Goal: Task Accomplishment & Management: Manage account settings

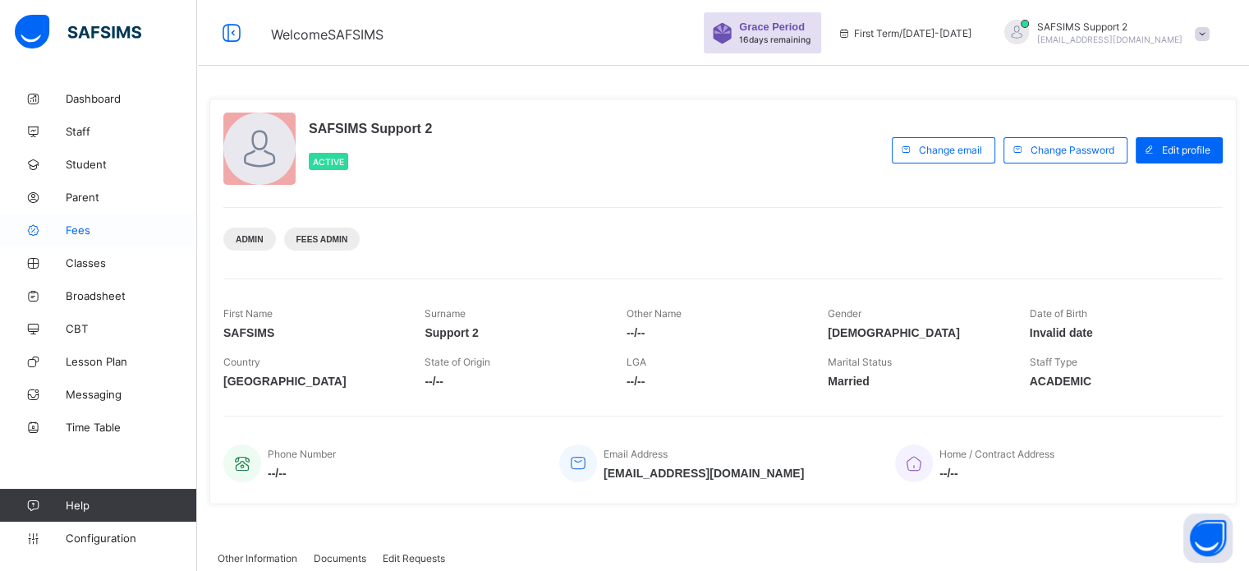
click at [63, 221] on link "Fees" at bounding box center [98, 229] width 197 height 33
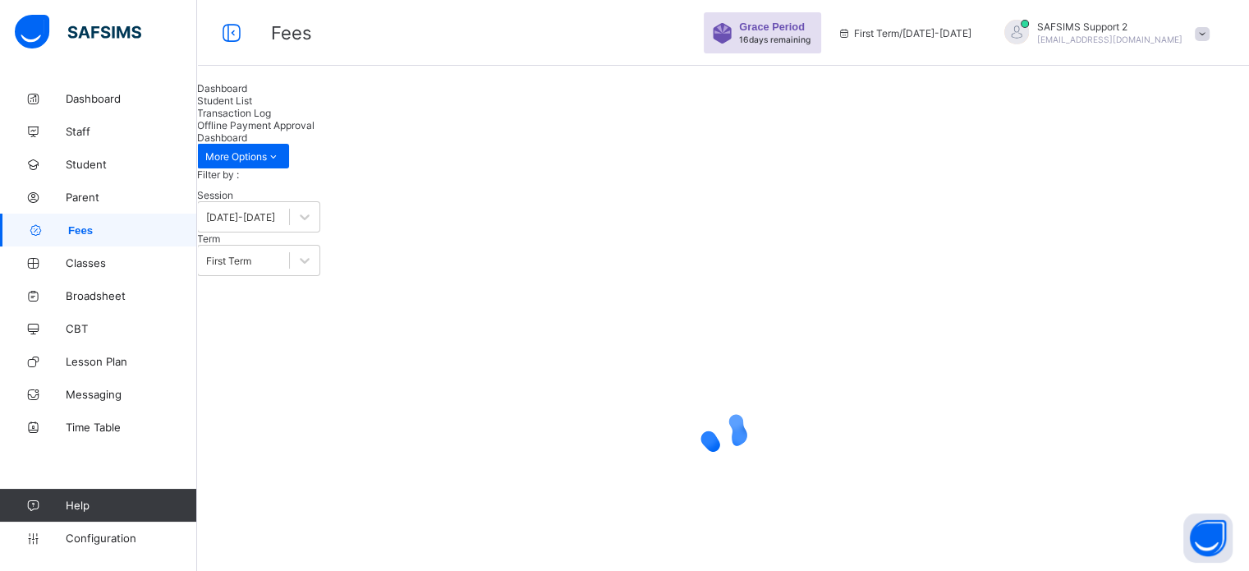
click at [252, 107] on span "Student List" at bounding box center [224, 100] width 55 height 12
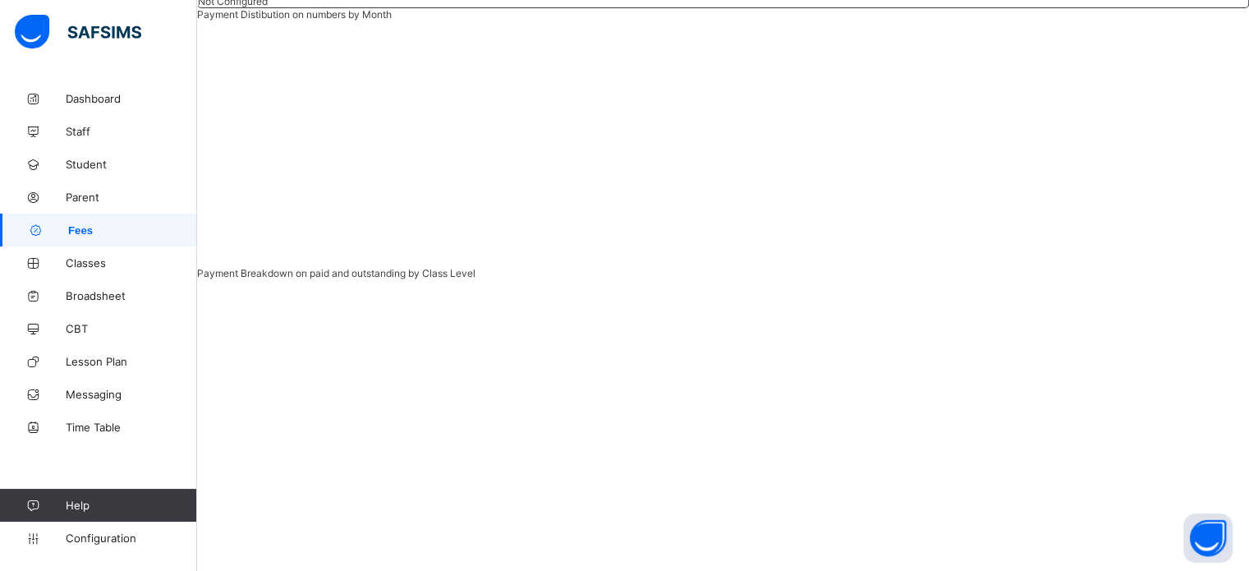
scroll to position [470, 0]
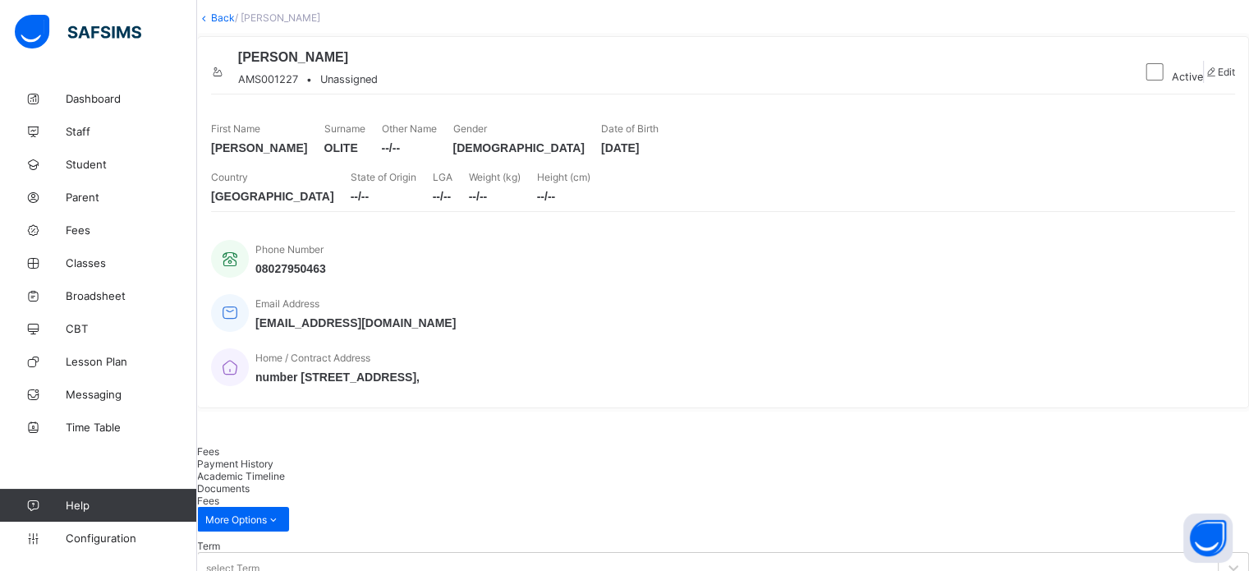
scroll to position [229, 0]
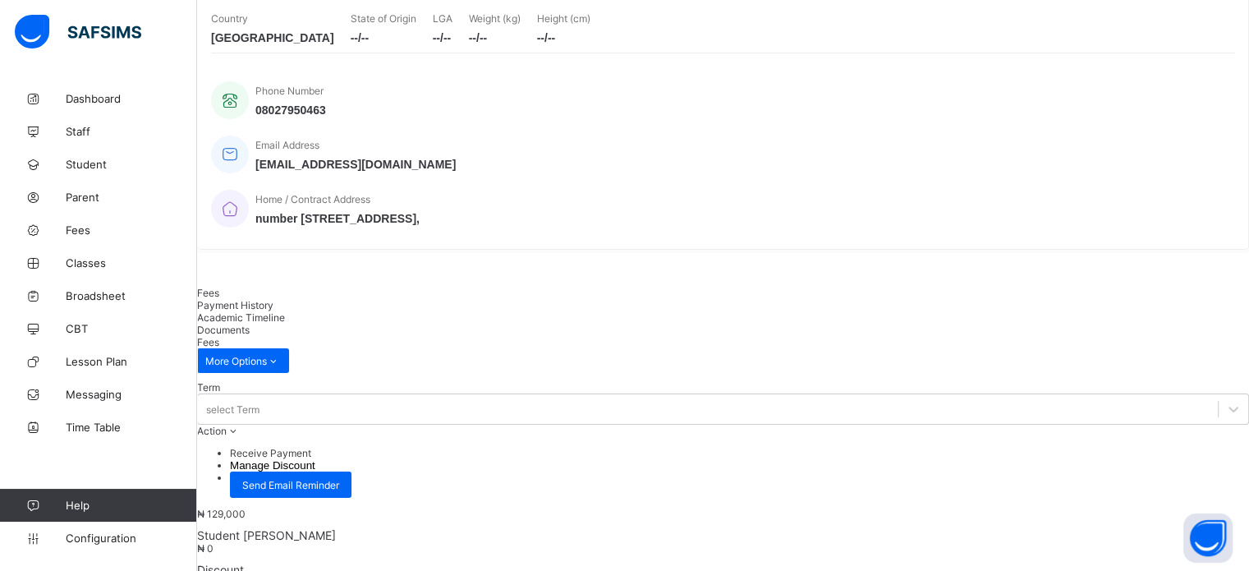
click at [273, 305] on span "Payment History" at bounding box center [235, 305] width 76 height 12
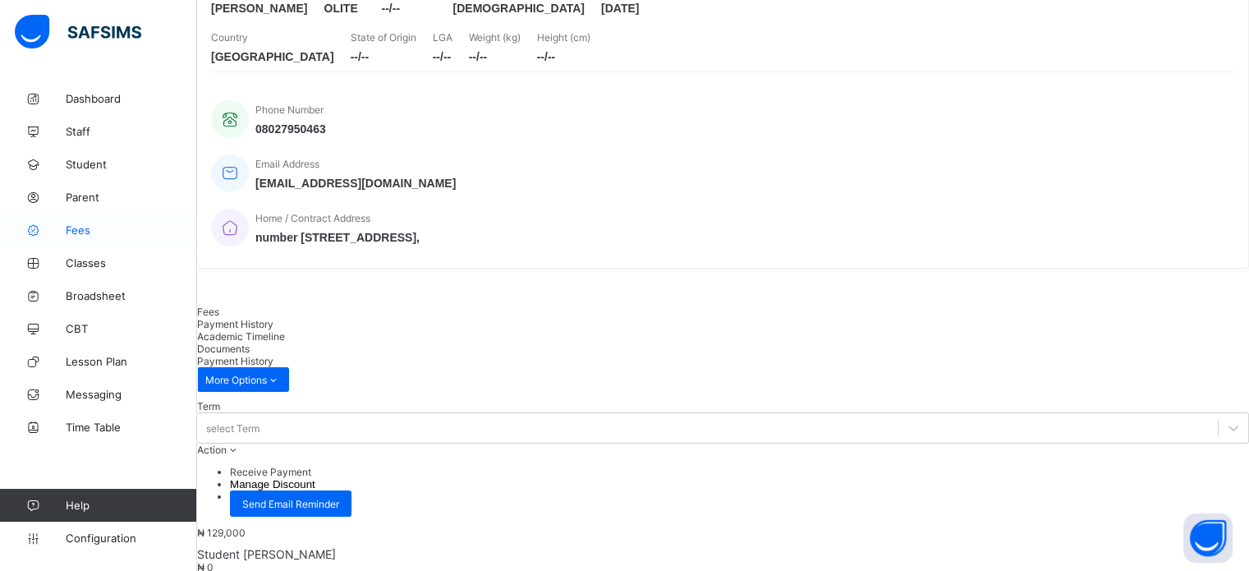
click at [78, 229] on span "Fees" at bounding box center [131, 229] width 131 height 13
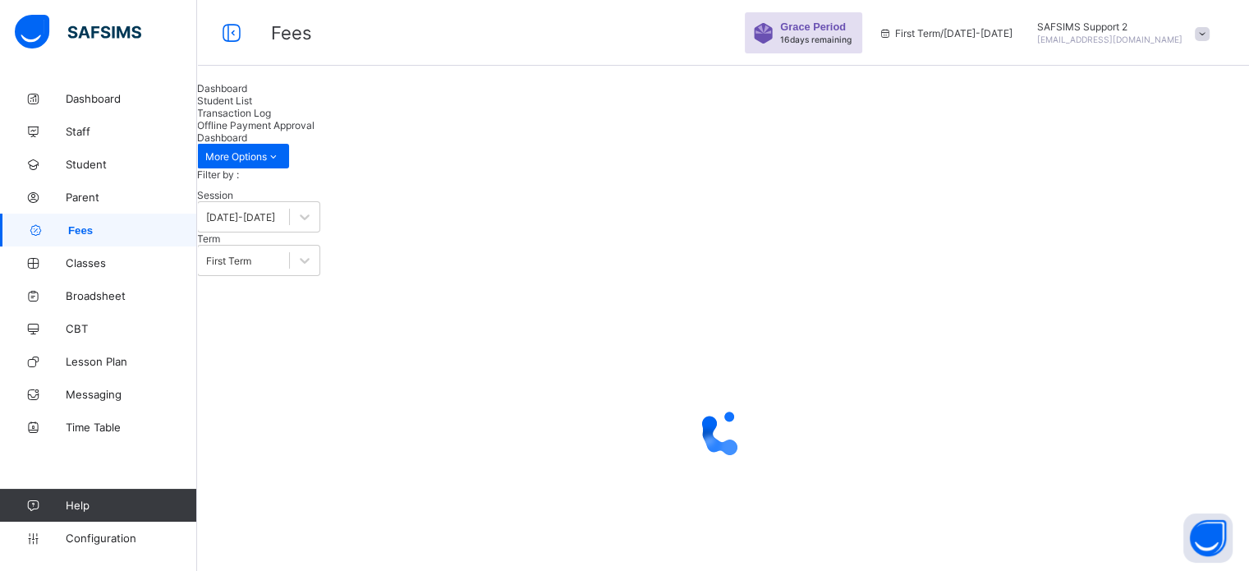
click at [252, 107] on span "Student List" at bounding box center [224, 100] width 55 height 12
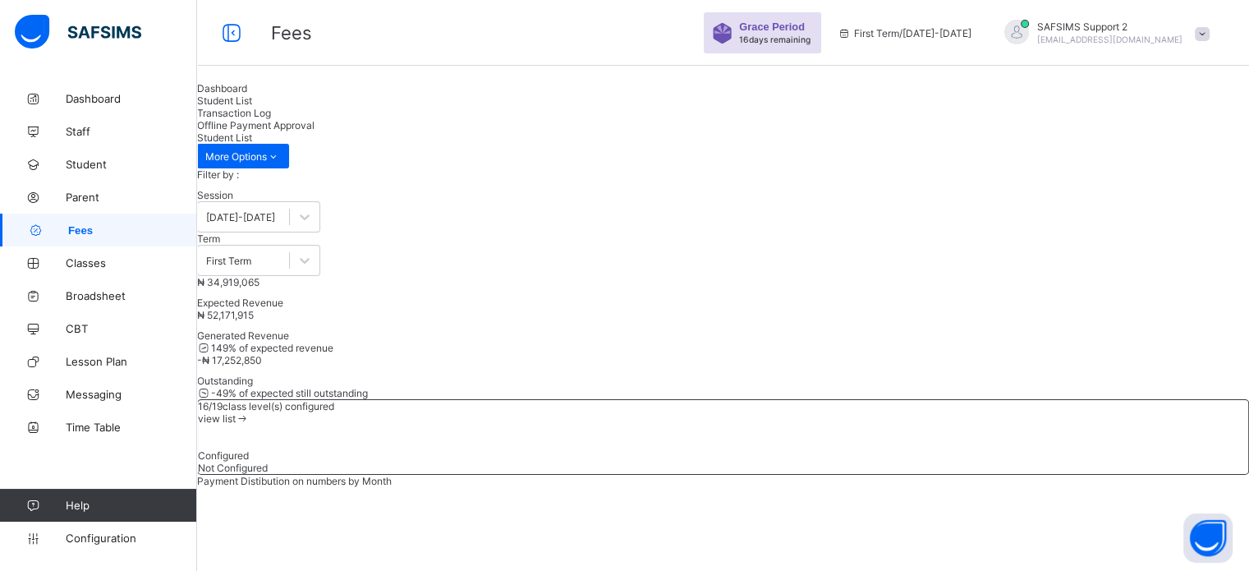
scroll to position [240, 0]
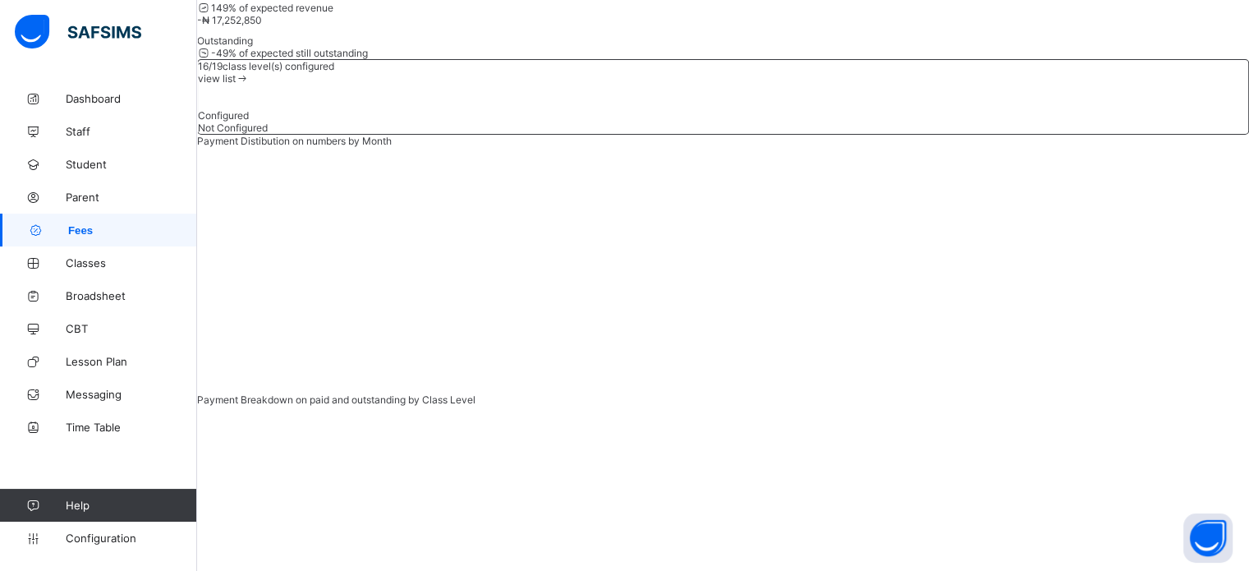
scroll to position [346, 0]
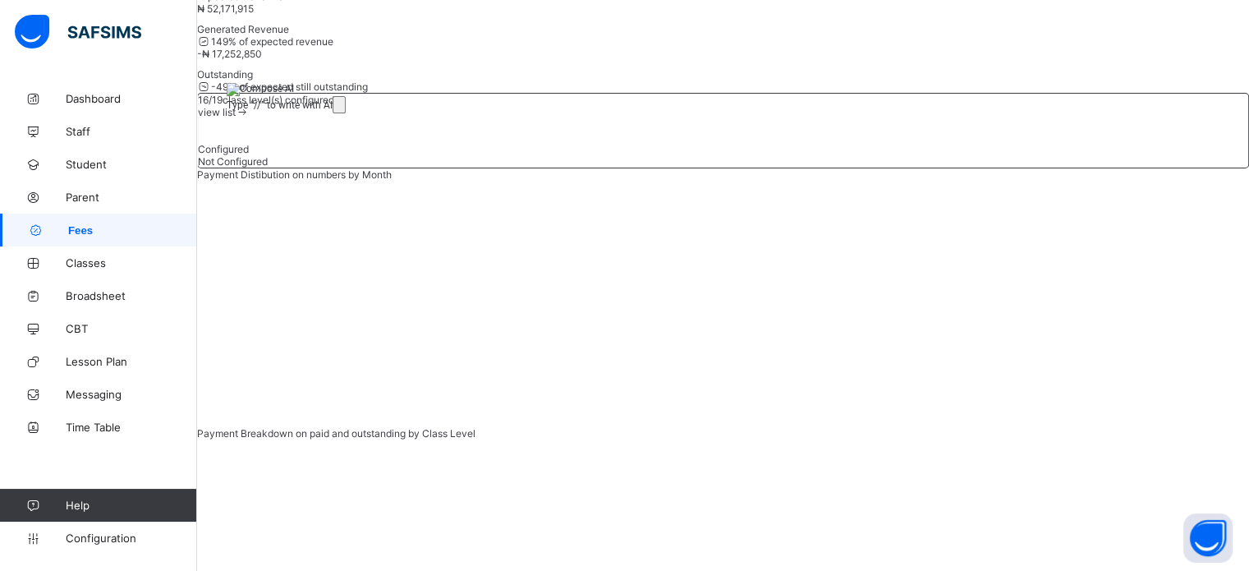
type input "*"
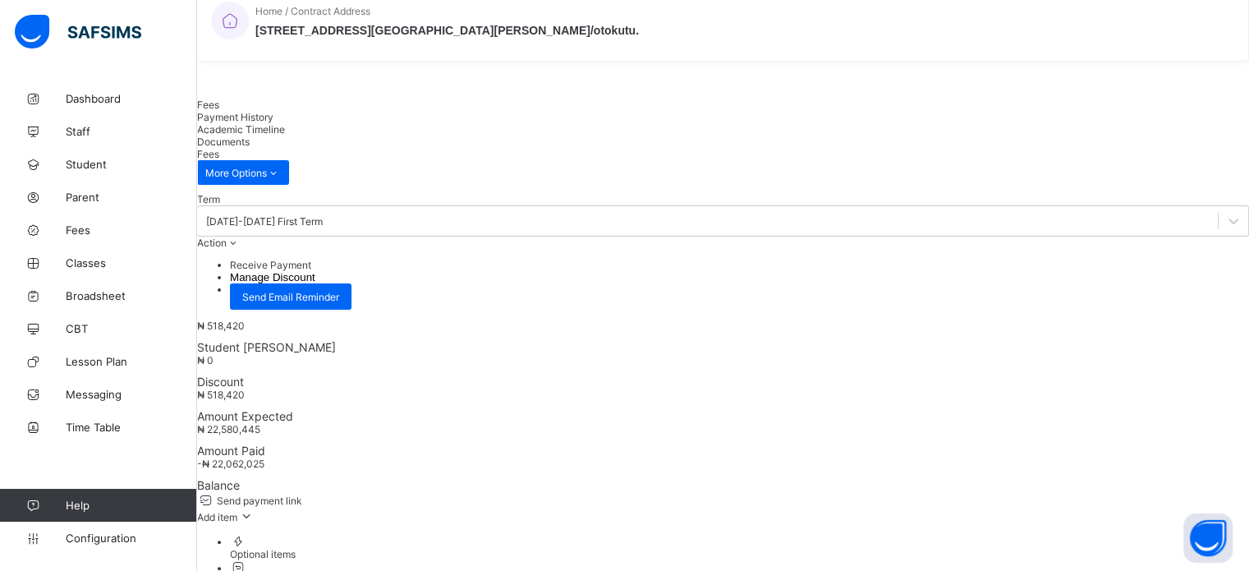
scroll to position [420, 0]
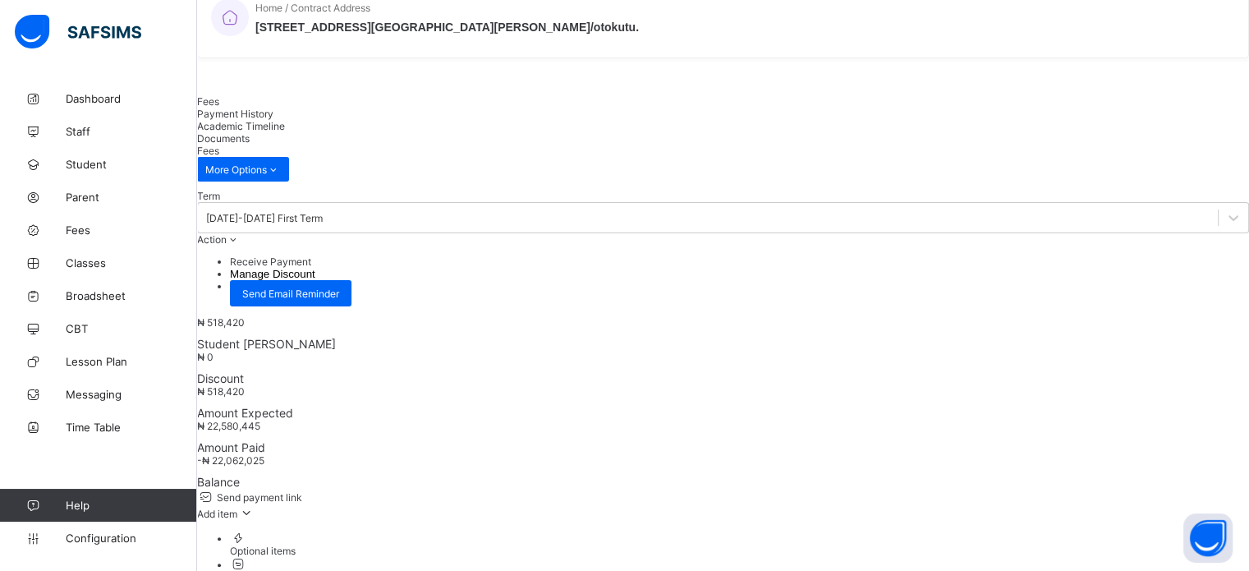
click at [273, 120] on span "Payment History" at bounding box center [235, 114] width 76 height 12
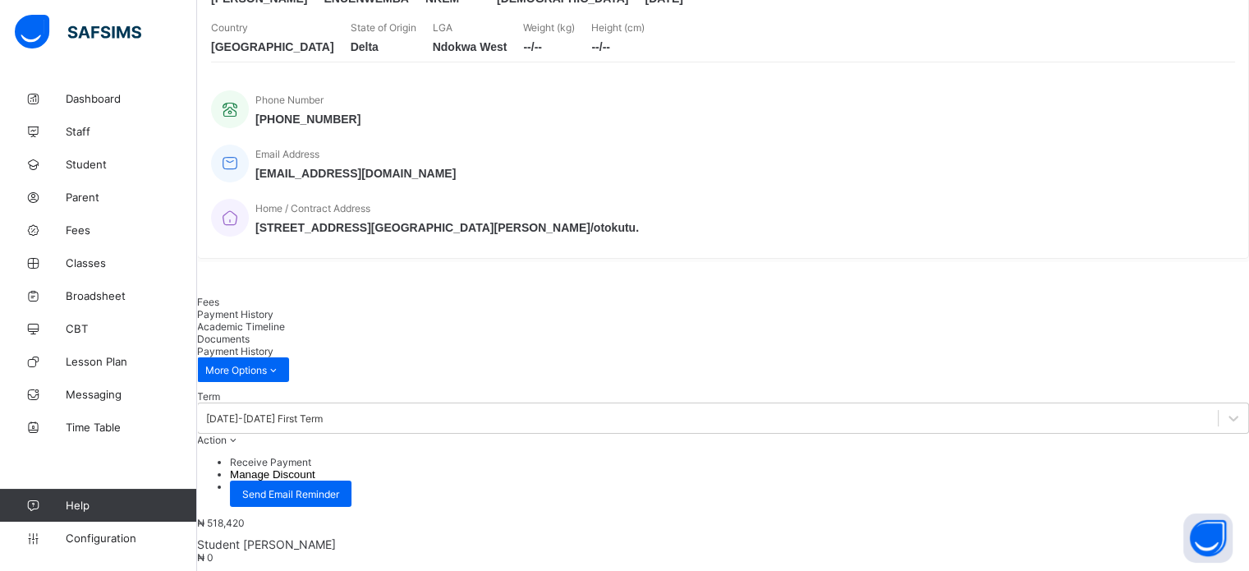
scroll to position [256, 0]
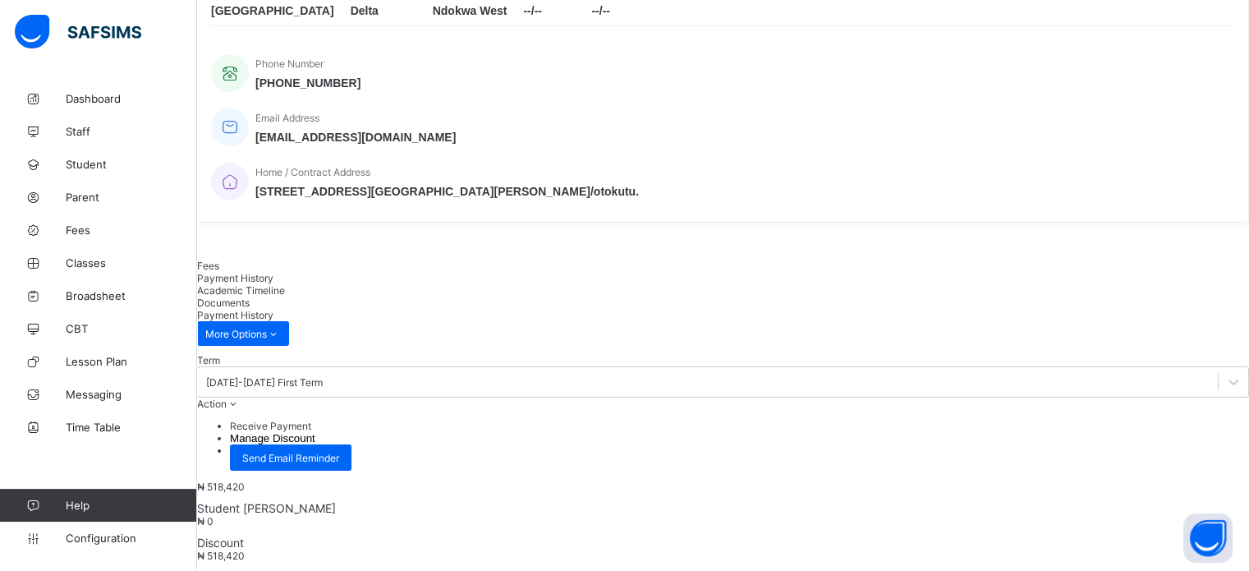
click at [219, 272] on span "Fees" at bounding box center [208, 265] width 22 height 12
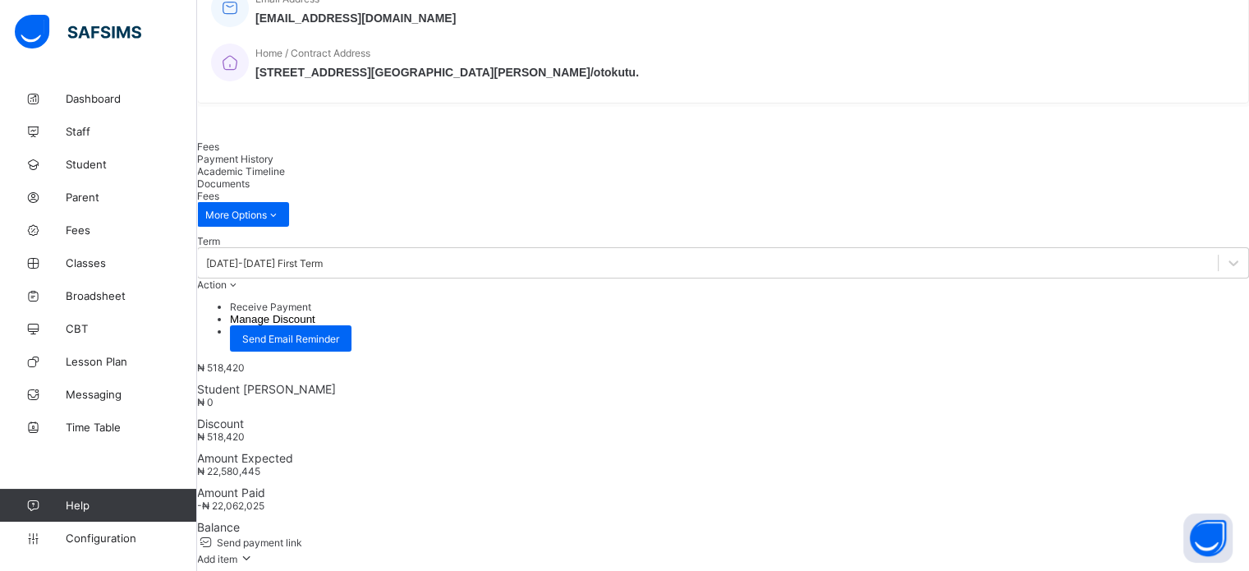
scroll to position [442, 0]
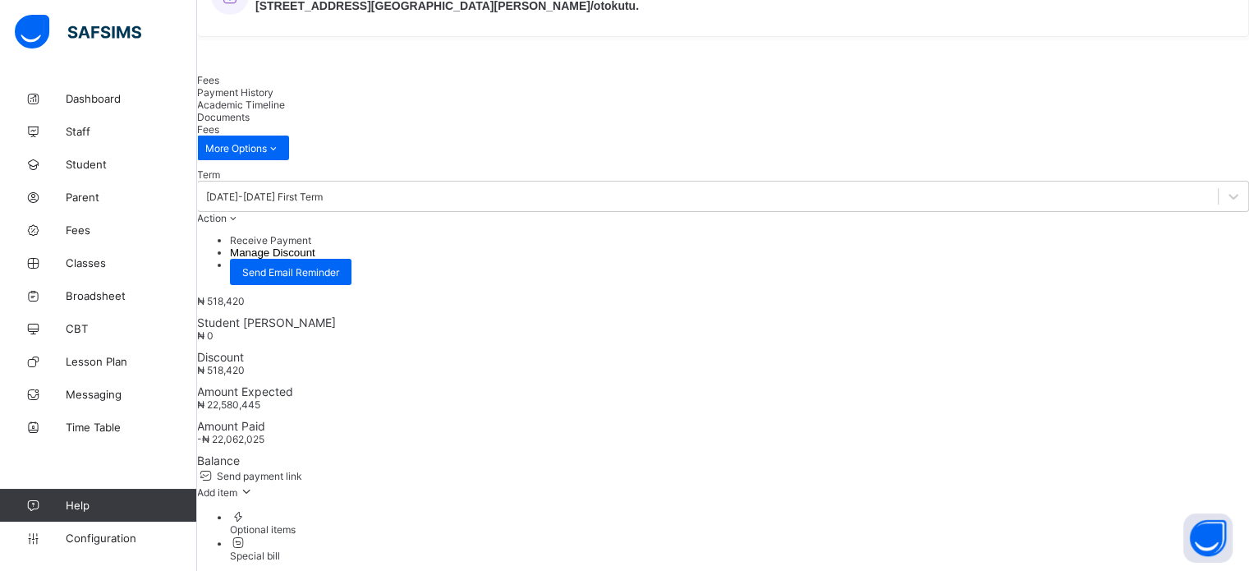
click at [295, 99] on div "Payment History" at bounding box center [723, 92] width 1052 height 12
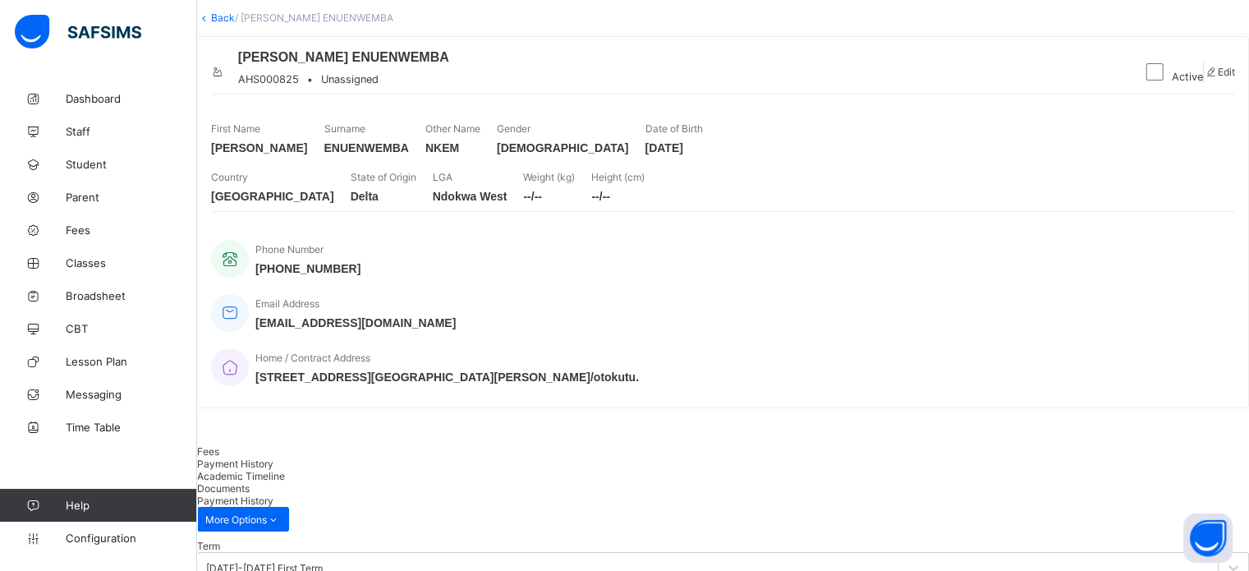
scroll to position [39, 0]
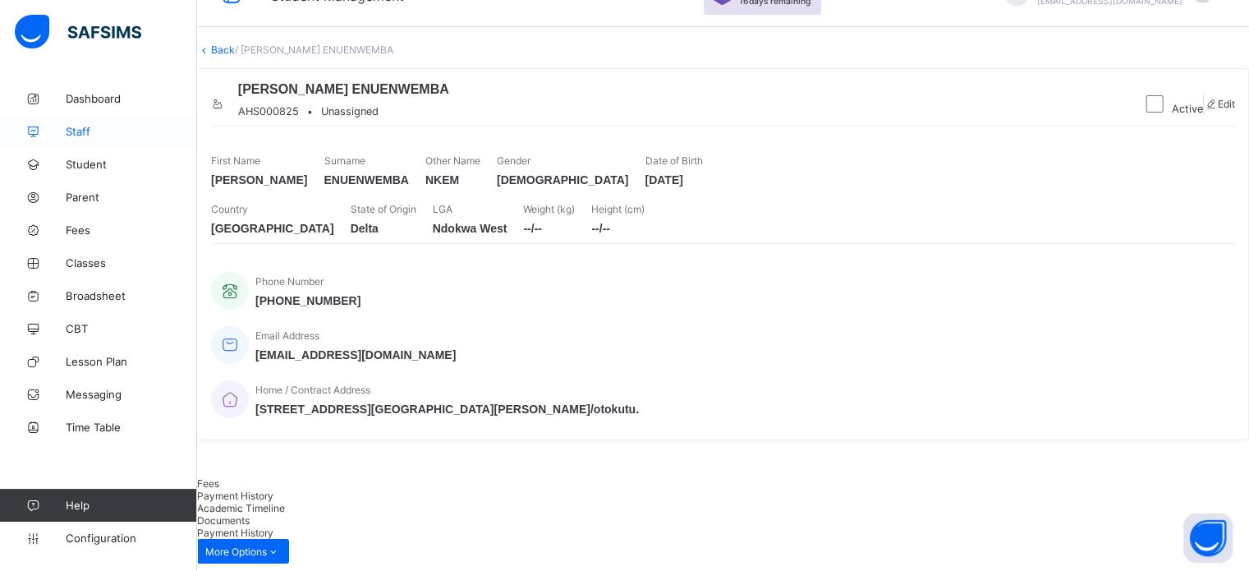
click at [83, 131] on span "Staff" at bounding box center [131, 131] width 131 height 13
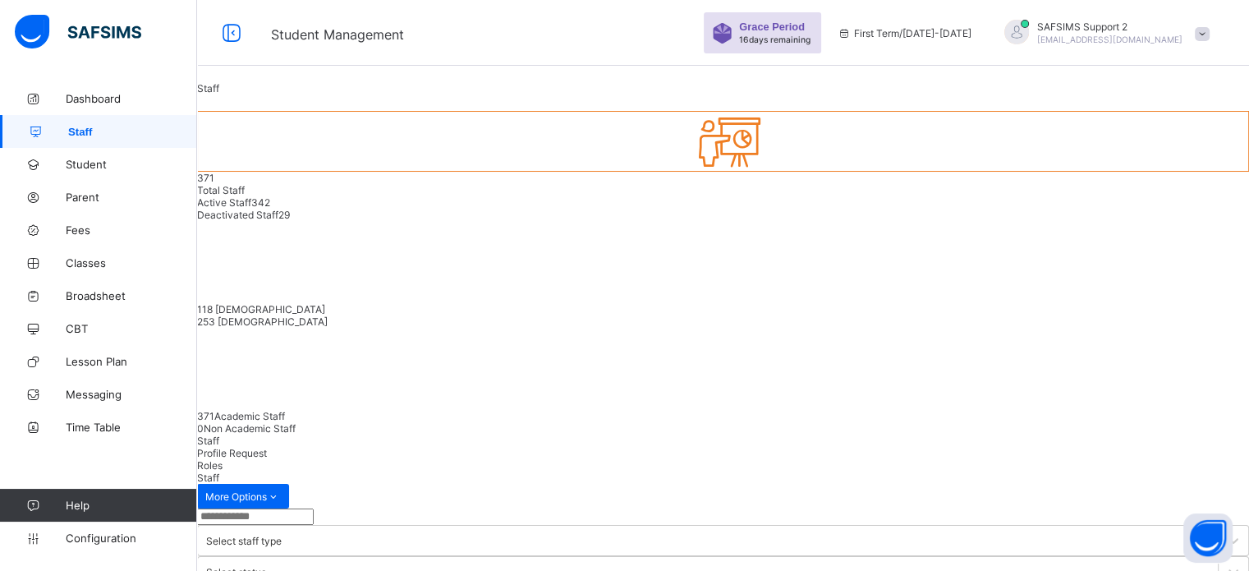
click at [314, 508] on input "text" at bounding box center [255, 516] width 117 height 16
click at [314, 508] on input "*" at bounding box center [255, 516] width 117 height 16
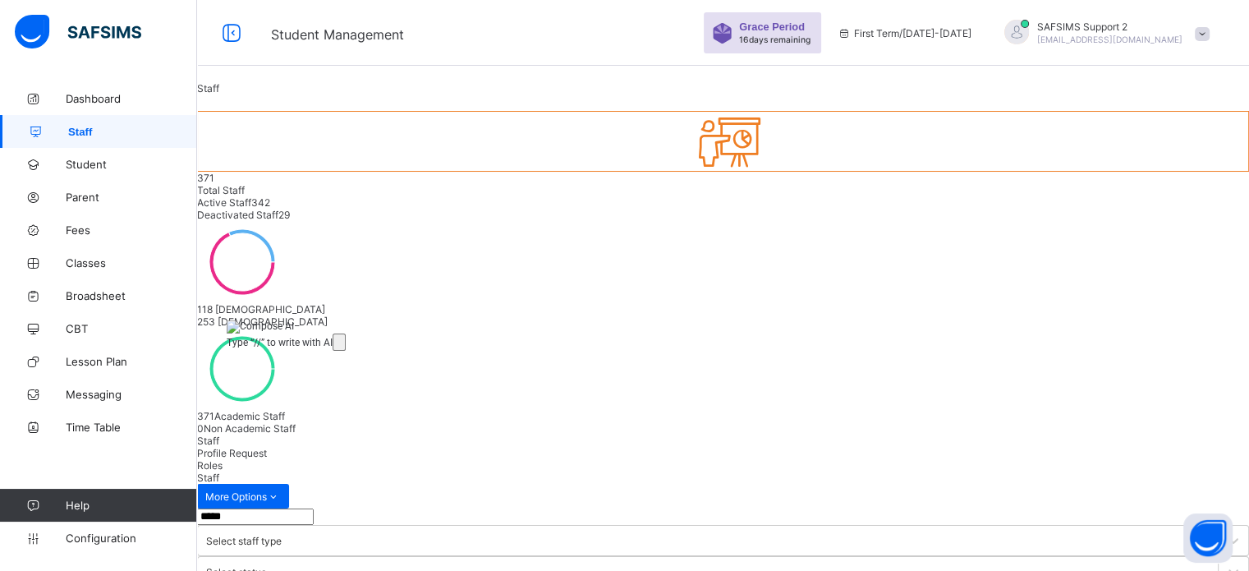
type input "*****"
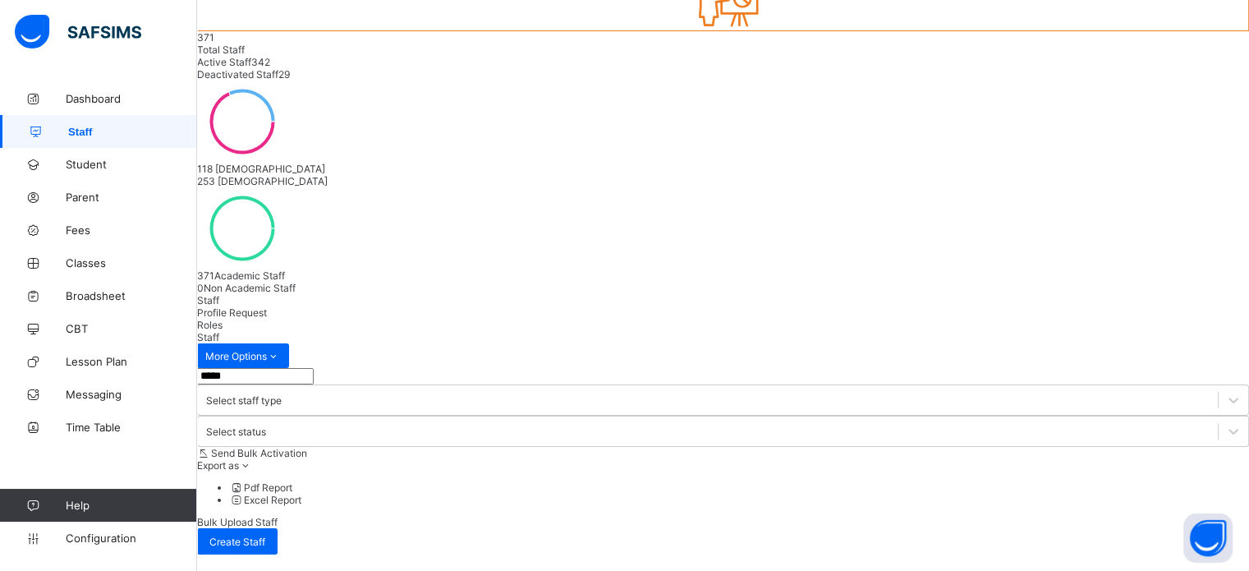
scroll to position [141, 0]
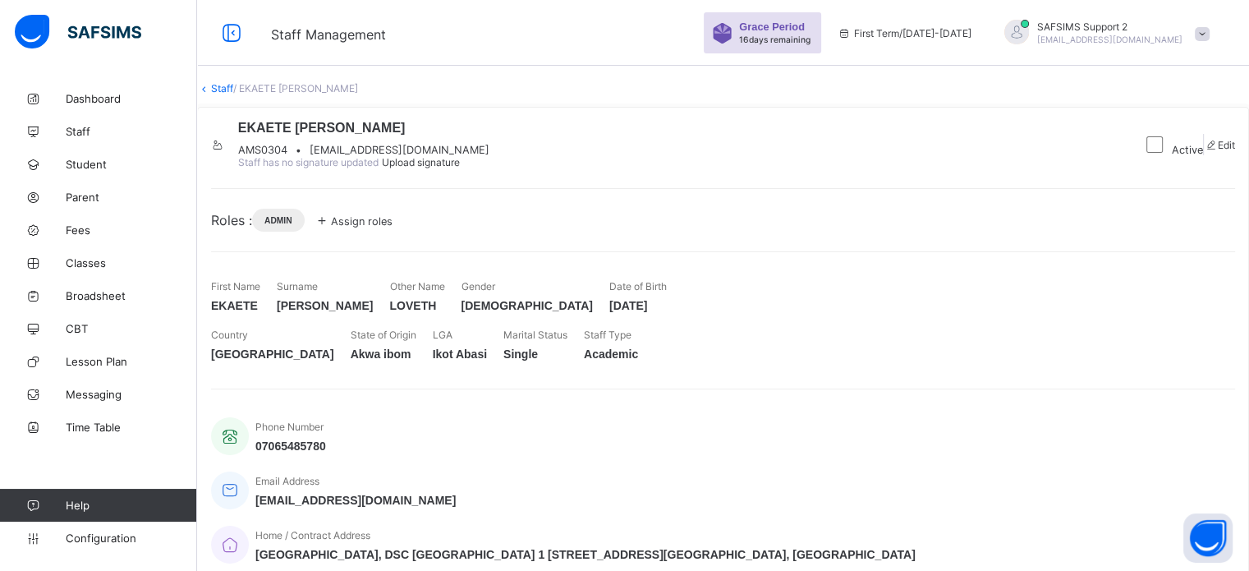
click at [392, 227] on span "Assign roles" at bounding box center [362, 221] width 62 height 12
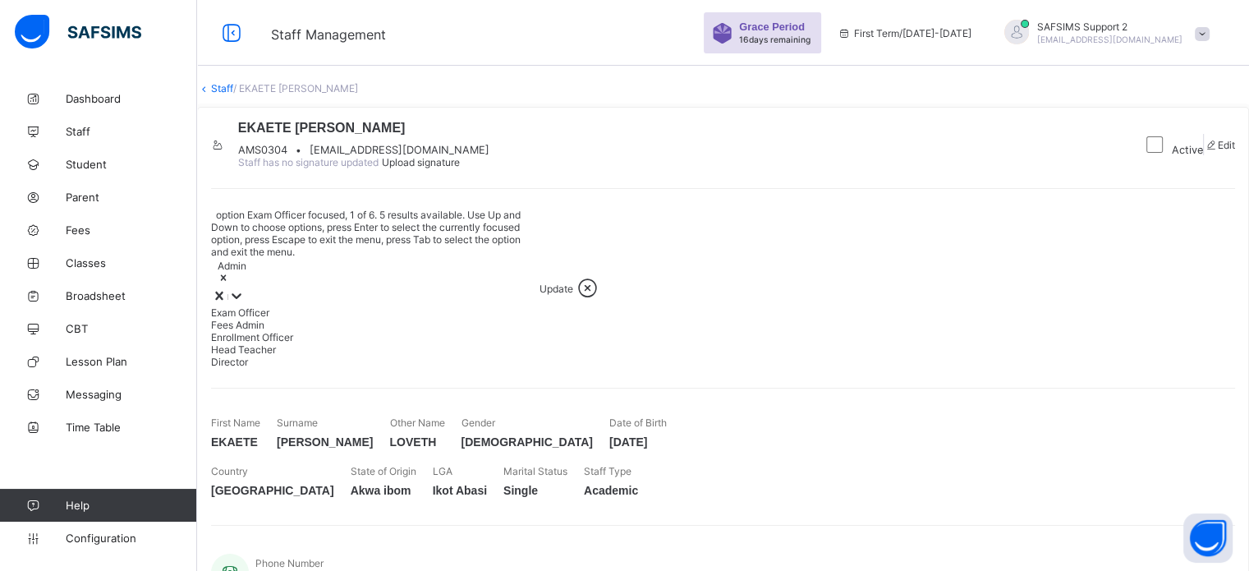
click at [459, 287] on div "Admin" at bounding box center [375, 273] width 328 height 30
click at [354, 331] on div "Fees Admin" at bounding box center [375, 325] width 328 height 12
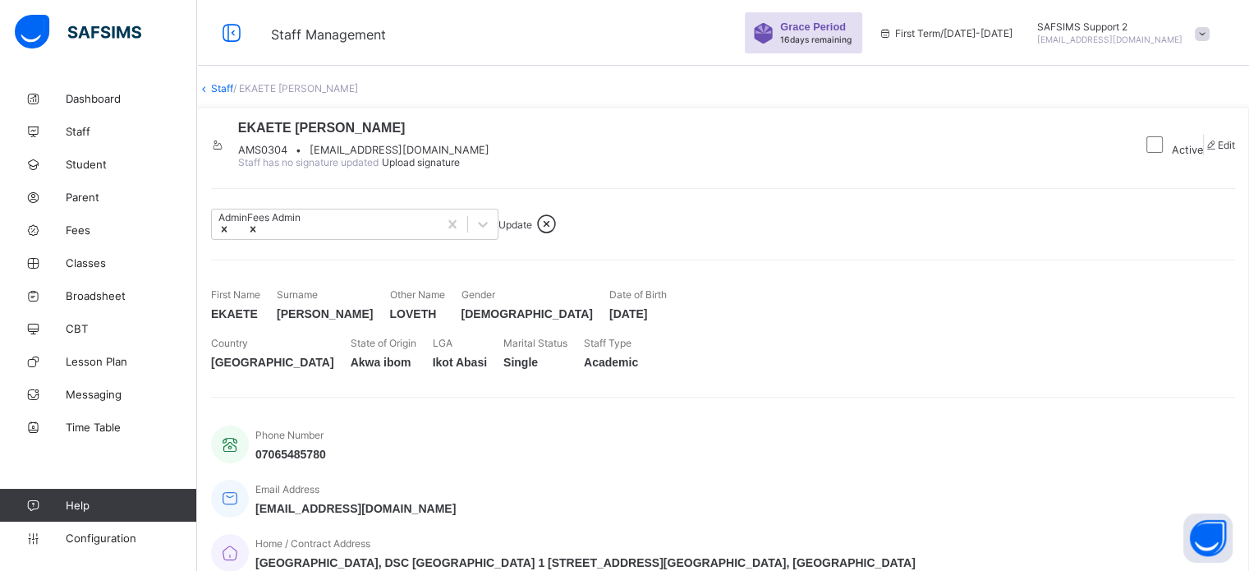
click at [532, 231] on div "Update" at bounding box center [515, 224] width 34 height 12
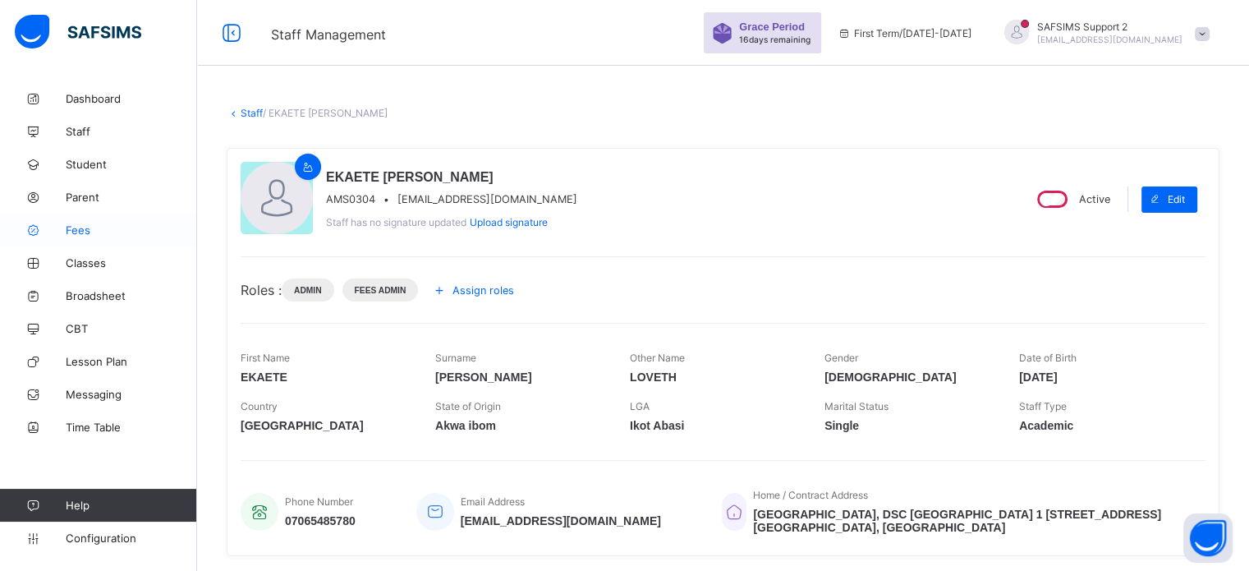
click at [79, 232] on span "Fees" at bounding box center [131, 229] width 131 height 13
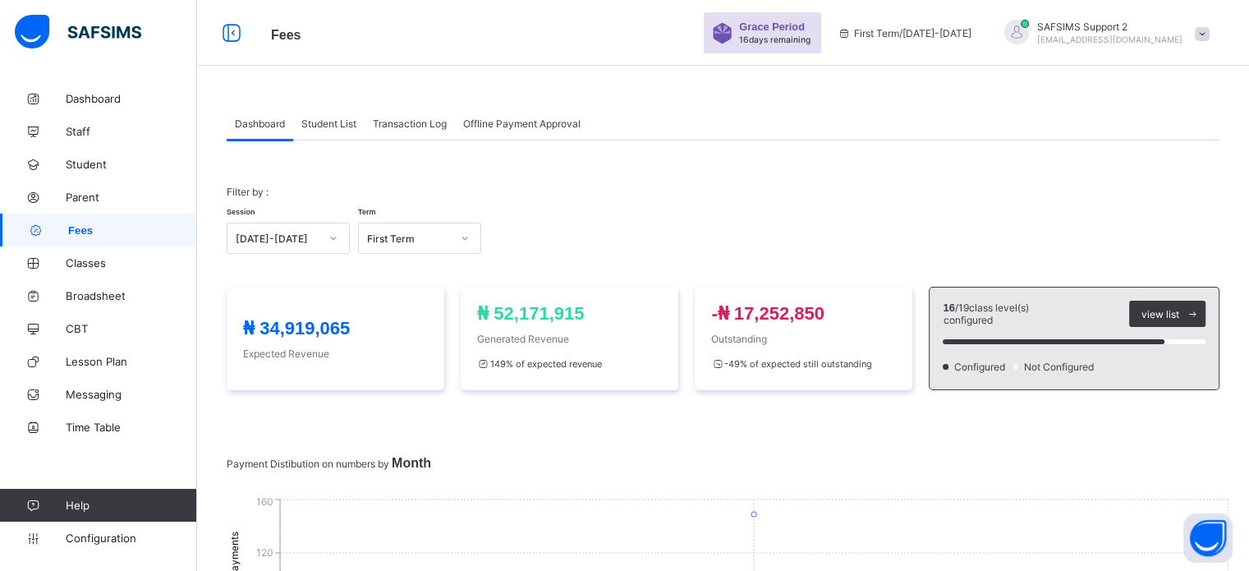
click at [730, 219] on div "Session 2025-2026 Term First Term" at bounding box center [723, 230] width 992 height 48
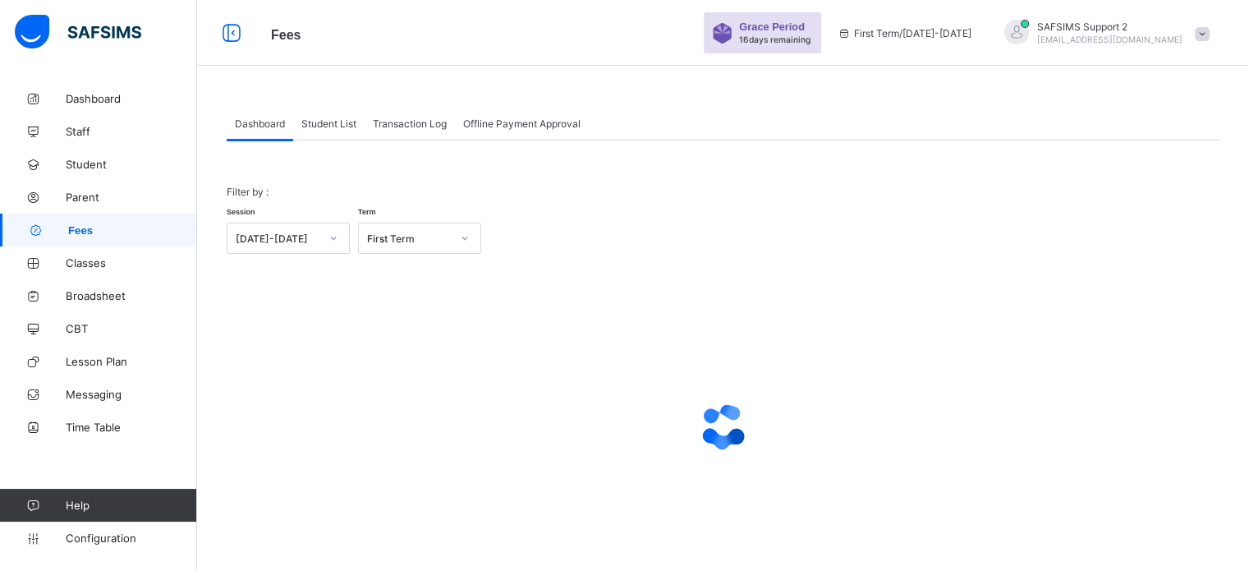
click at [338, 121] on span "Student List" at bounding box center [328, 123] width 55 height 12
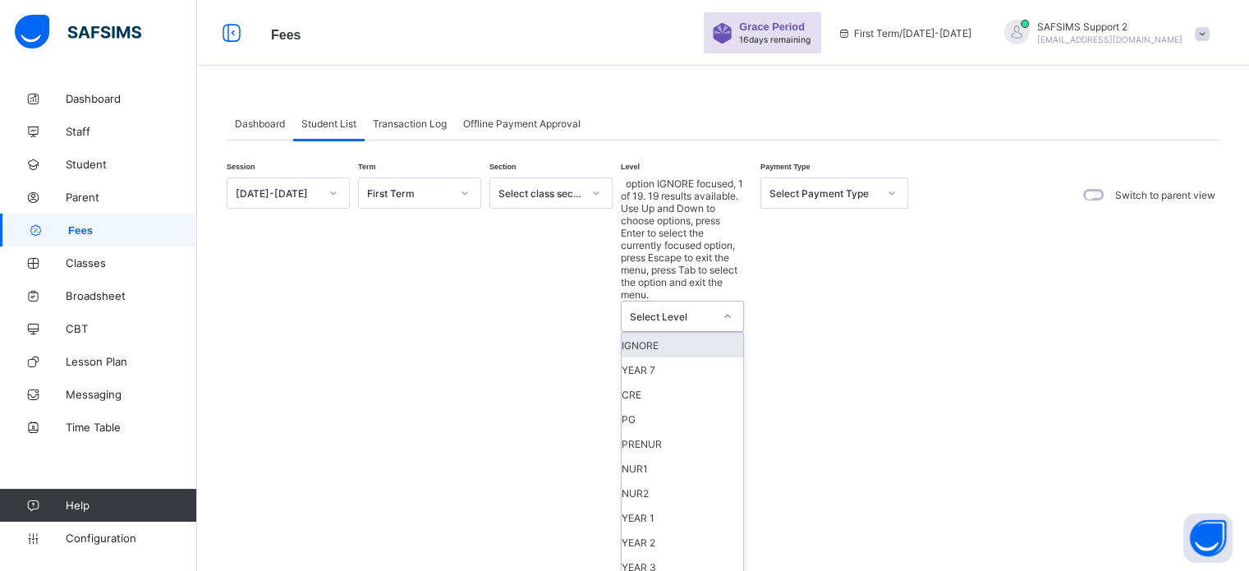
click at [701, 310] on div "Select Level" at bounding box center [672, 316] width 84 height 12
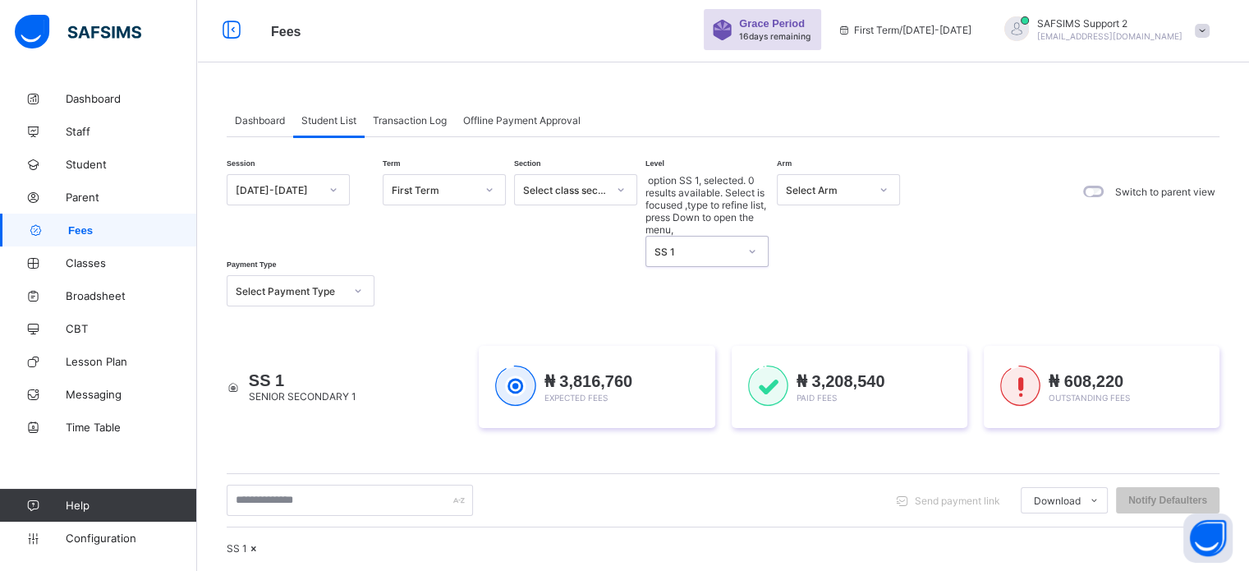
scroll to position [0, 0]
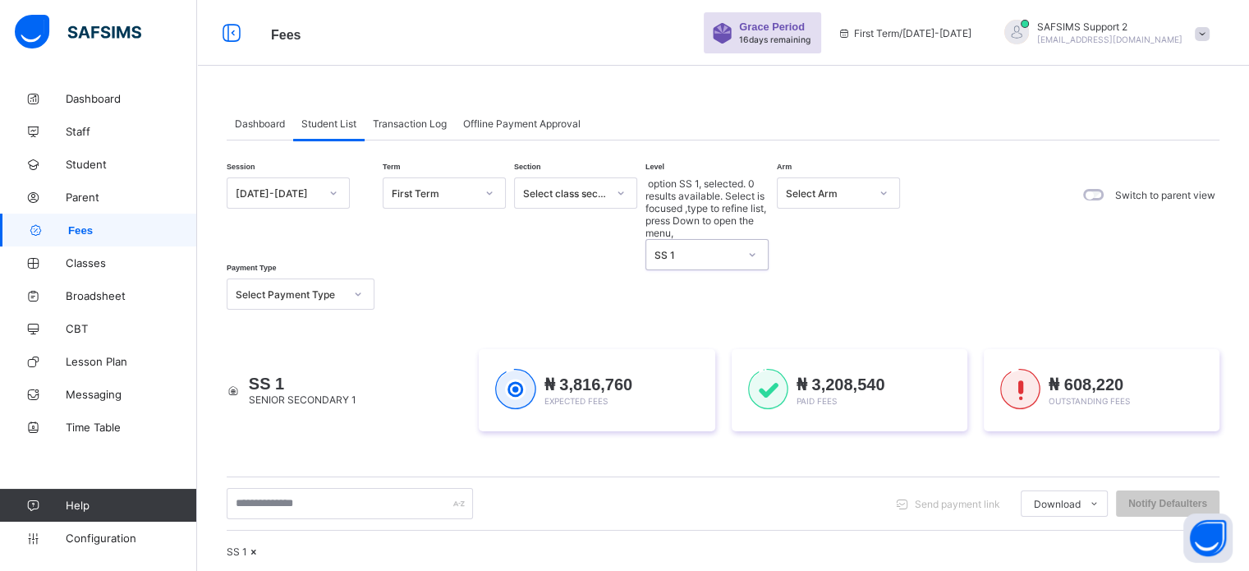
click at [245, 123] on span "Dashboard" at bounding box center [260, 123] width 50 height 12
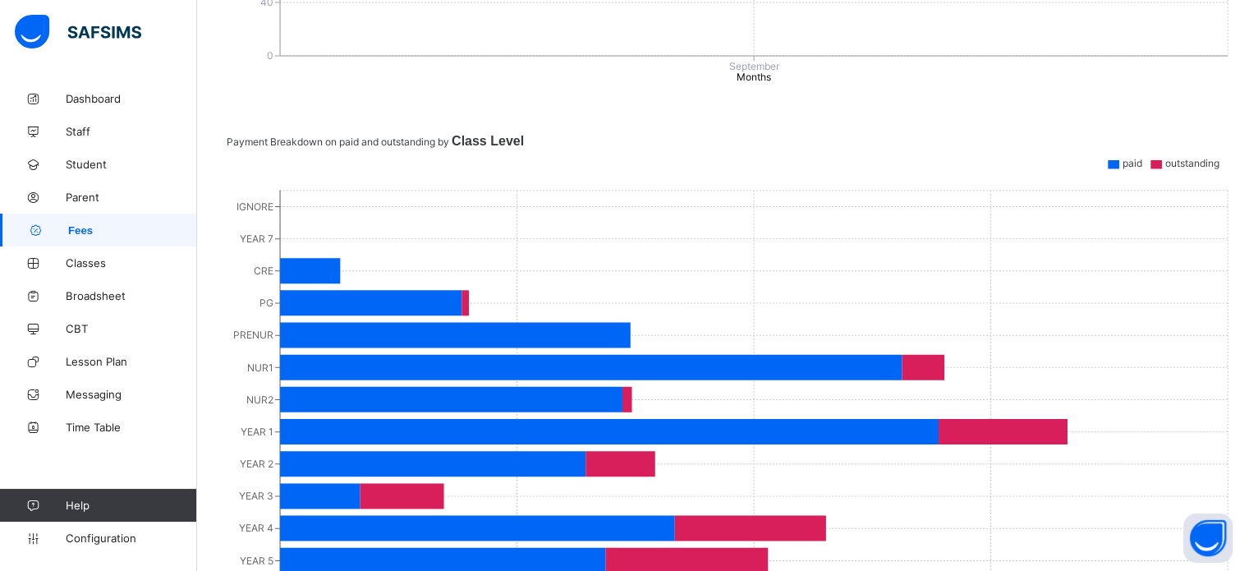
scroll to position [647, 0]
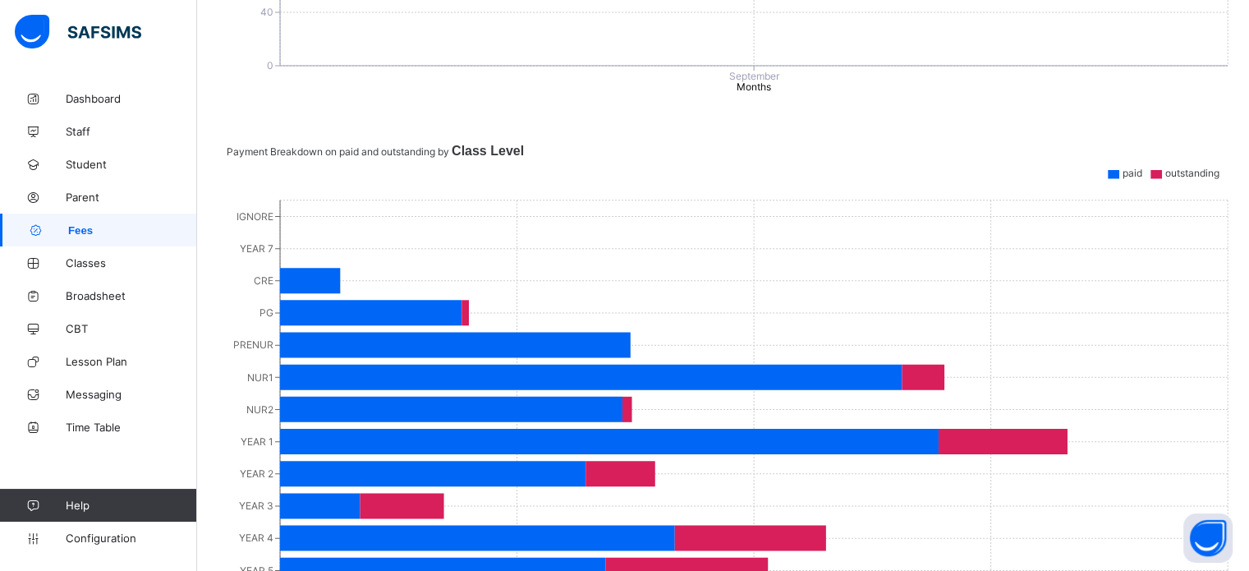
click at [79, 224] on span "Fees" at bounding box center [132, 230] width 129 height 12
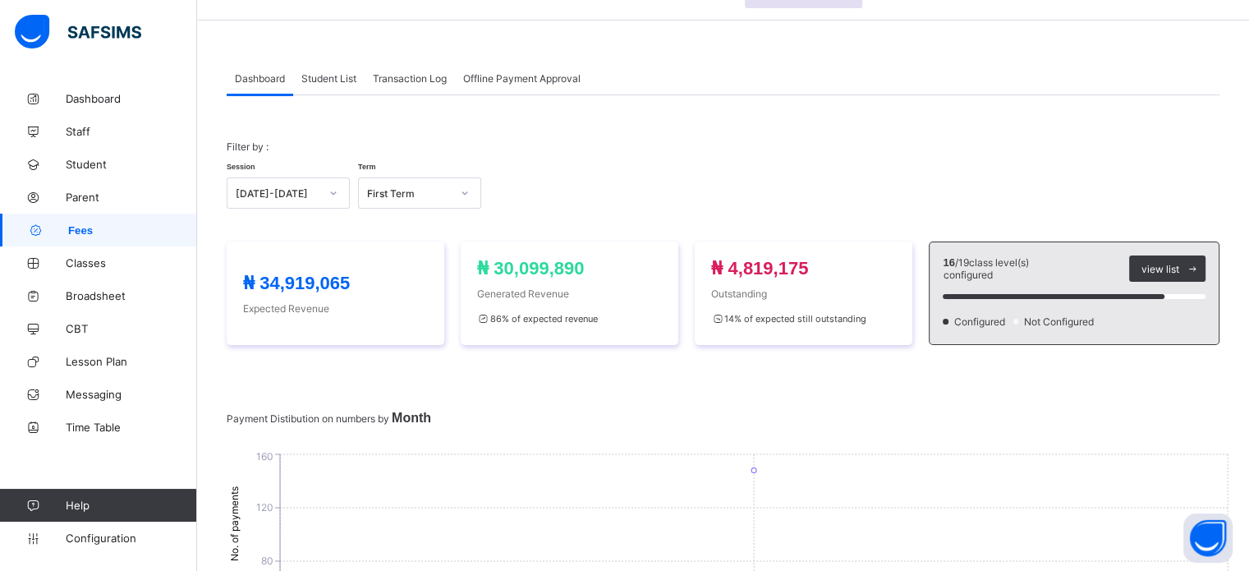
scroll to position [1, 0]
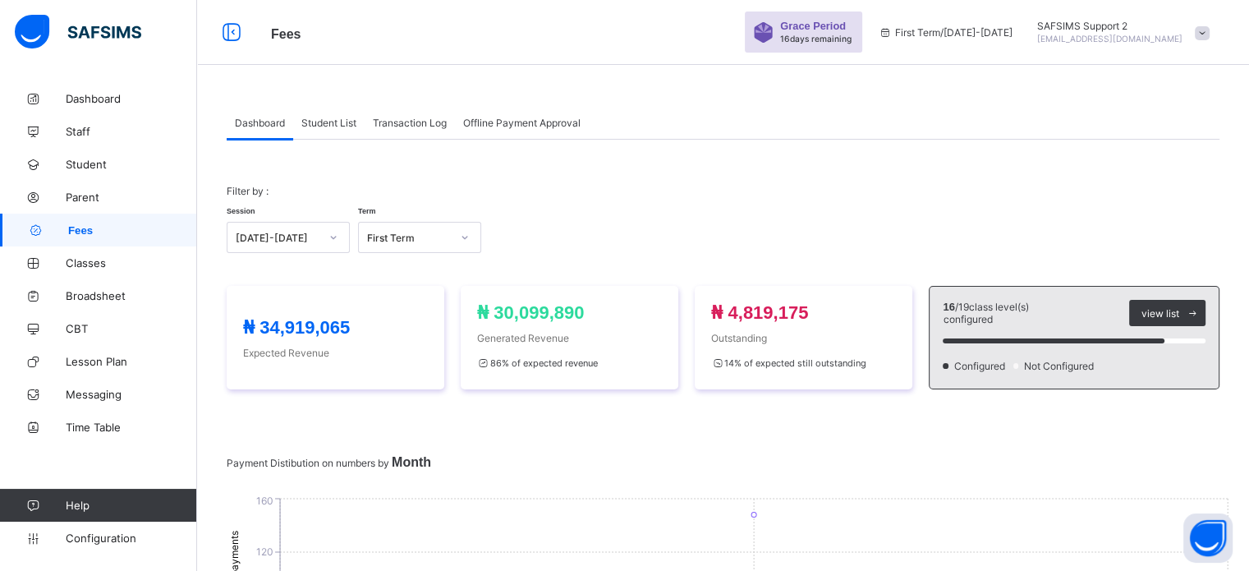
click at [336, 113] on div "Student List" at bounding box center [328, 122] width 71 height 33
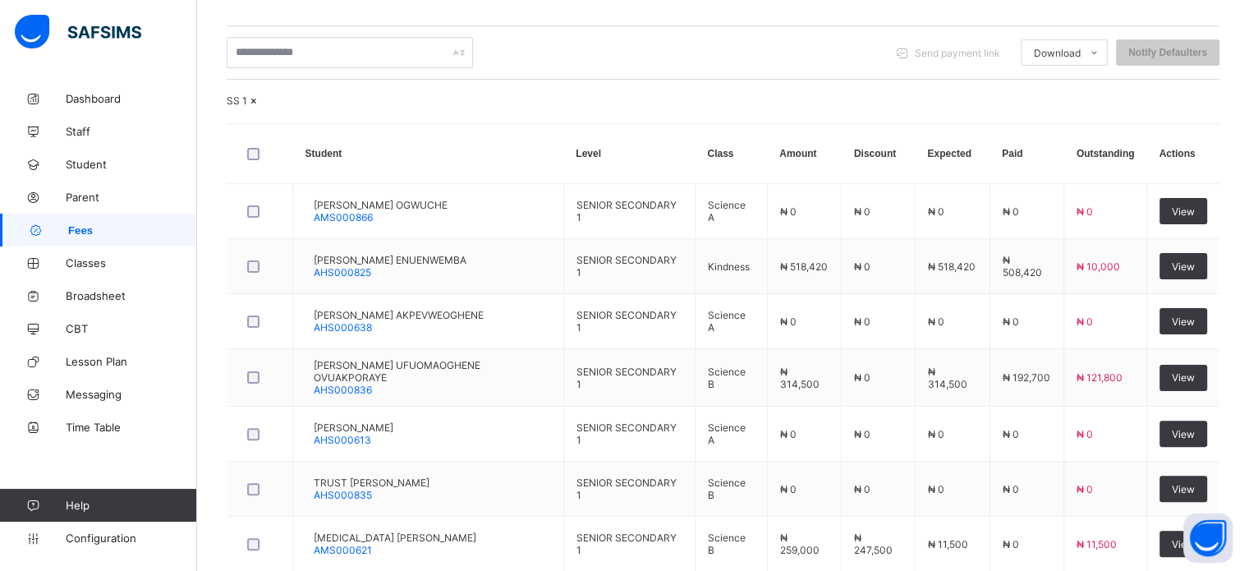
scroll to position [424, 0]
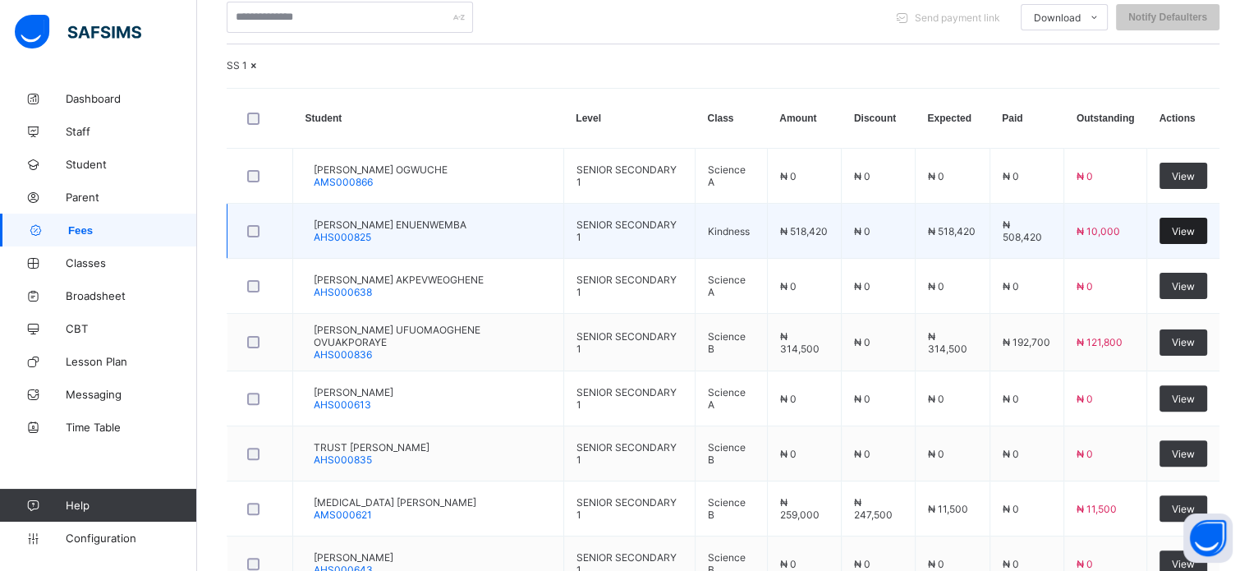
click at [1189, 237] on span "View" at bounding box center [1182, 231] width 23 height 12
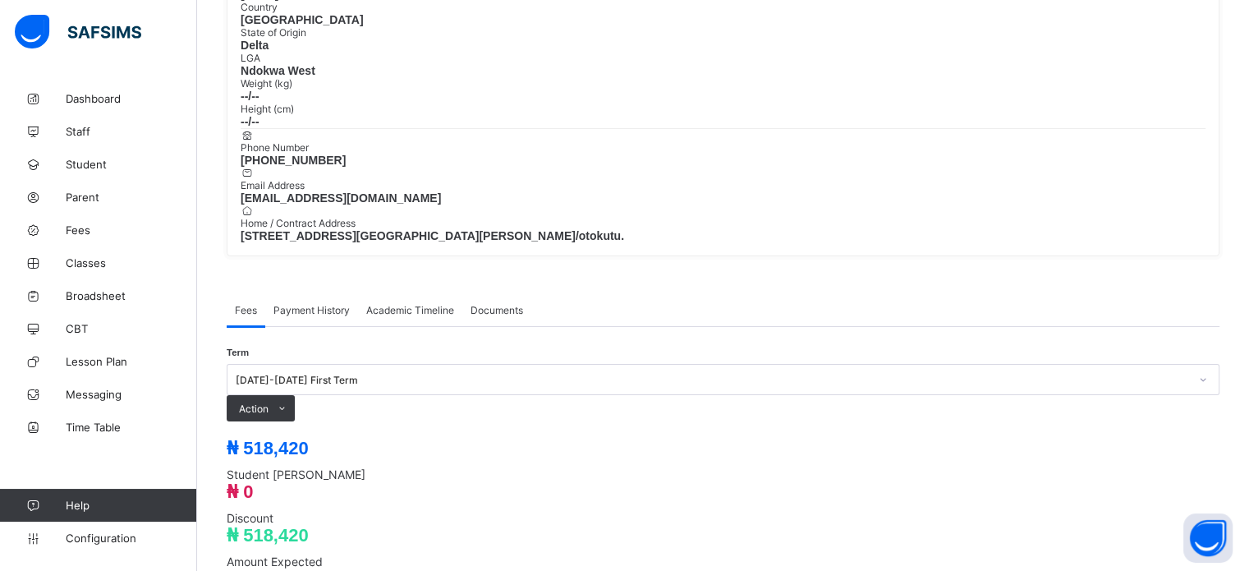
scroll to position [275, 0]
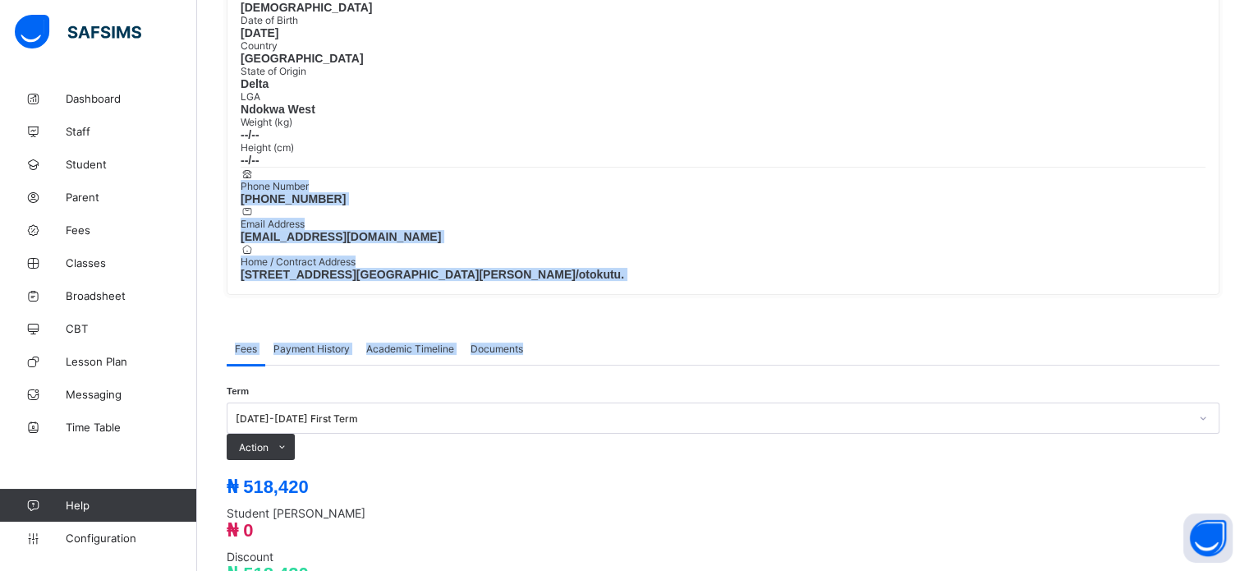
drag, startPoint x: 1222, startPoint y: 224, endPoint x: 1260, endPoint y: 91, distance: 138.2
click at [1248, 91] on html "Student Management Grace Period 16 days remaining First Term / 2025-2026 SAFSIM…" at bounding box center [624, 387] width 1249 height 1324
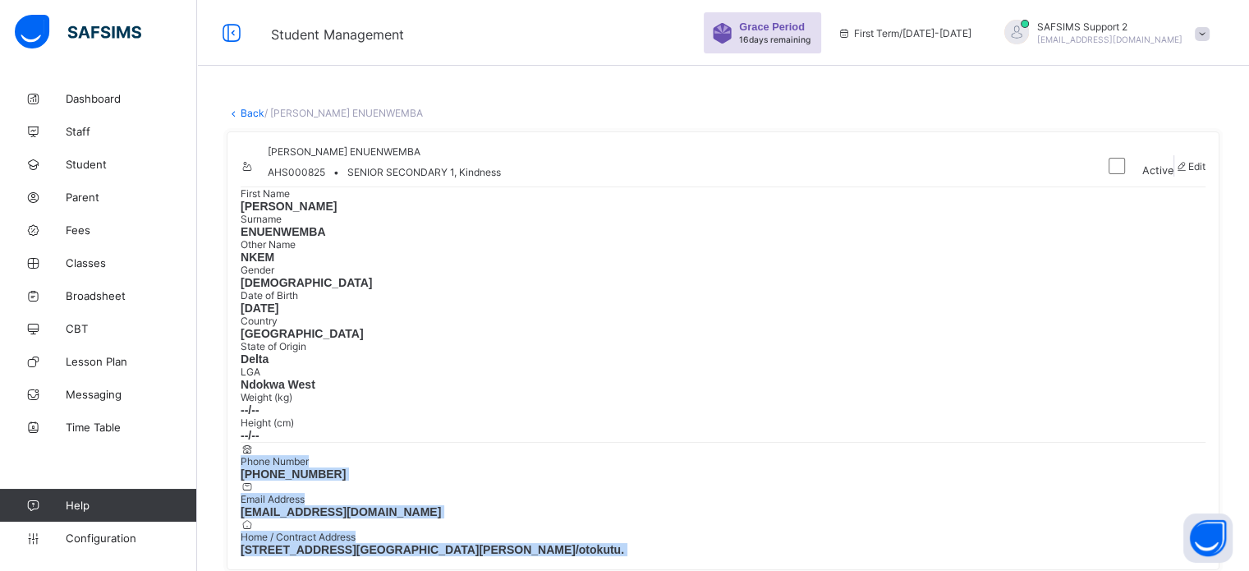
click at [242, 114] on link "Back" at bounding box center [253, 113] width 24 height 12
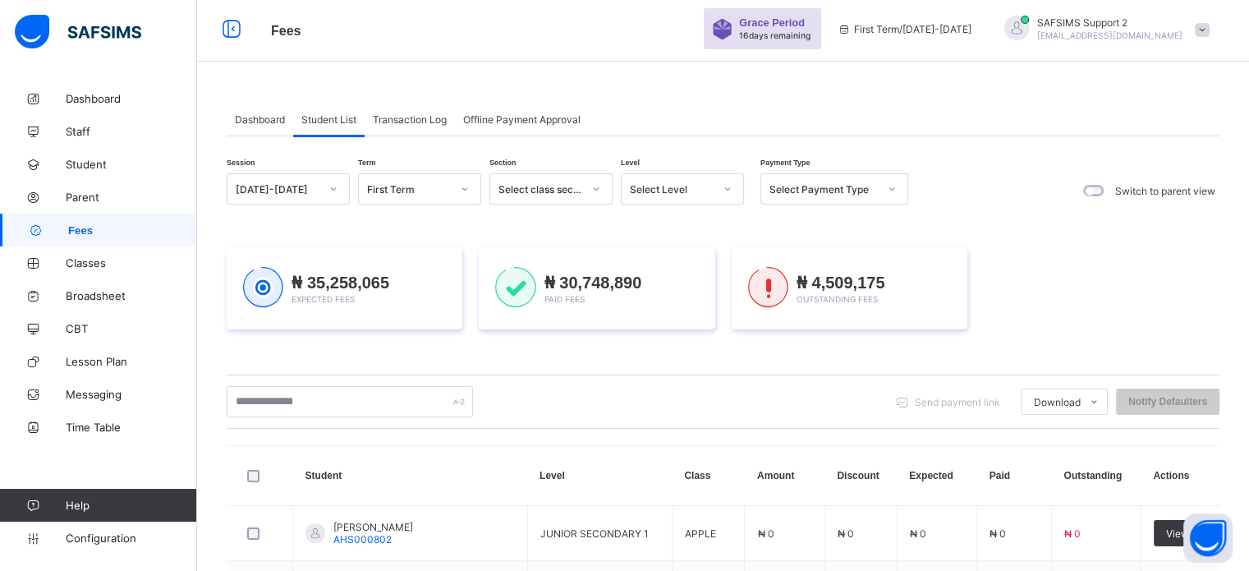
scroll to position [3, 0]
click at [86, 101] on span "Dashboard" at bounding box center [131, 98] width 131 height 13
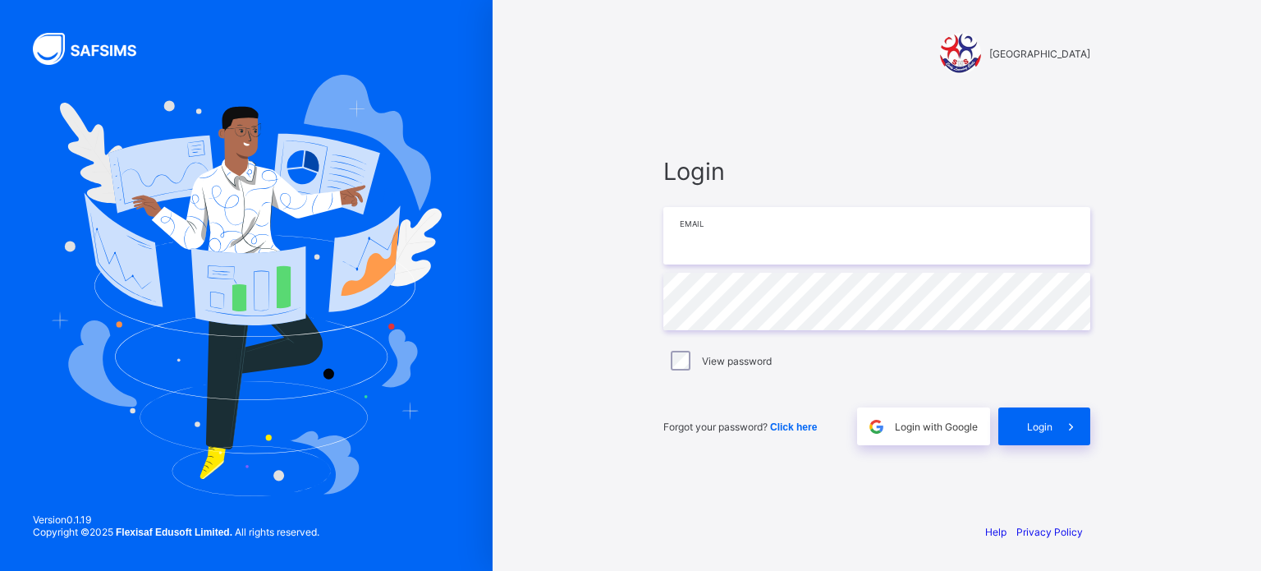
type input "**********"
click at [1031, 429] on span "Login" at bounding box center [1039, 426] width 25 height 12
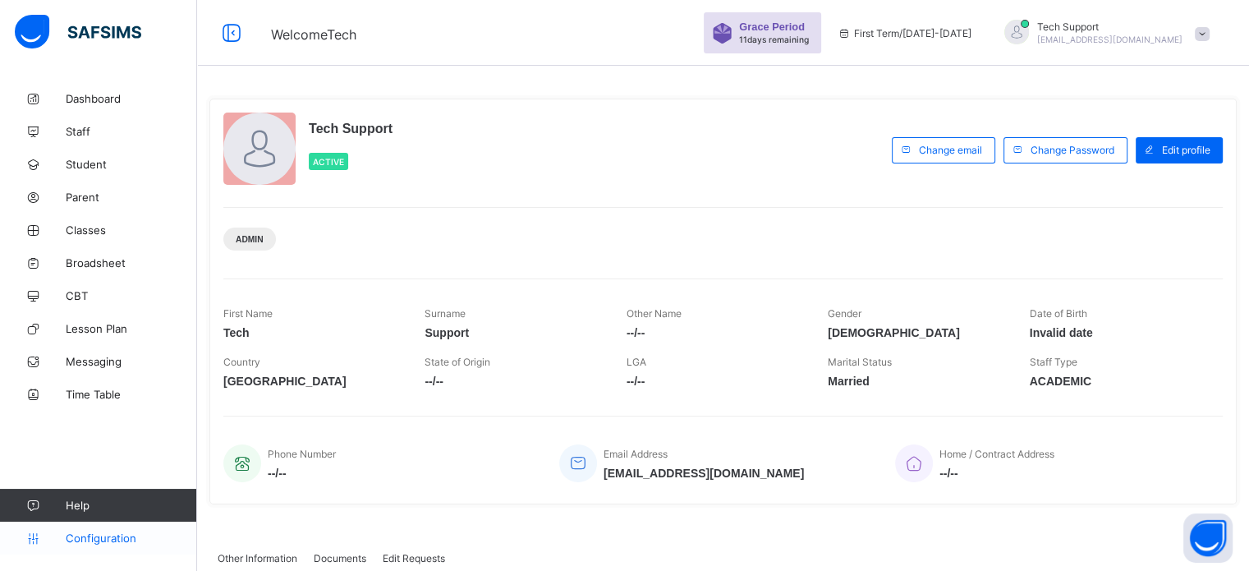
click at [118, 538] on span "Configuration" at bounding box center [131, 537] width 131 height 13
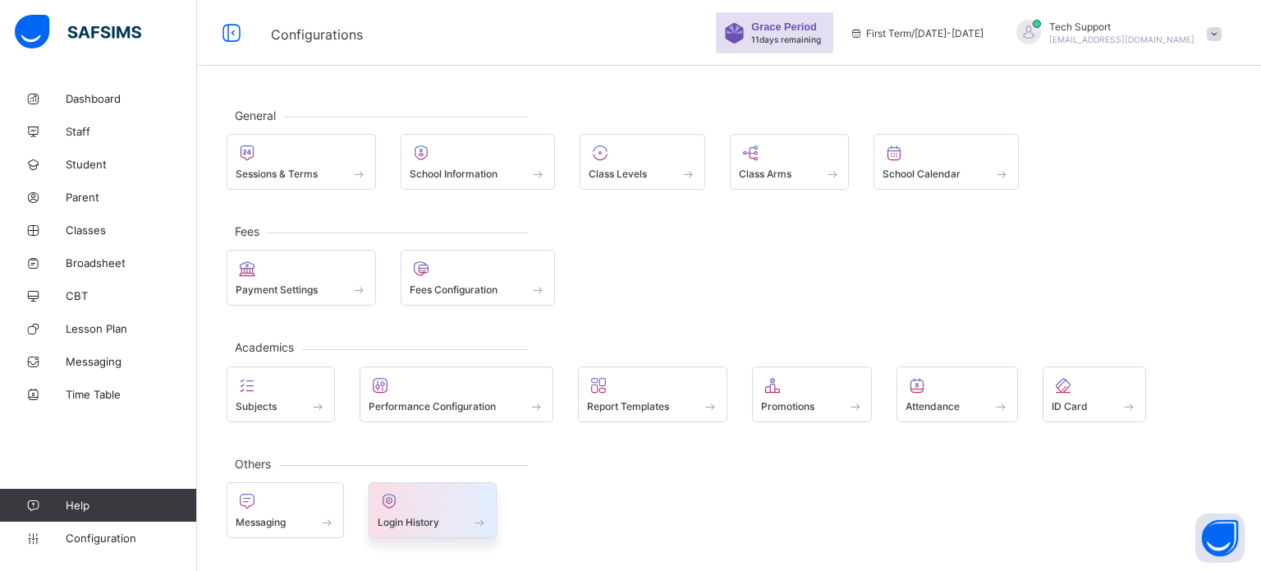
click at [419, 511] on span at bounding box center [433, 513] width 111 height 4
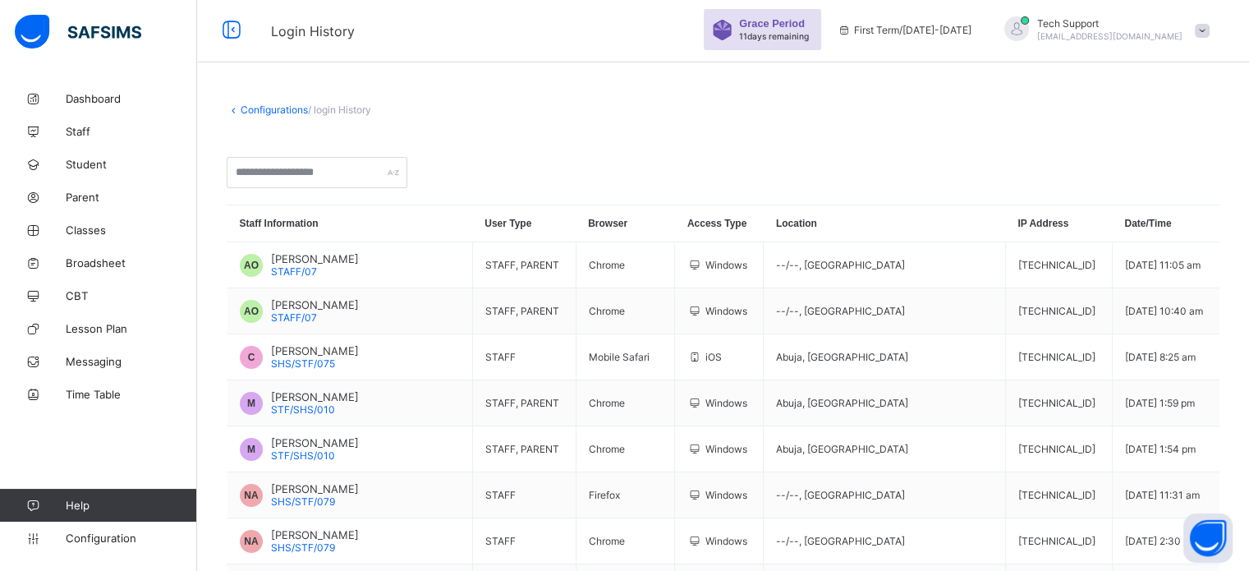
scroll to position [209, 0]
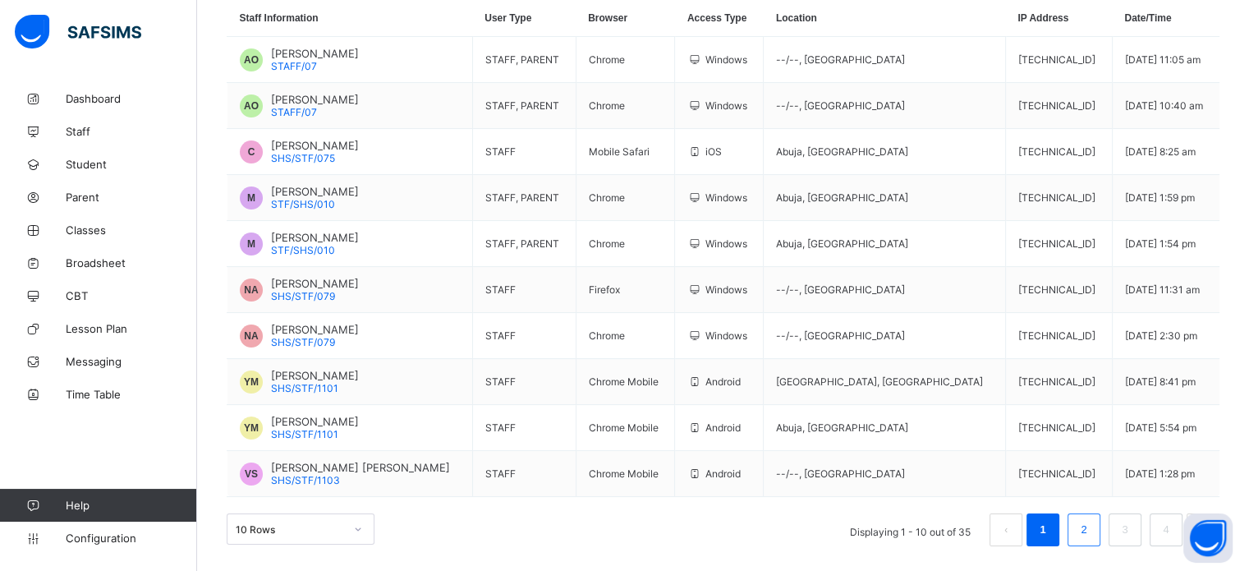
click at [1091, 532] on link "2" at bounding box center [1083, 529] width 16 height 21
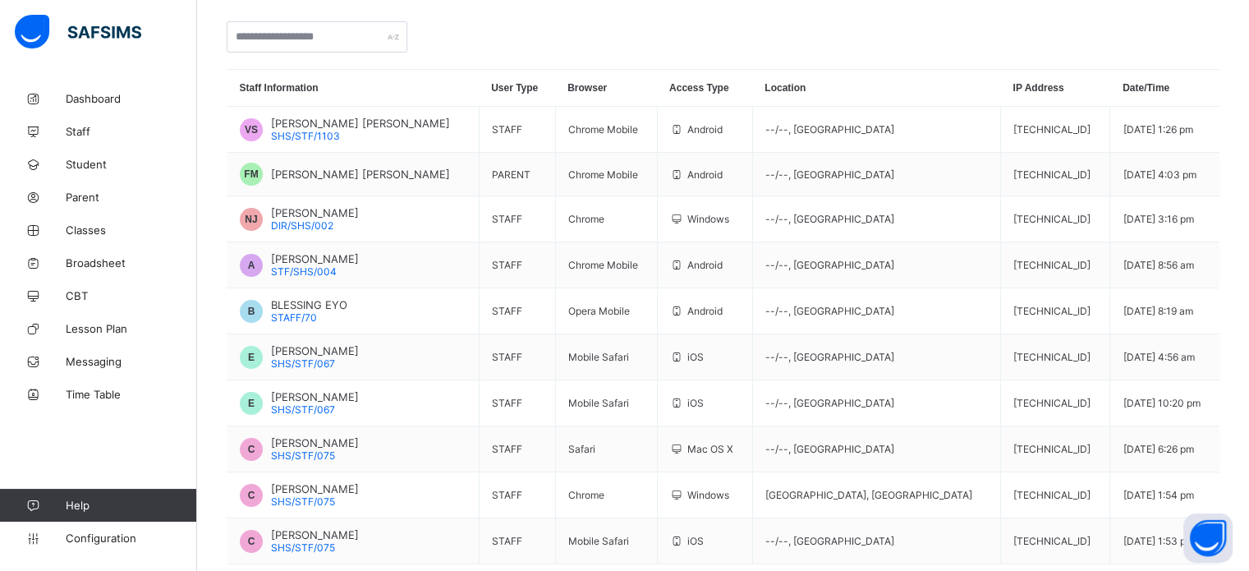
scroll to position [207, 0]
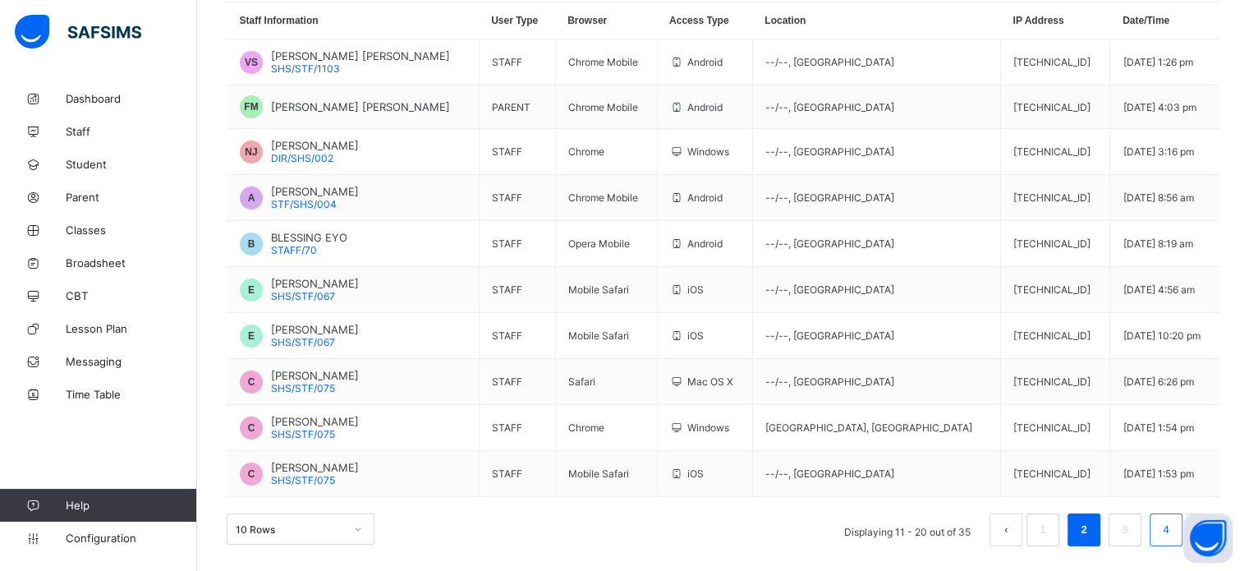
click at [1172, 529] on link "4" at bounding box center [1165, 529] width 16 height 21
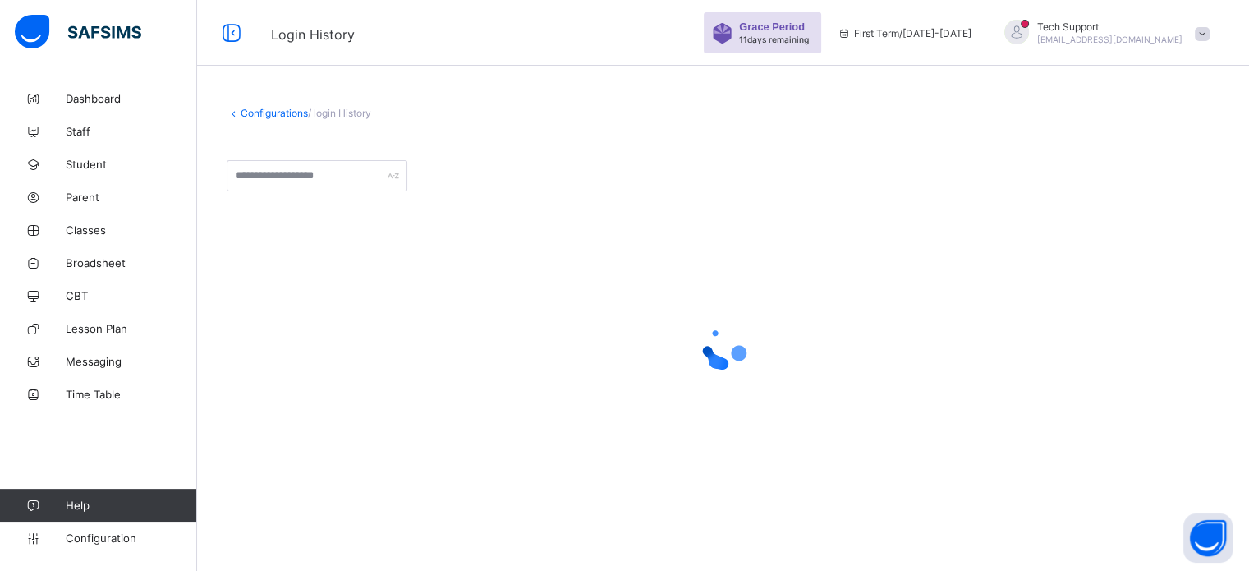
scroll to position [0, 0]
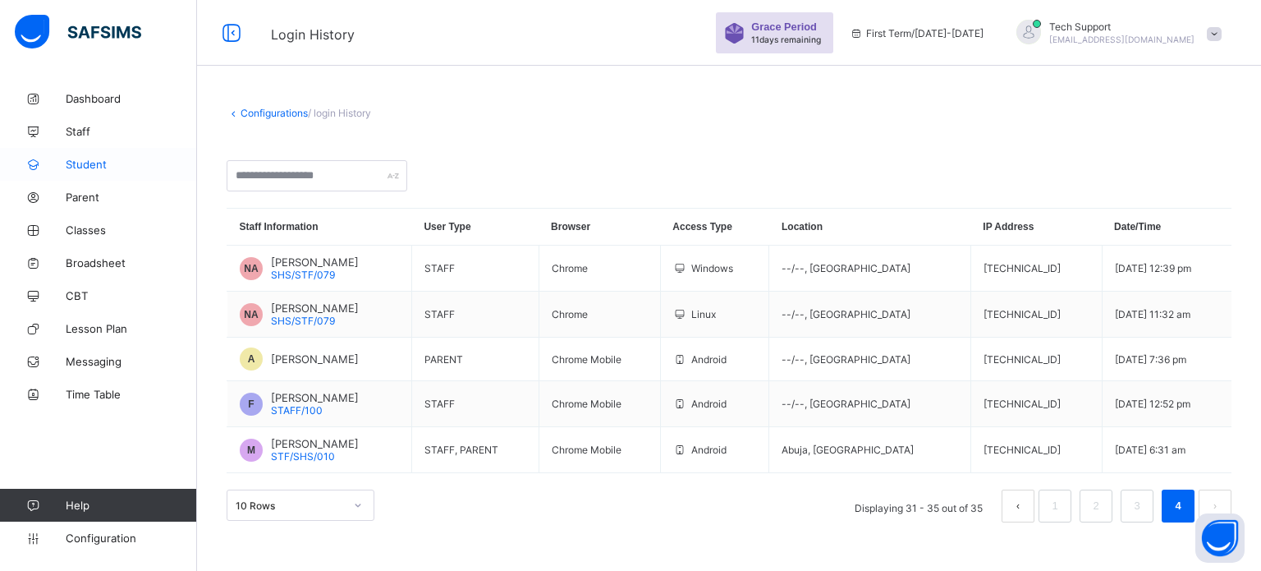
click at [90, 167] on span "Student" at bounding box center [131, 164] width 131 height 13
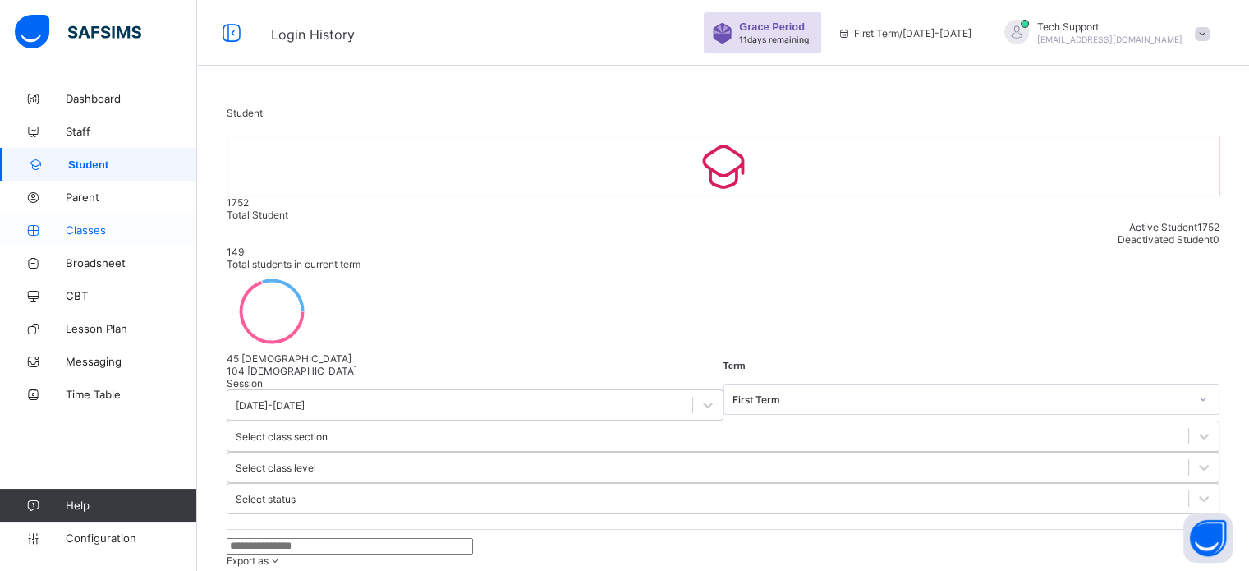
click at [82, 228] on span "Classes" at bounding box center [131, 229] width 131 height 13
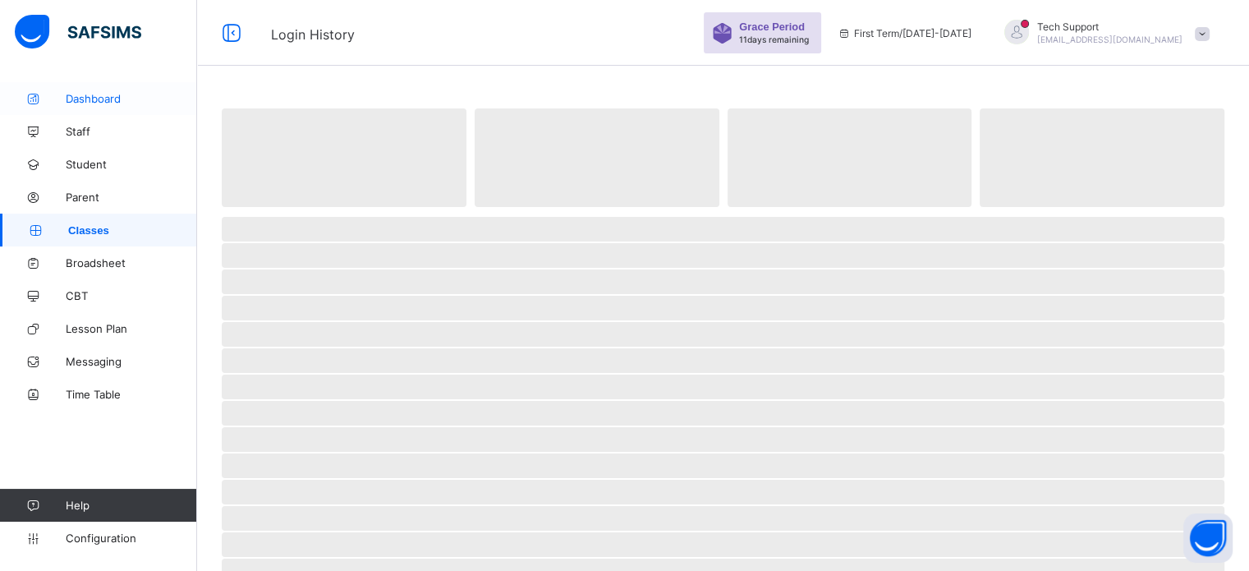
click at [108, 91] on link "Dashboard" at bounding box center [98, 98] width 197 height 33
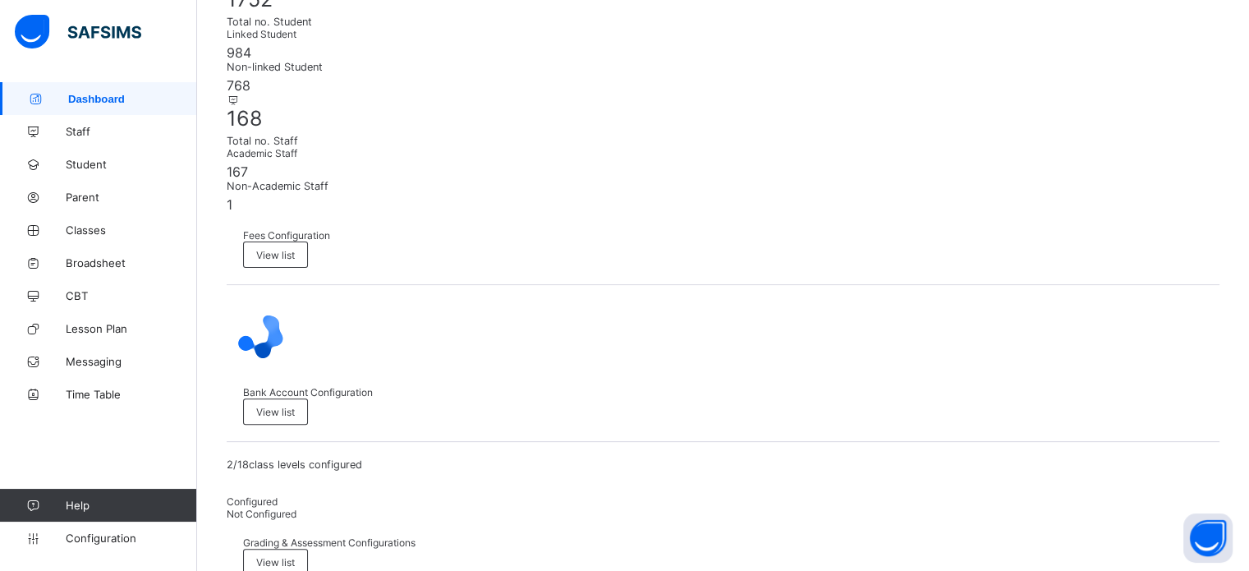
scroll to position [447, 0]
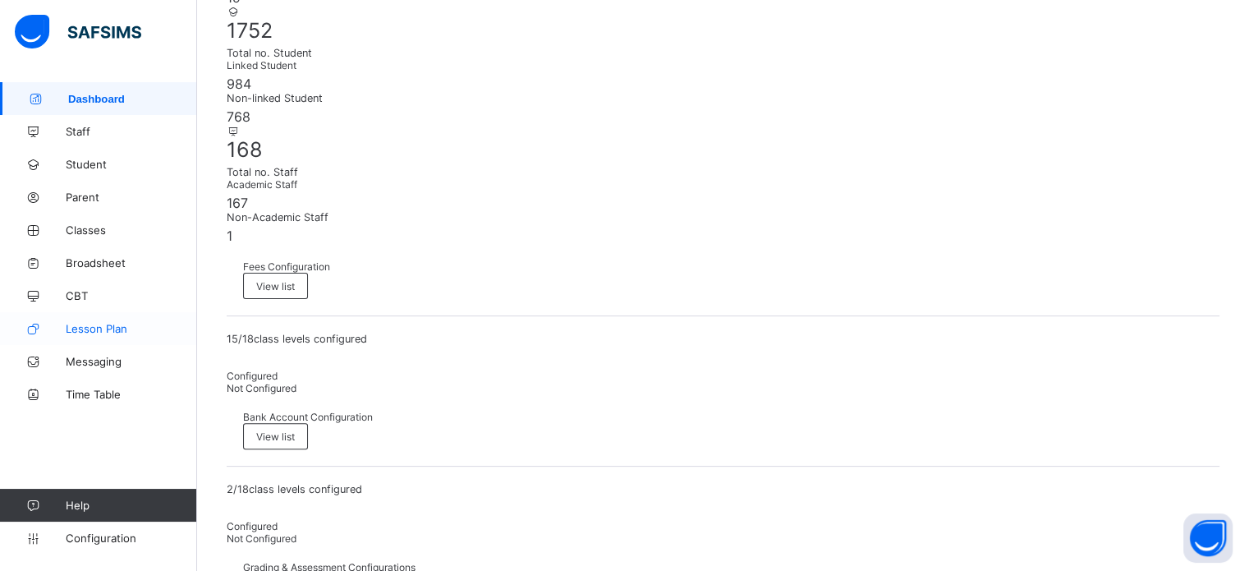
click at [95, 322] on span "Lesson Plan" at bounding box center [131, 328] width 131 height 13
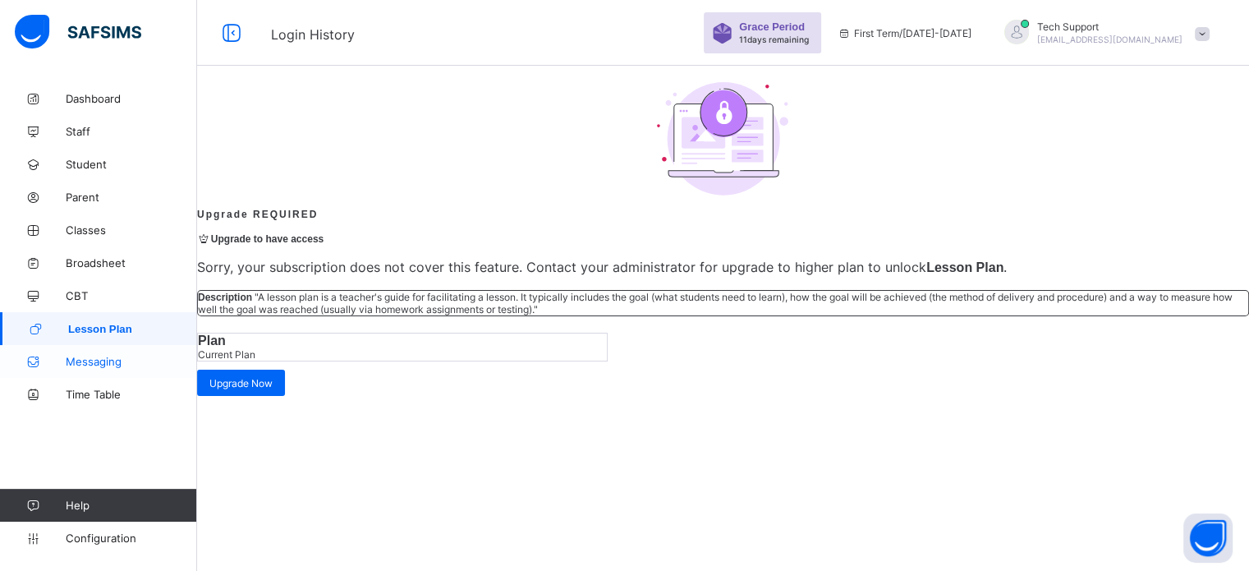
click at [96, 349] on link "Messaging" at bounding box center [98, 361] width 197 height 33
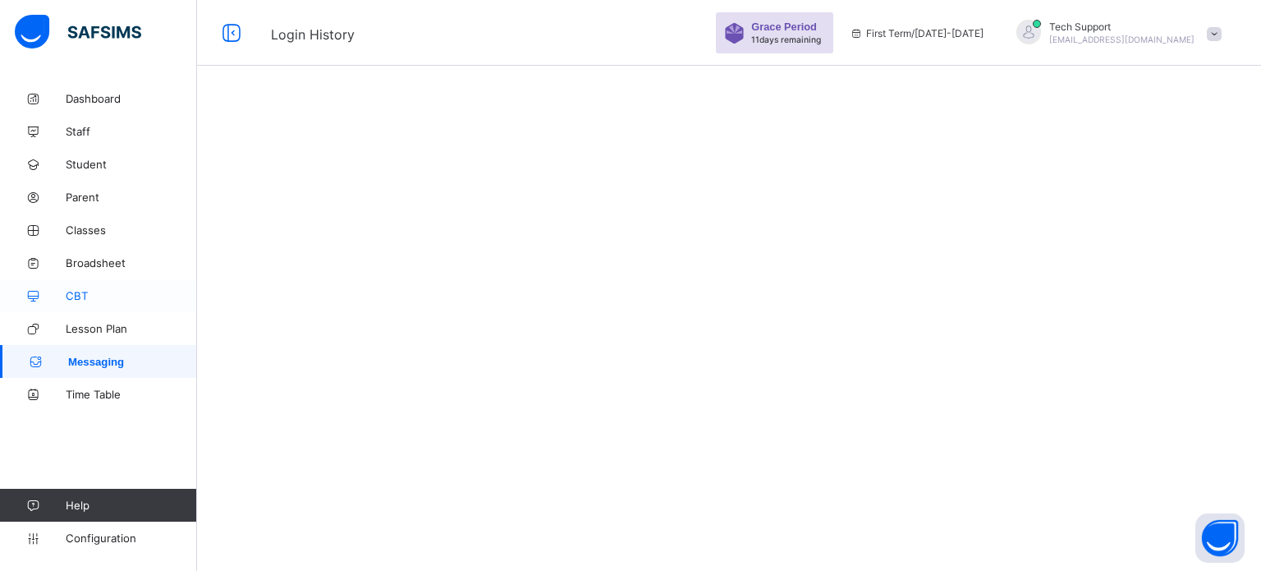
click at [76, 304] on link "CBT" at bounding box center [98, 295] width 197 height 33
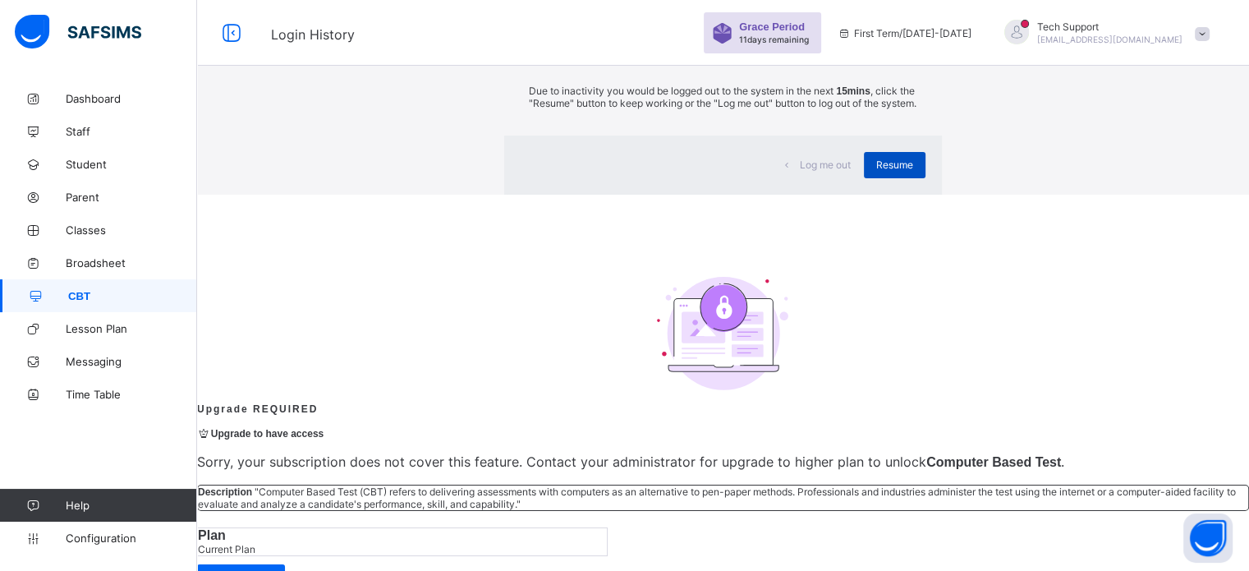
click at [876, 171] on span "Resume" at bounding box center [894, 164] width 37 height 12
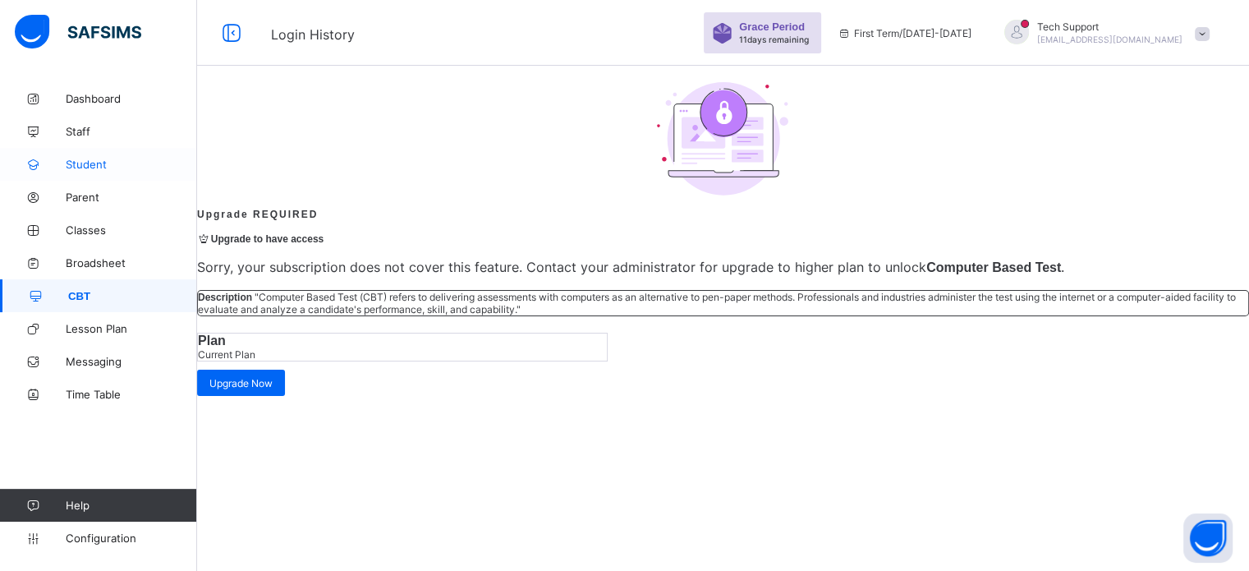
click at [79, 163] on span "Student" at bounding box center [131, 164] width 131 height 13
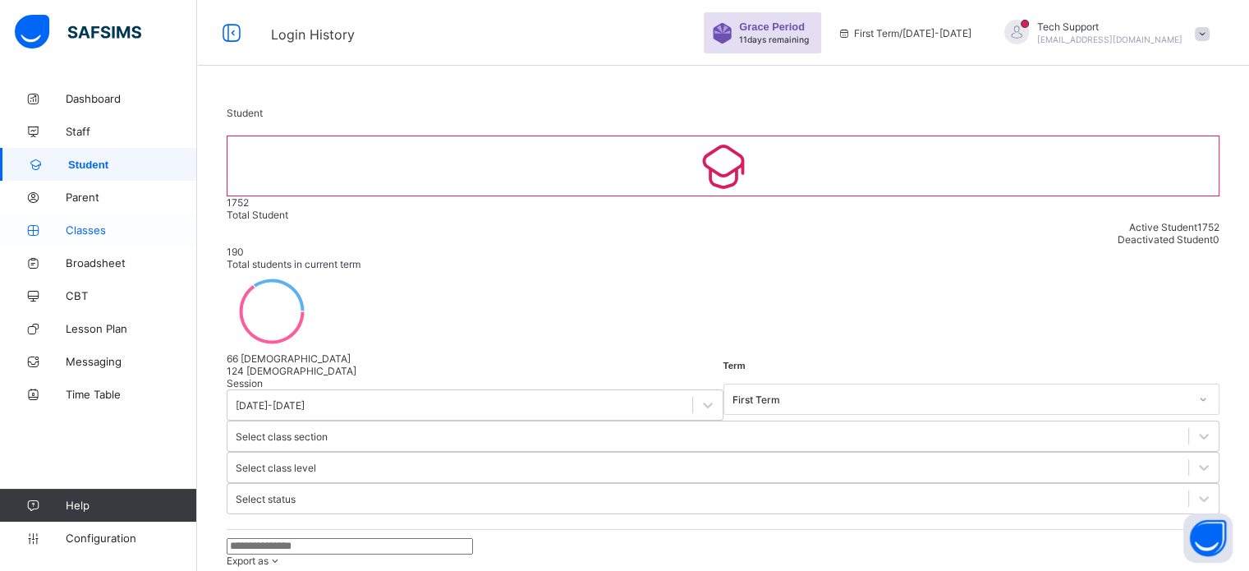
click at [82, 234] on span "Classes" at bounding box center [131, 229] width 131 height 13
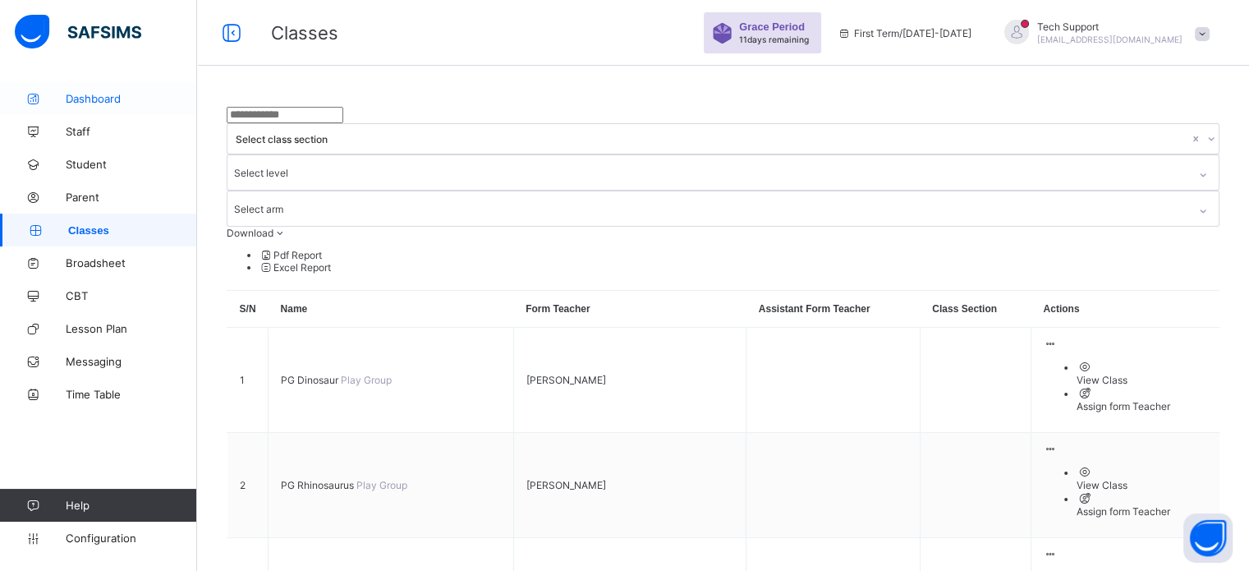
click at [95, 97] on span "Dashboard" at bounding box center [131, 98] width 131 height 13
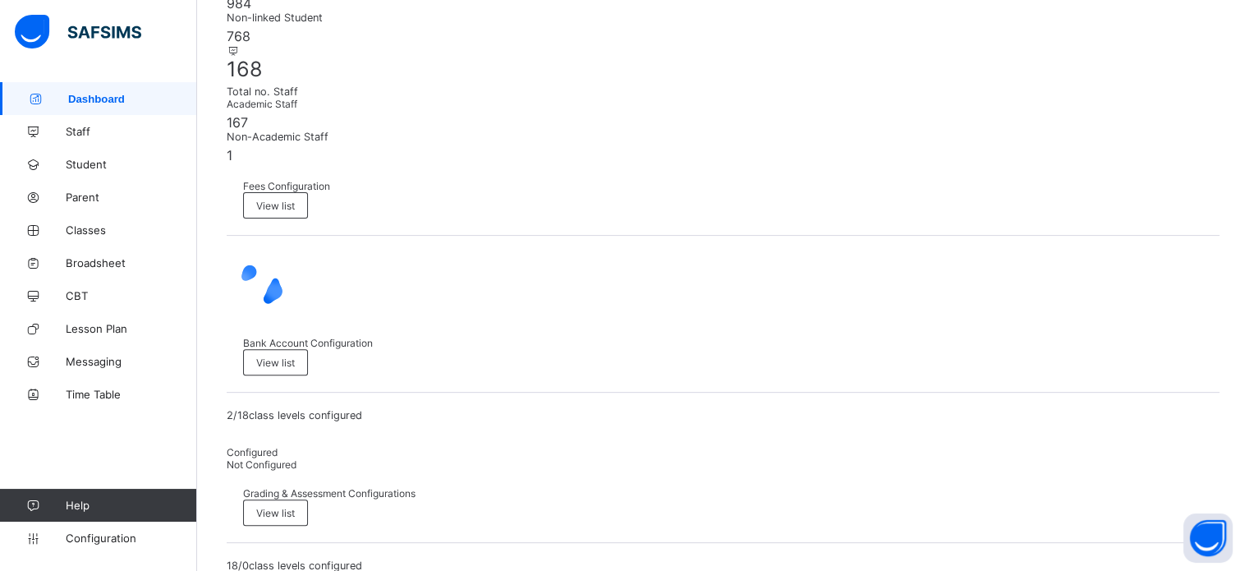
scroll to position [518, 0]
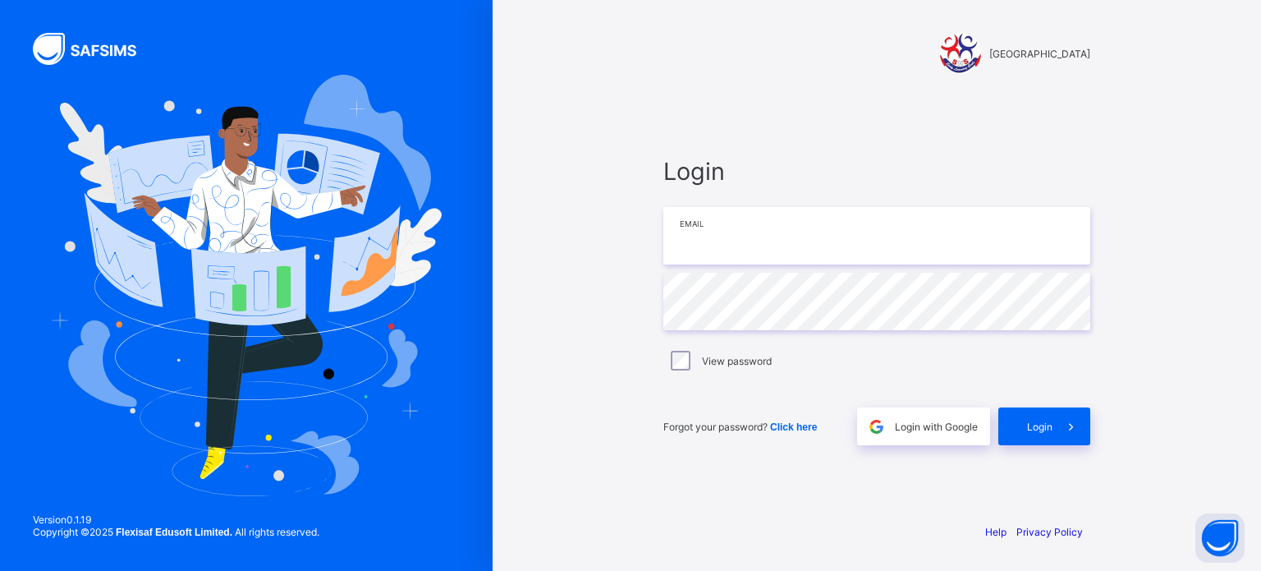
click at [694, 231] on input "email" at bounding box center [876, 235] width 427 height 57
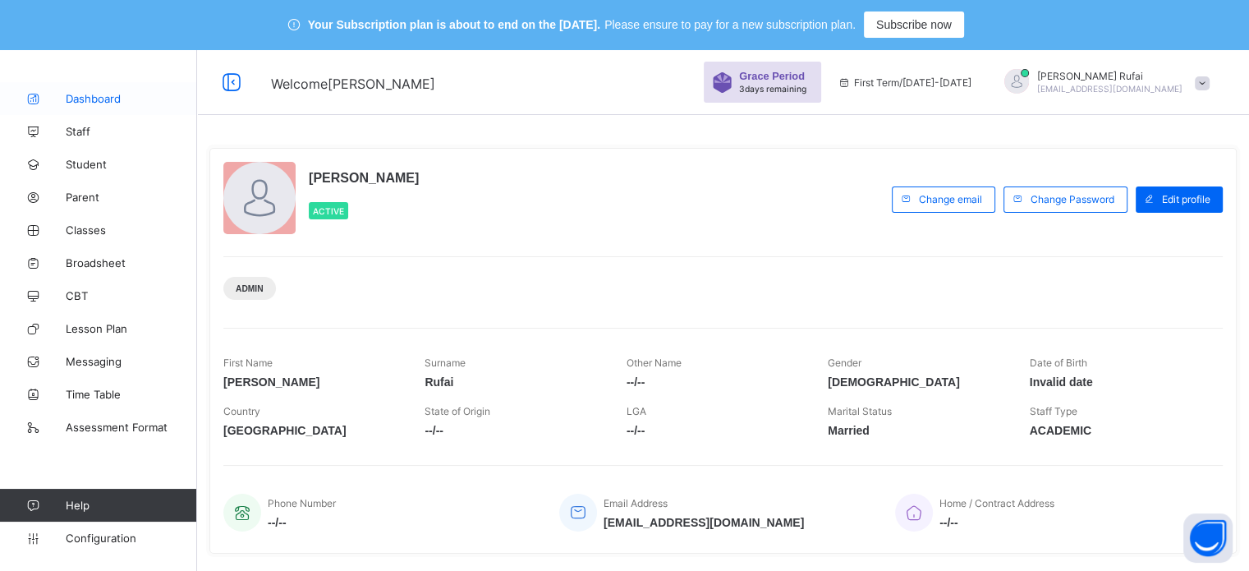
click at [99, 100] on span "Dashboard" at bounding box center [131, 98] width 131 height 13
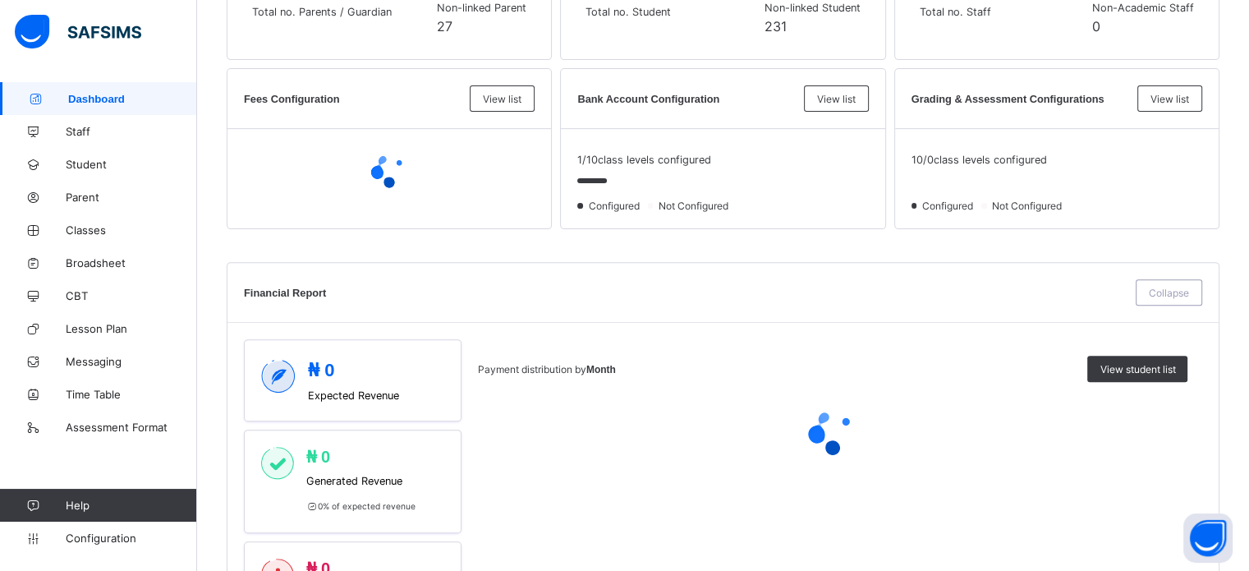
scroll to position [542, 0]
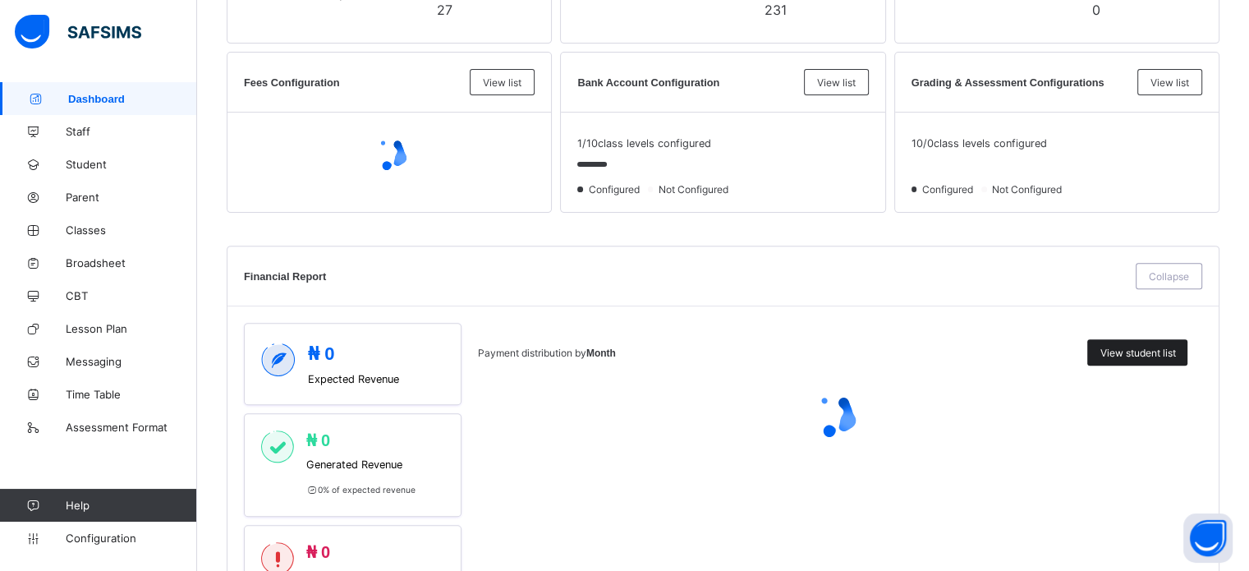
click at [1169, 351] on span "View student list" at bounding box center [1137, 352] width 76 height 12
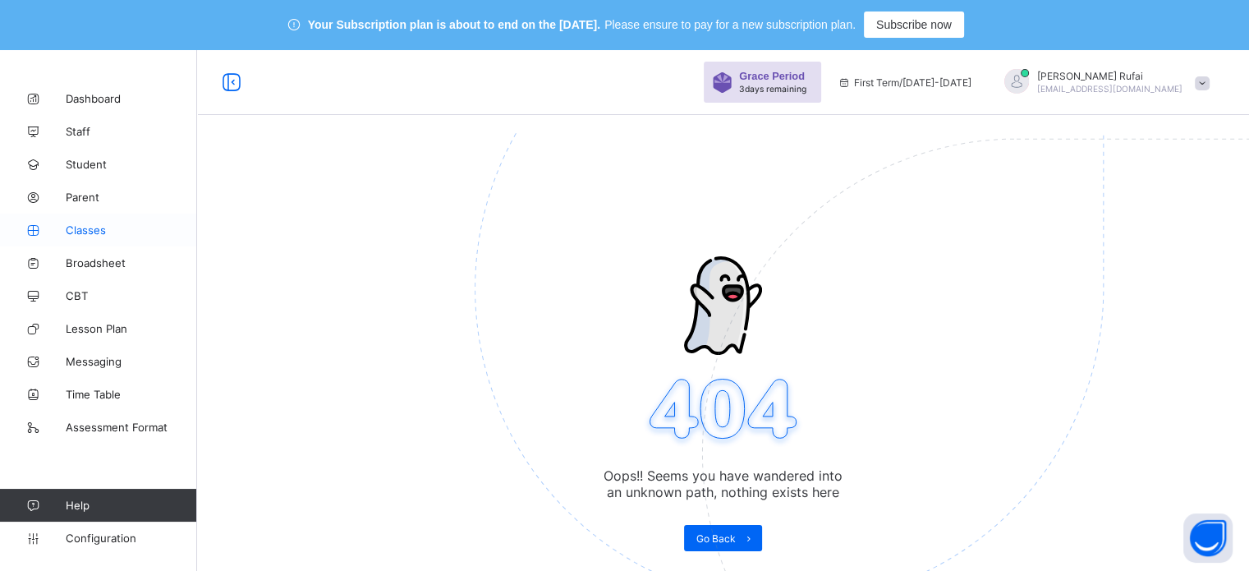
click at [94, 230] on span "Classes" at bounding box center [131, 229] width 131 height 13
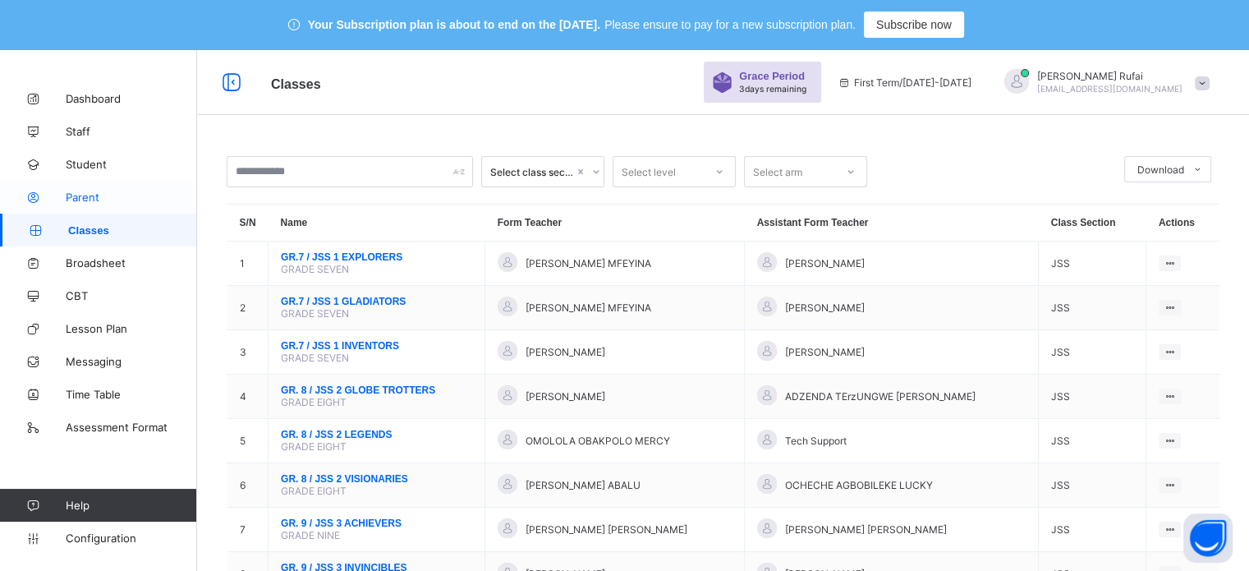
click at [91, 200] on span "Parent" at bounding box center [131, 196] width 131 height 13
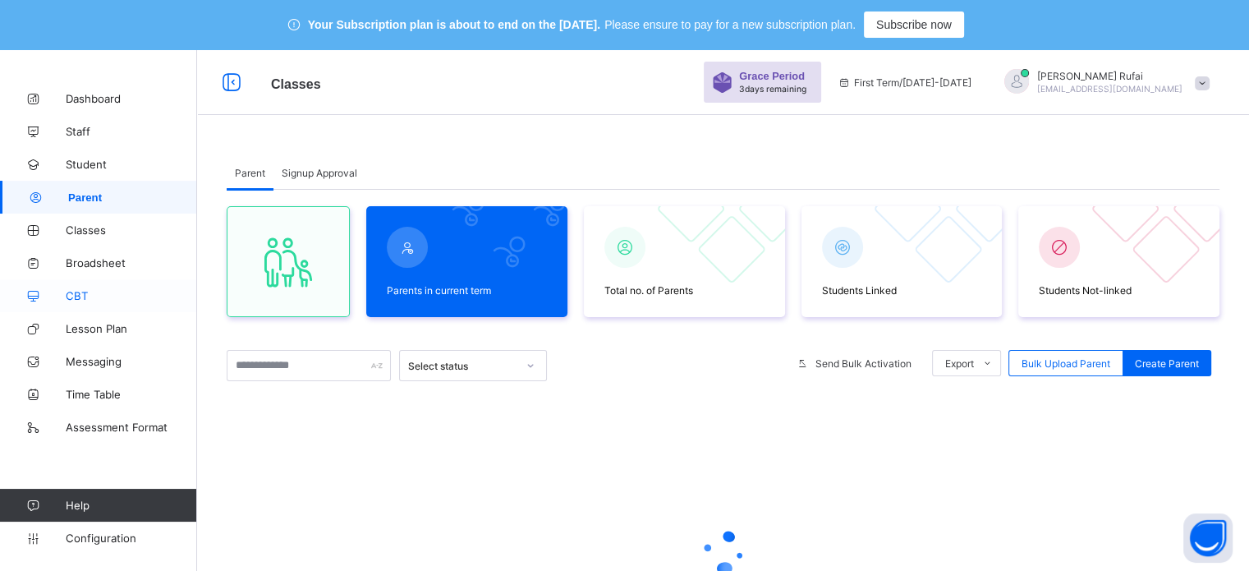
click at [70, 296] on span "CBT" at bounding box center [131, 295] width 131 height 13
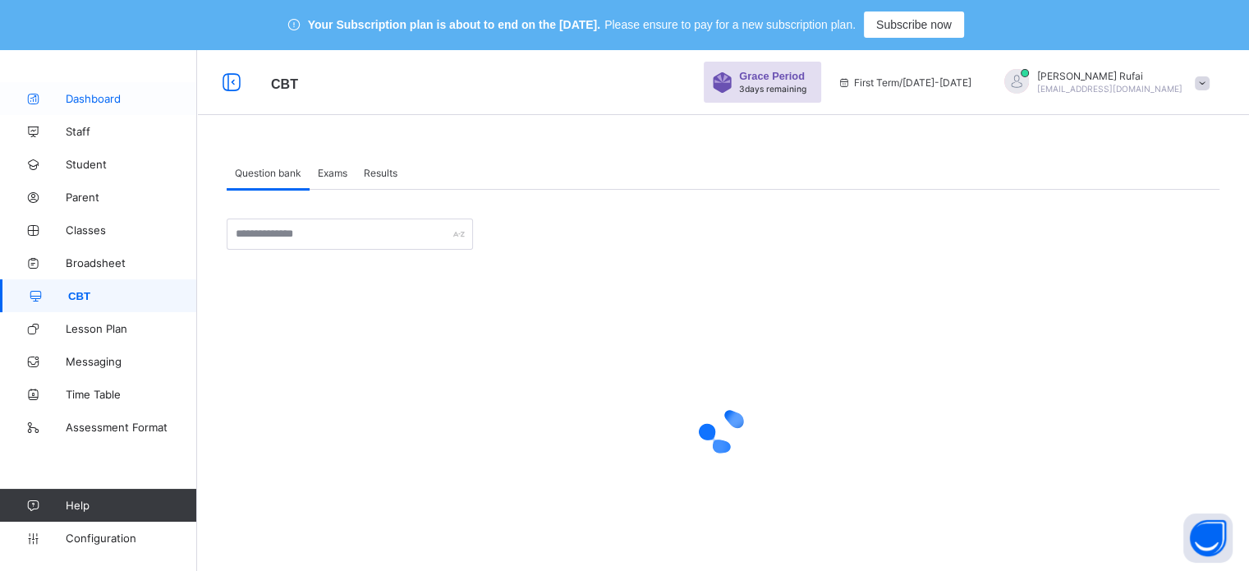
click at [108, 85] on link "Dashboard" at bounding box center [98, 98] width 197 height 33
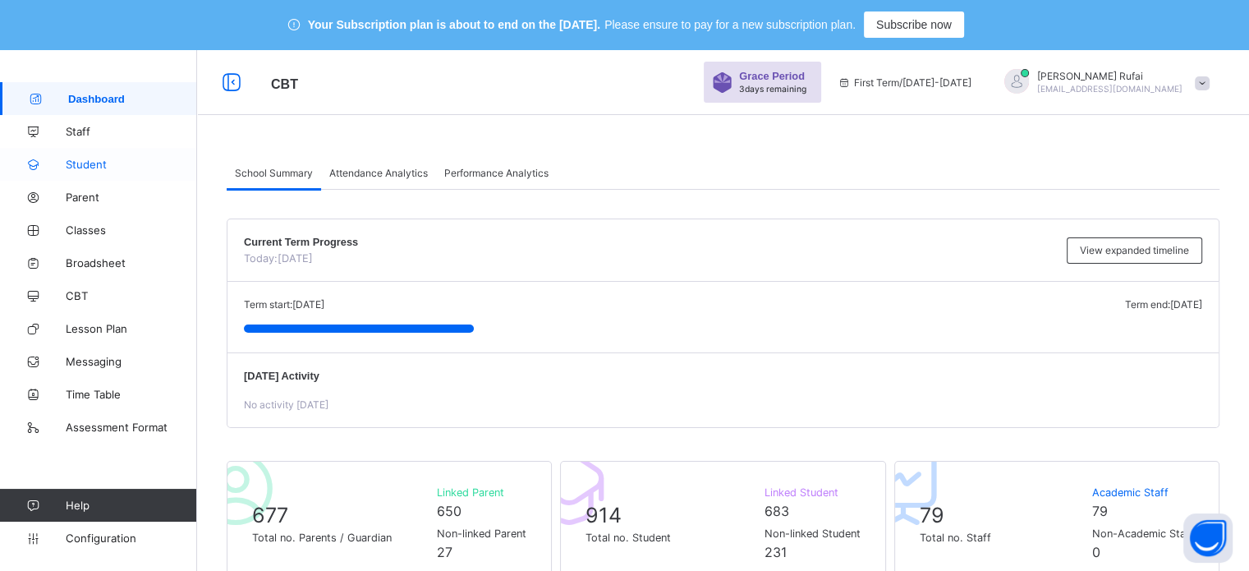
click at [77, 166] on span "Student" at bounding box center [131, 164] width 131 height 13
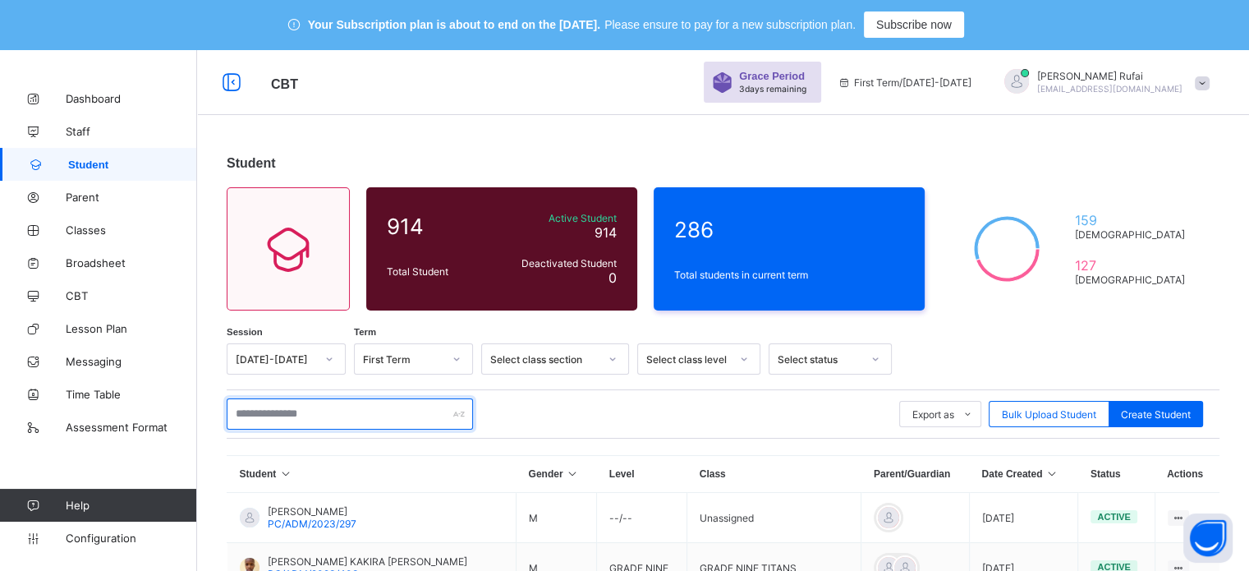
click at [313, 413] on input "text" at bounding box center [350, 413] width 246 height 31
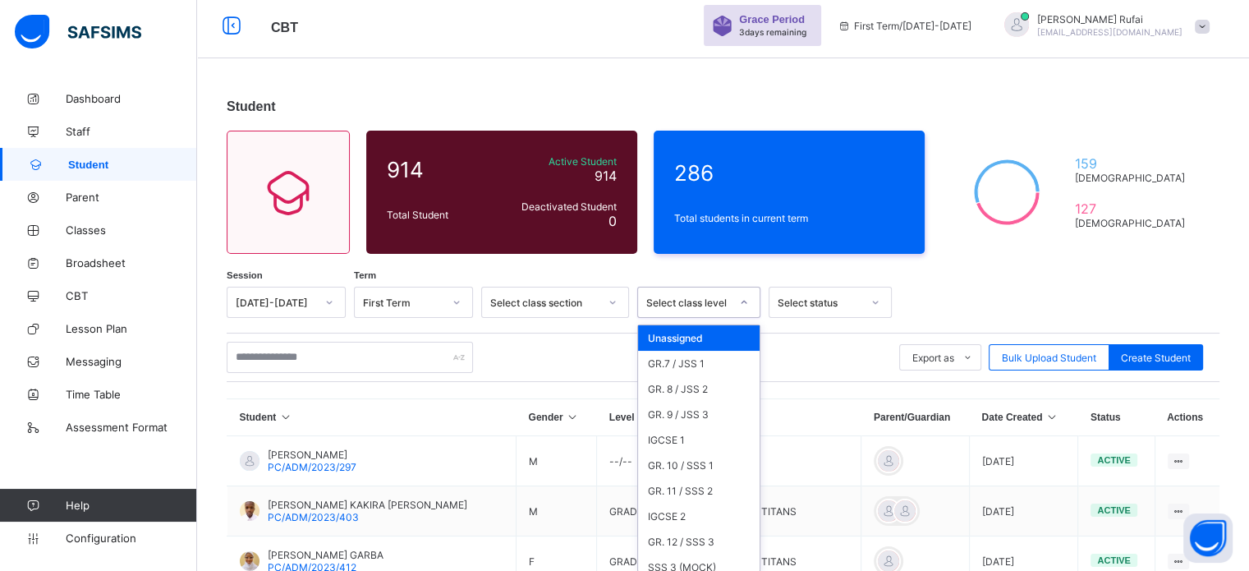
click at [713, 318] on div "option Unassigned focused, 1 of 11. 11 results available. Use Up and Down to ch…" at bounding box center [698, 301] width 123 height 31
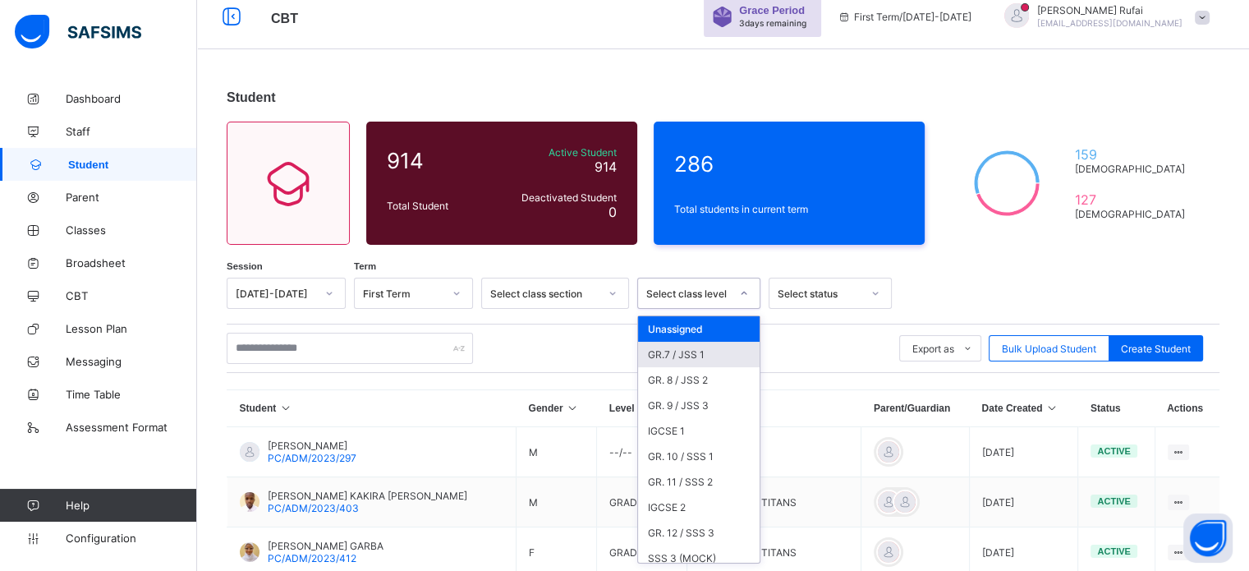
click at [700, 360] on div "GR.7 / JSS 1" at bounding box center [698, 353] width 121 height 25
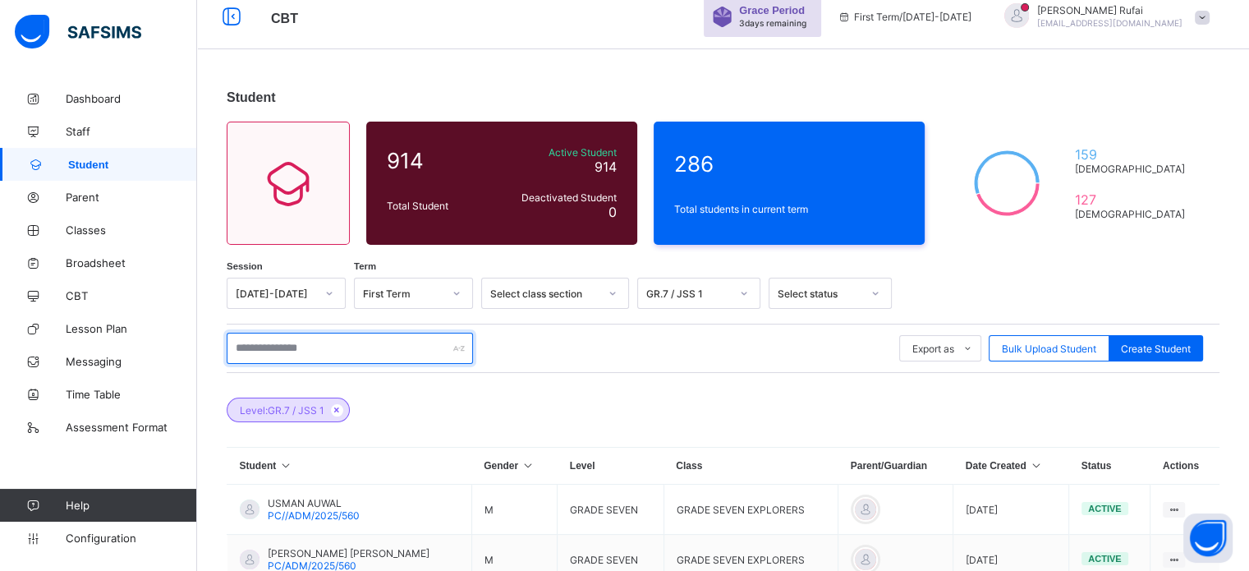
click at [315, 356] on input "text" at bounding box center [350, 347] width 246 height 31
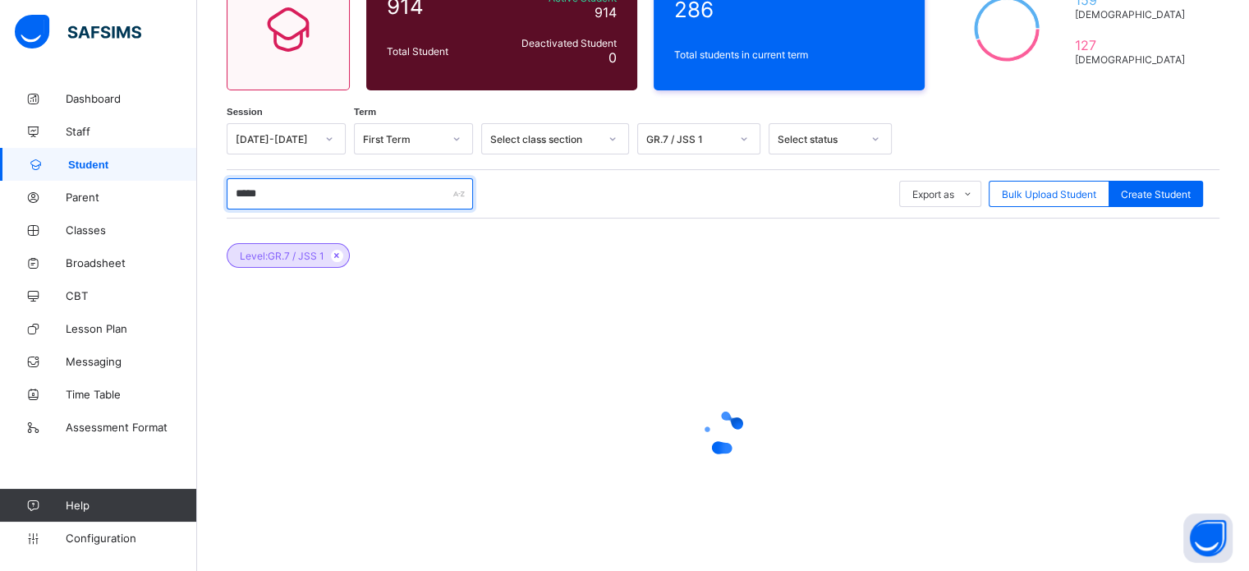
scroll to position [263, 0]
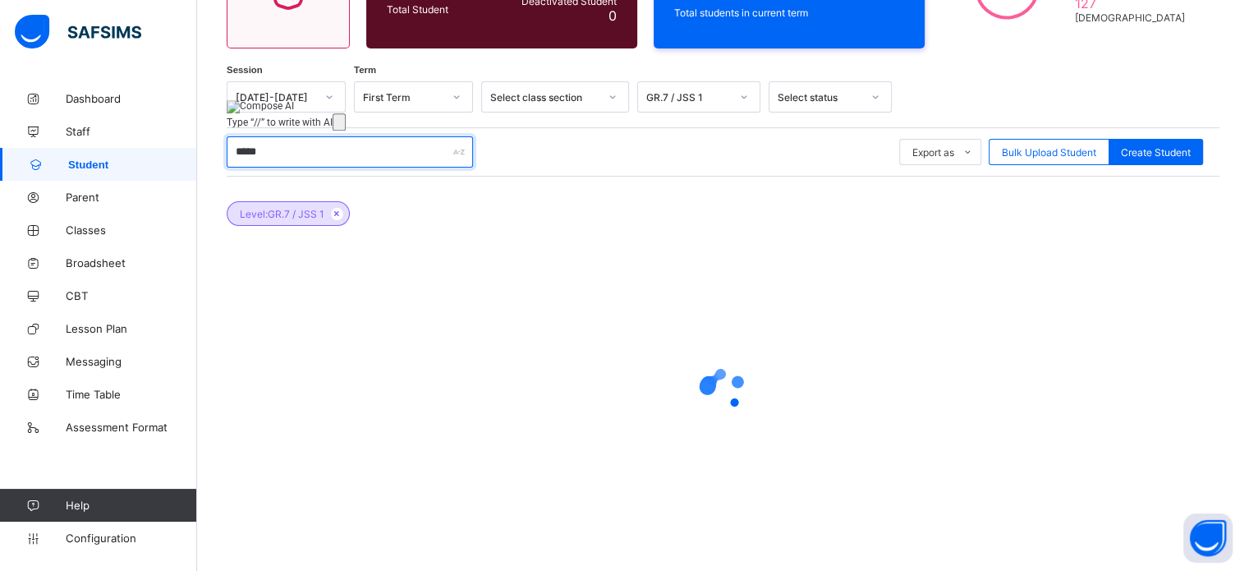
click at [325, 158] on input "*****" at bounding box center [350, 151] width 246 height 31
type input "*"
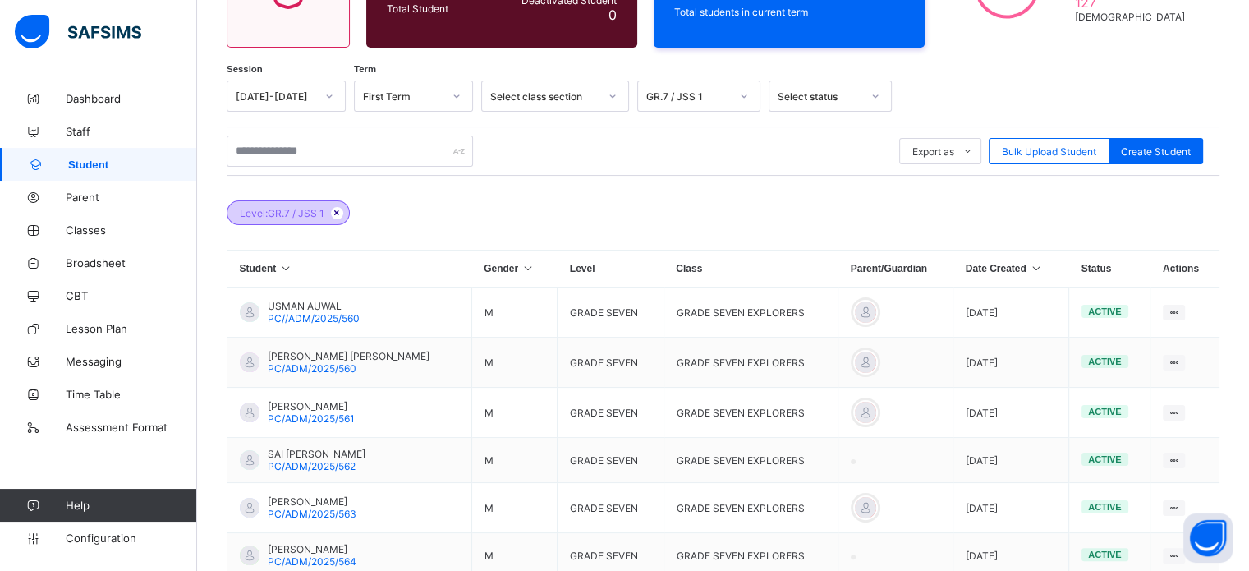
click at [338, 209] on icon at bounding box center [337, 213] width 14 height 10
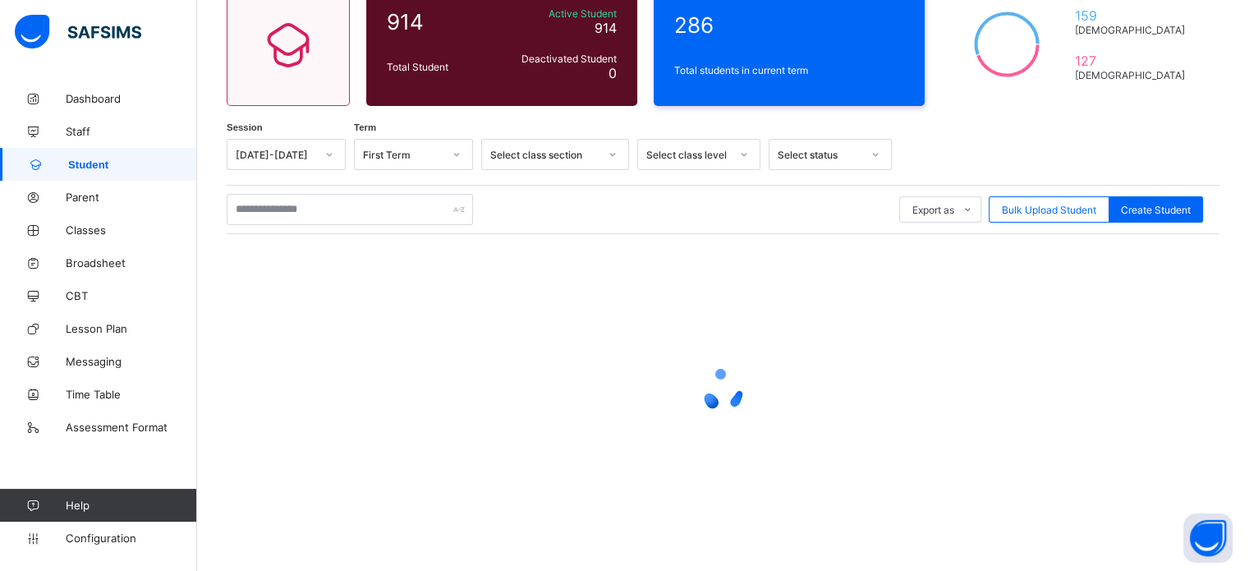
scroll to position [204, 0]
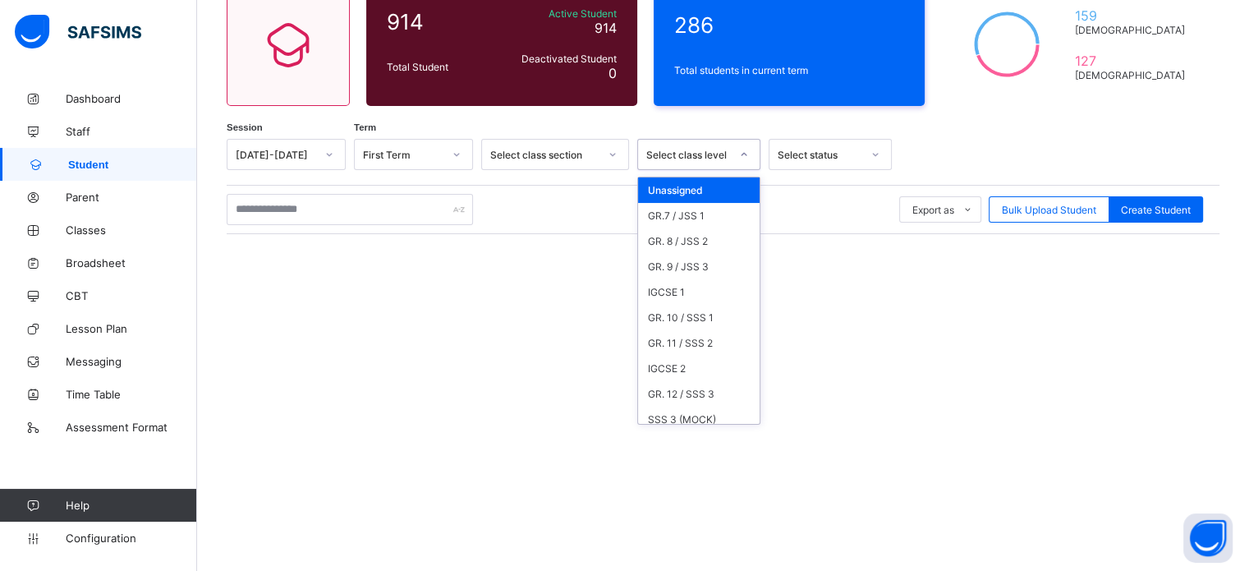
click at [711, 154] on div "Select class level" at bounding box center [688, 155] width 84 height 12
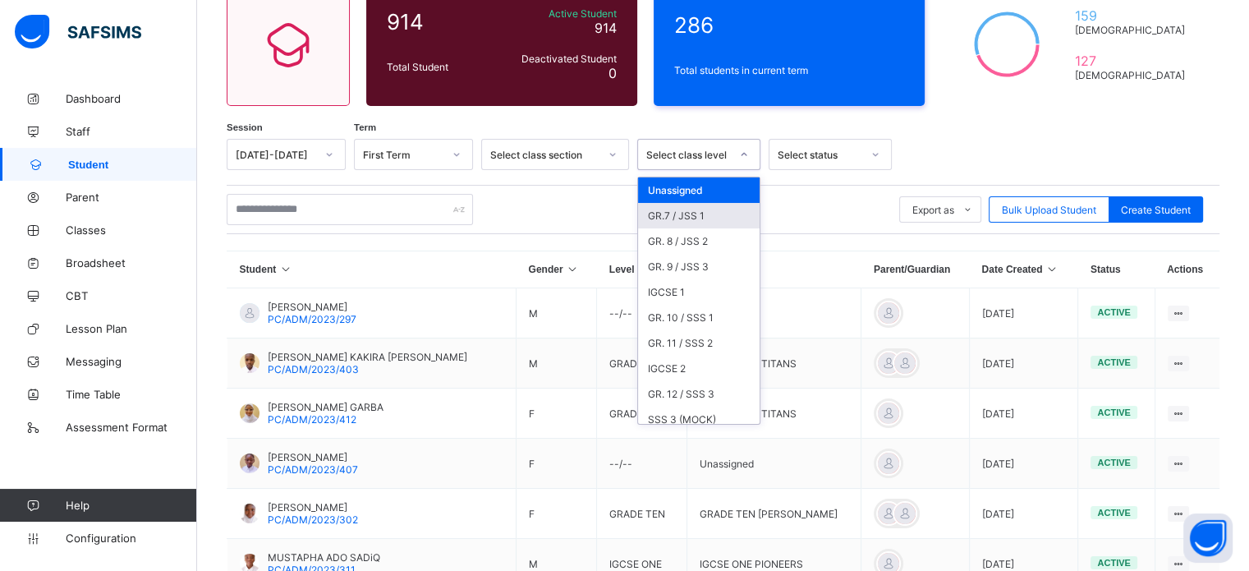
click at [690, 213] on div "GR.7 / JSS 1" at bounding box center [698, 215] width 121 height 25
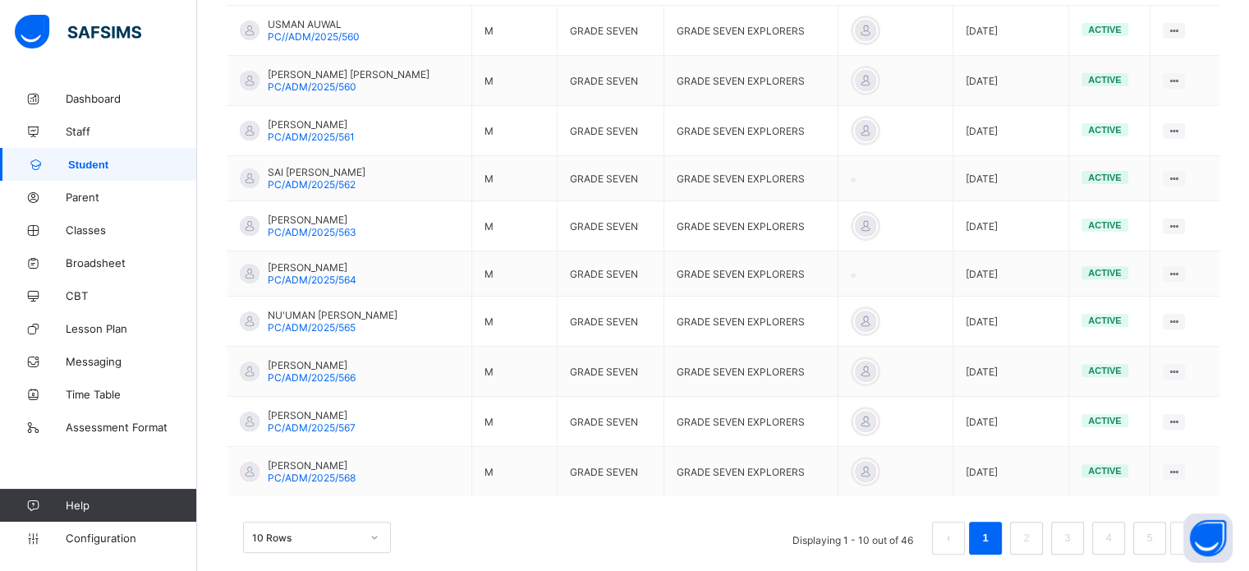
scroll to position [571, 0]
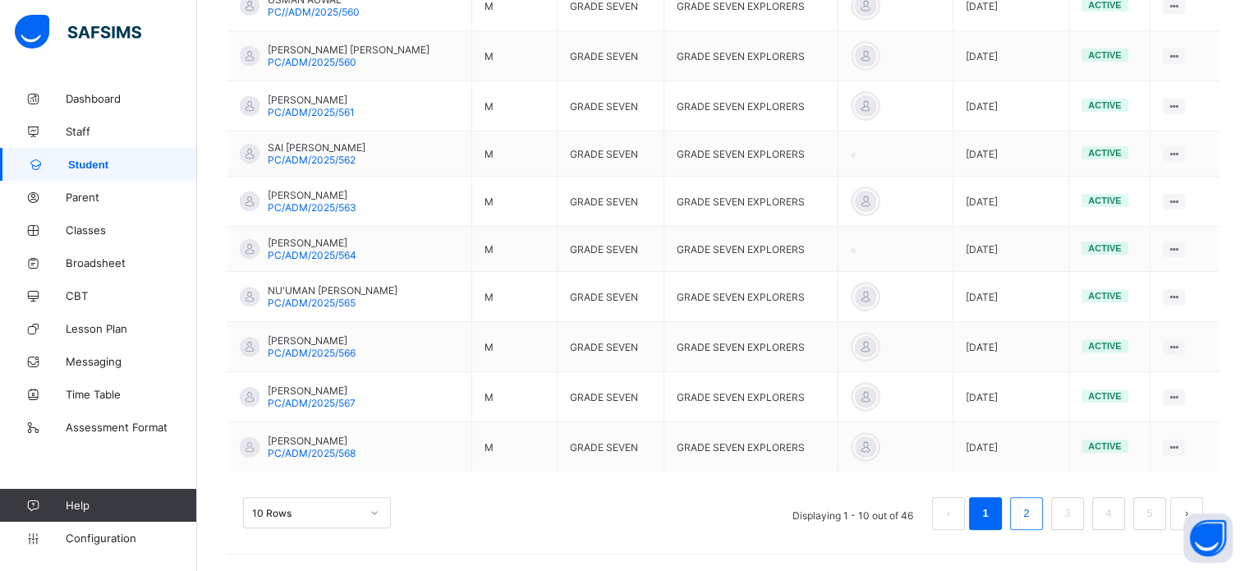
click at [1034, 519] on link "2" at bounding box center [1026, 512] width 16 height 21
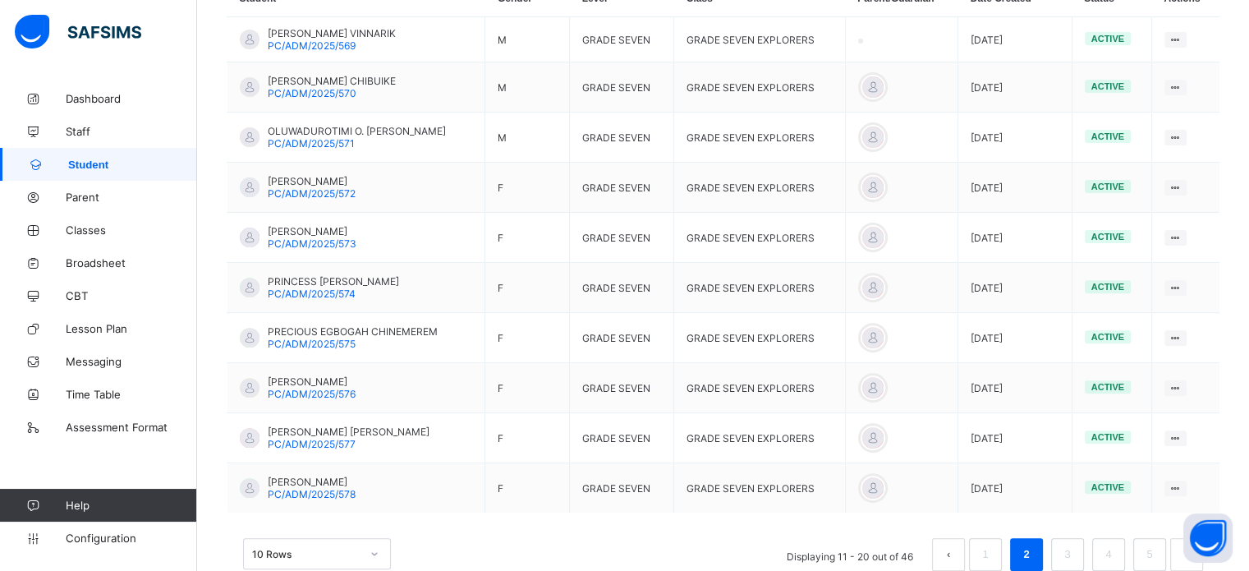
scroll to position [575, 0]
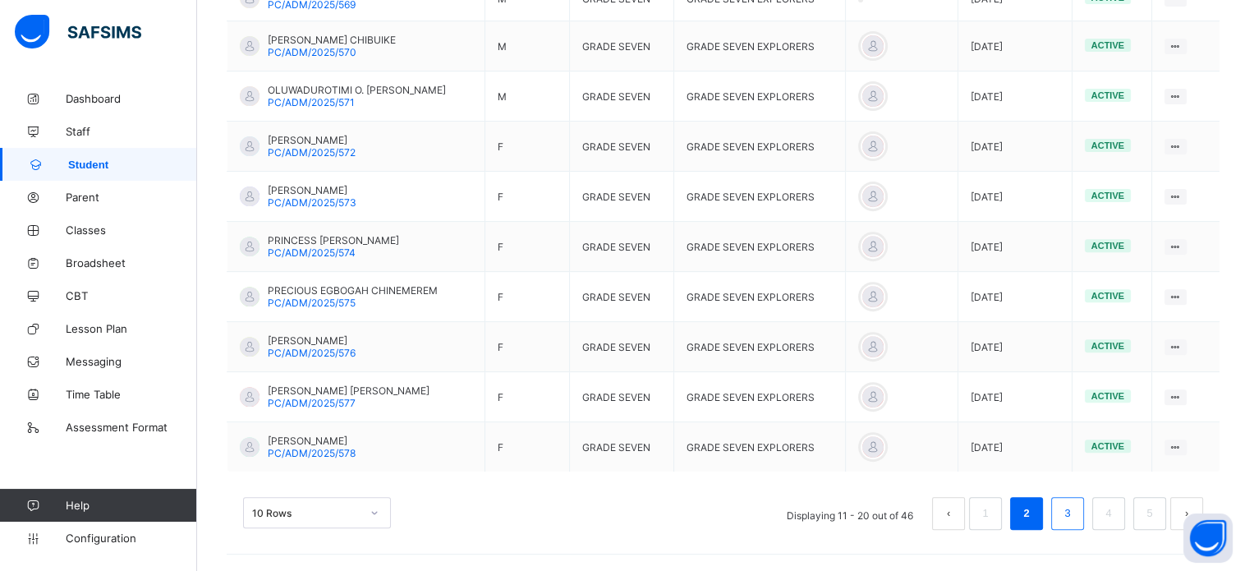
click at [1075, 515] on link "3" at bounding box center [1067, 512] width 16 height 21
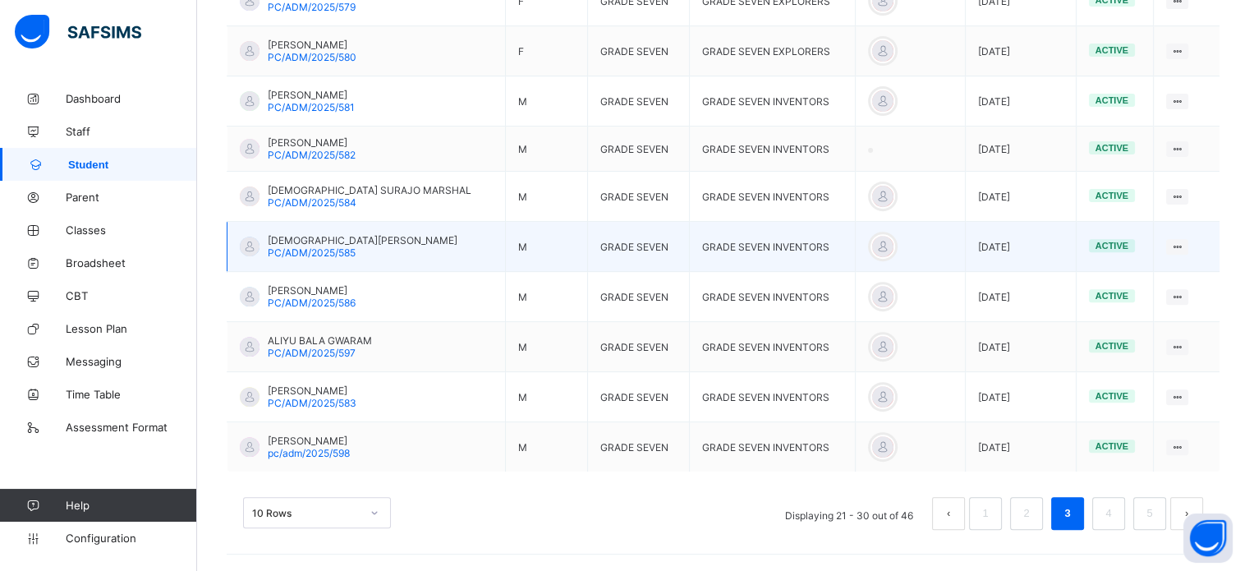
click at [367, 239] on span "MUHAMMAD ABDULAZIZ ALIYU" at bounding box center [363, 240] width 190 height 12
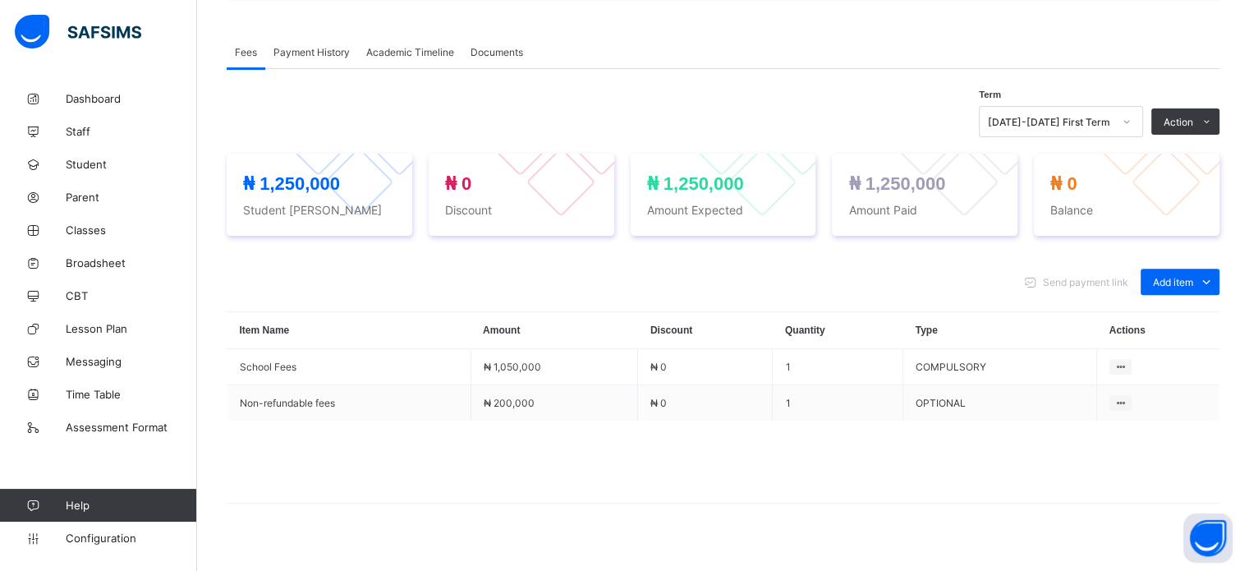
scroll to position [525, 0]
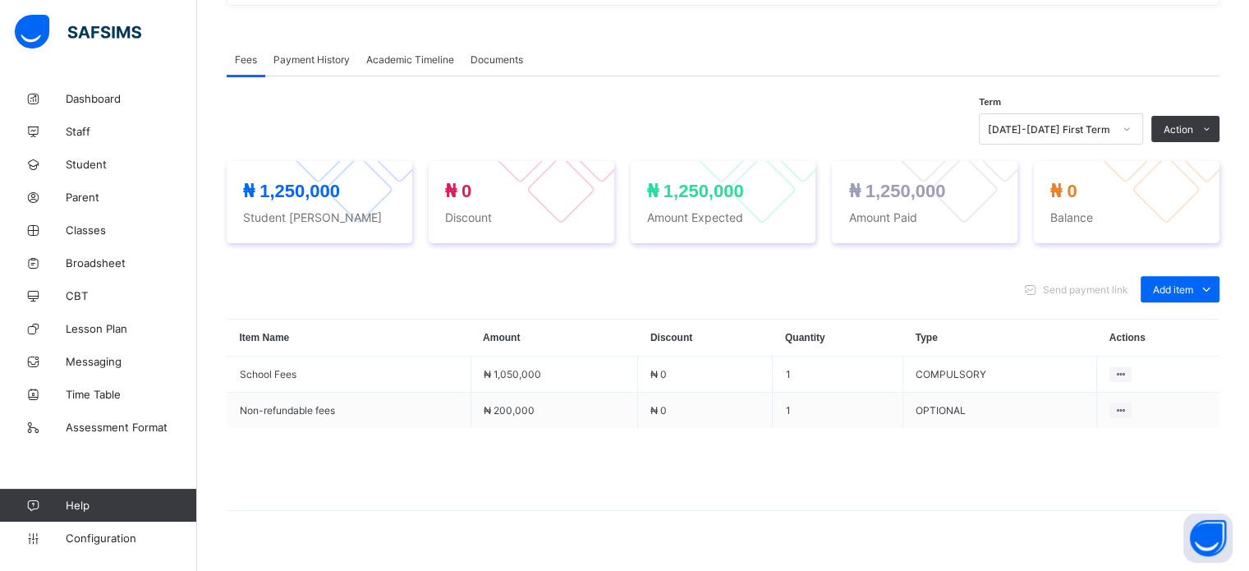
click at [319, 67] on div "Payment History" at bounding box center [311, 59] width 93 height 33
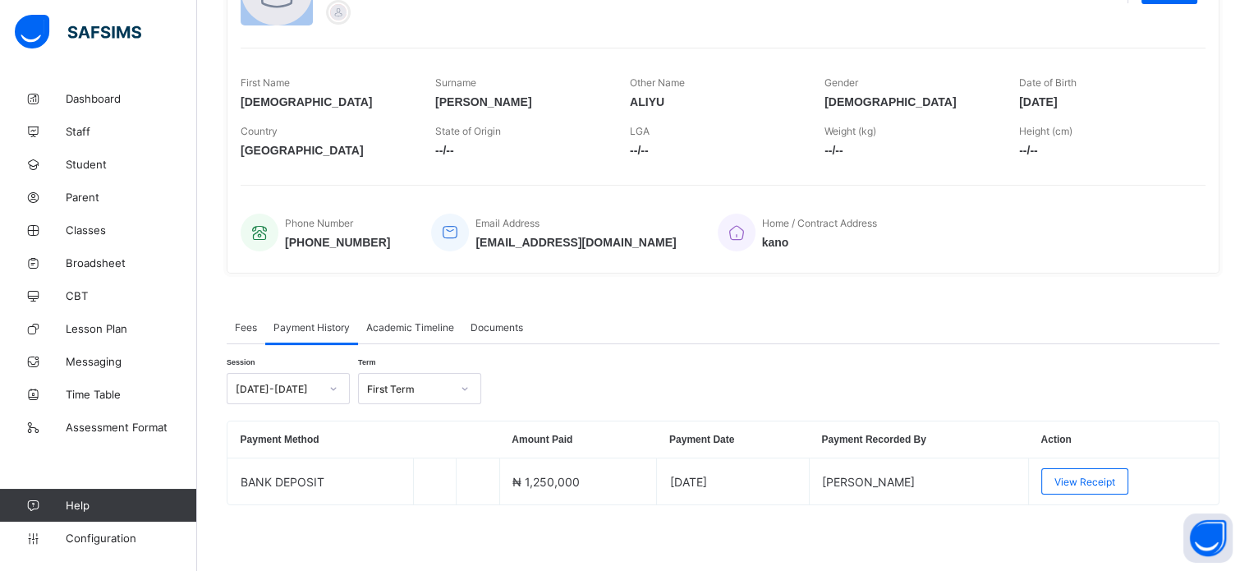
scroll to position [259, 0]
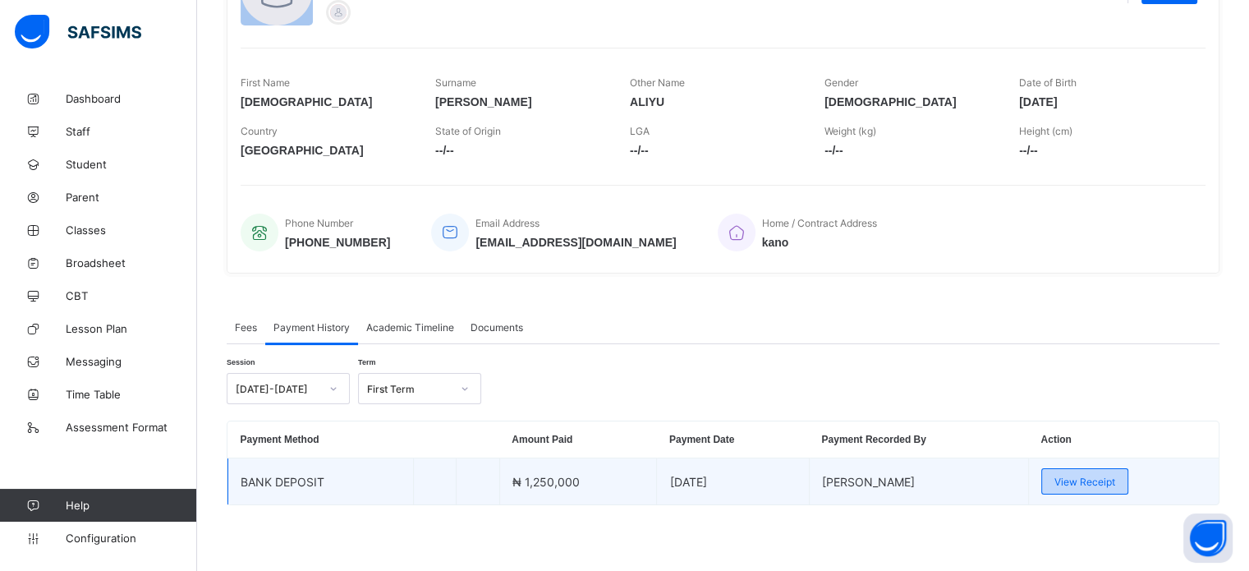
click at [1117, 488] on div "View Receipt" at bounding box center [1084, 481] width 87 height 26
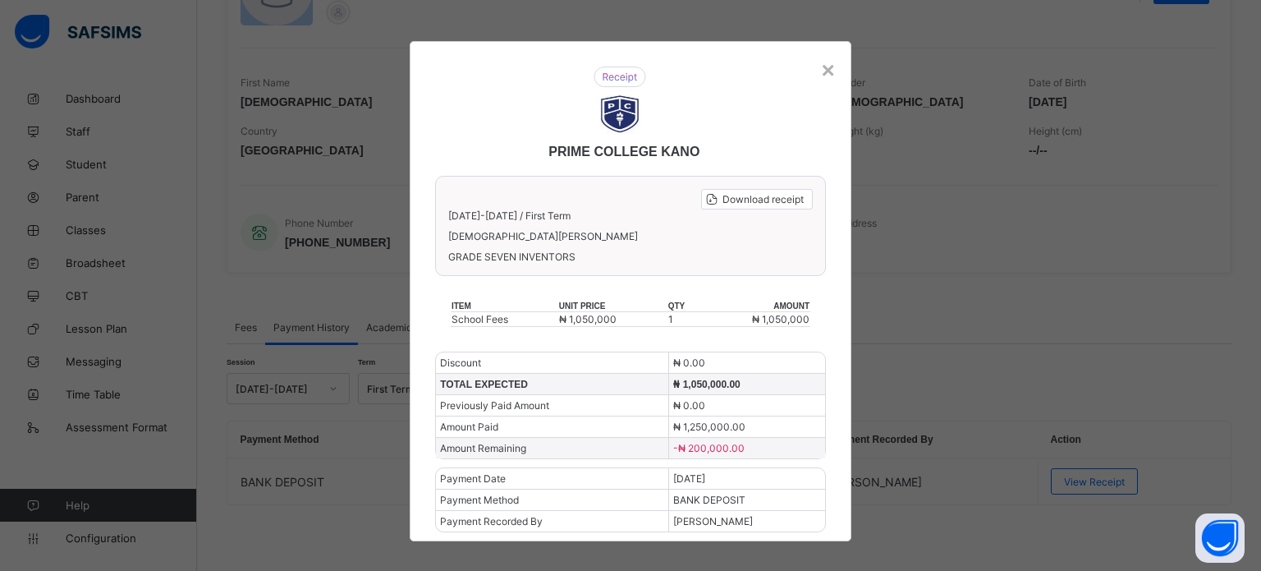
click at [1098, 415] on div "× PRIME COLLEGE KANO Download receipt 2025-2026 / First Term MUHAMMAD ABDULAZIZ…" at bounding box center [630, 285] width 1261 height 571
click at [824, 73] on div "×" at bounding box center [827, 70] width 13 height 26
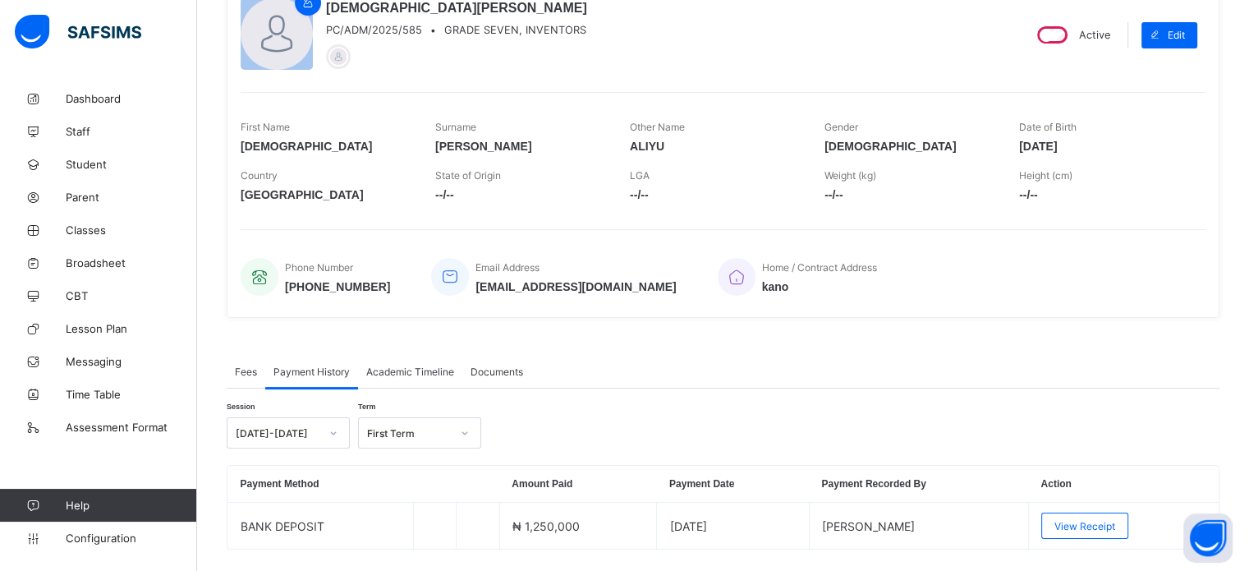
scroll to position [229, 0]
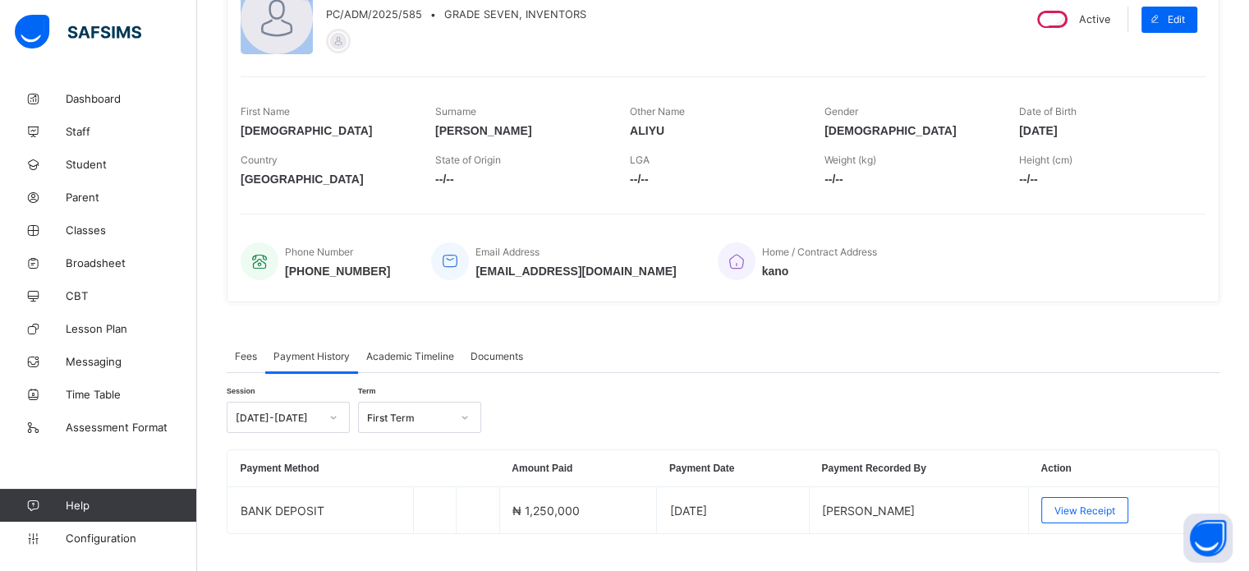
click at [245, 357] on span "Fees" at bounding box center [246, 356] width 22 height 12
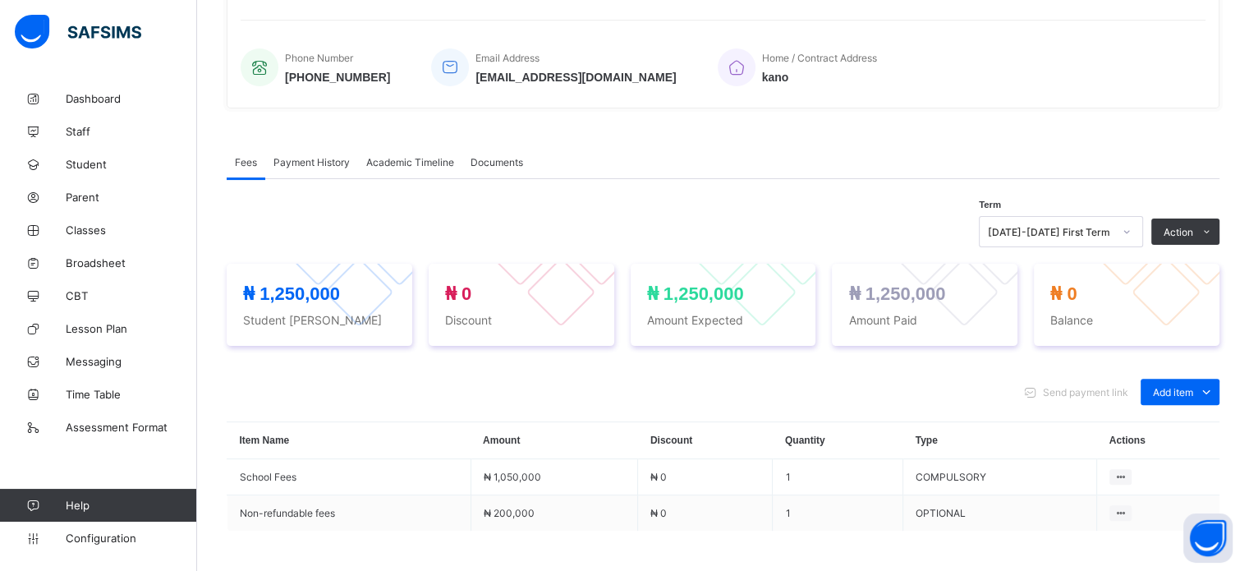
scroll to position [424, 0]
click at [322, 156] on span "Payment History" at bounding box center [311, 160] width 76 height 12
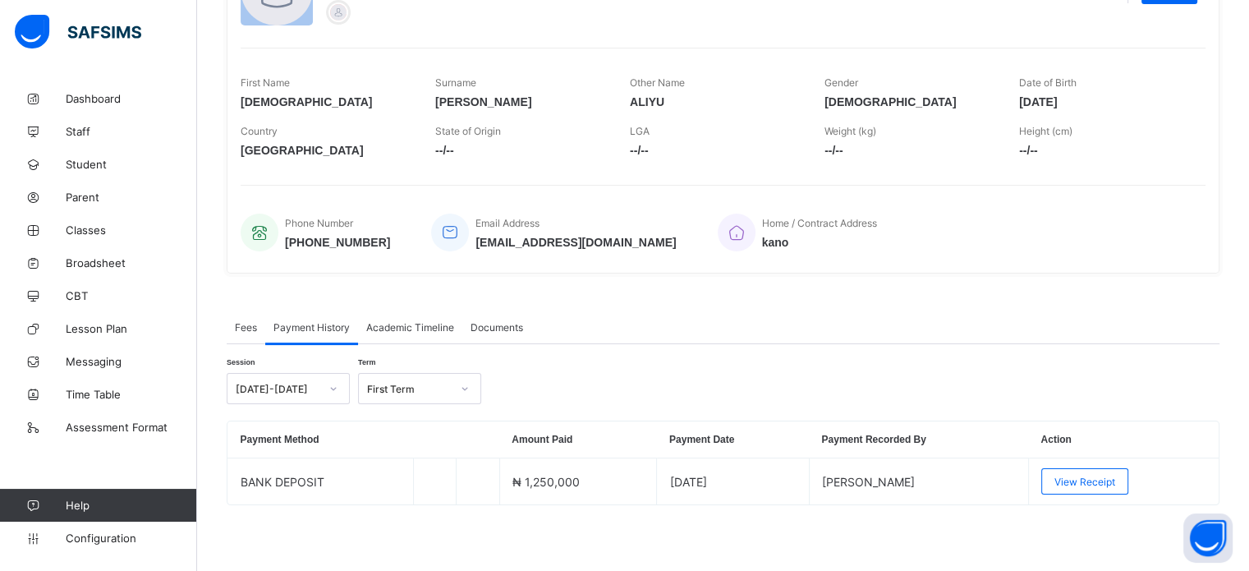
scroll to position [259, 0]
click at [419, 328] on span "Academic Timeline" at bounding box center [410, 327] width 88 height 12
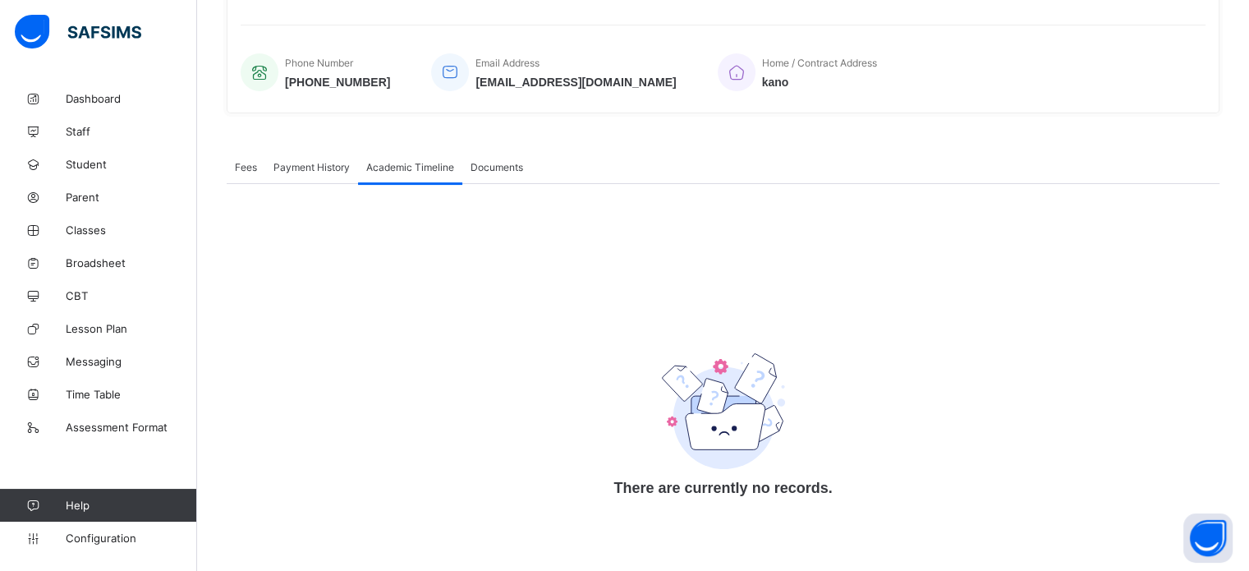
click at [240, 173] on div "Fees" at bounding box center [246, 166] width 39 height 33
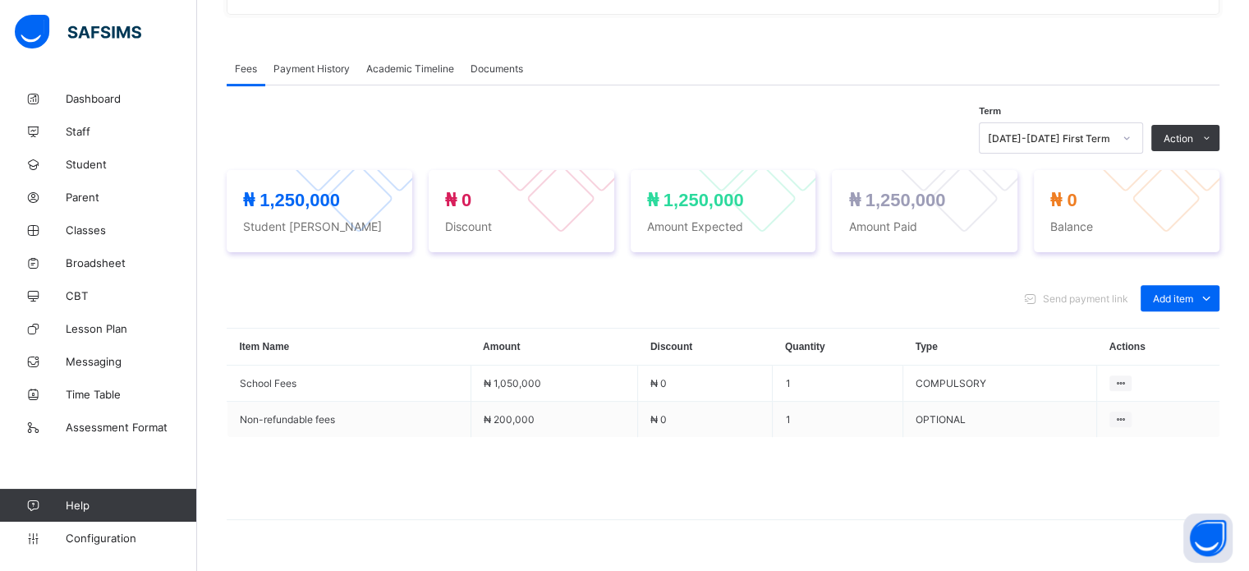
scroll to position [512, 0]
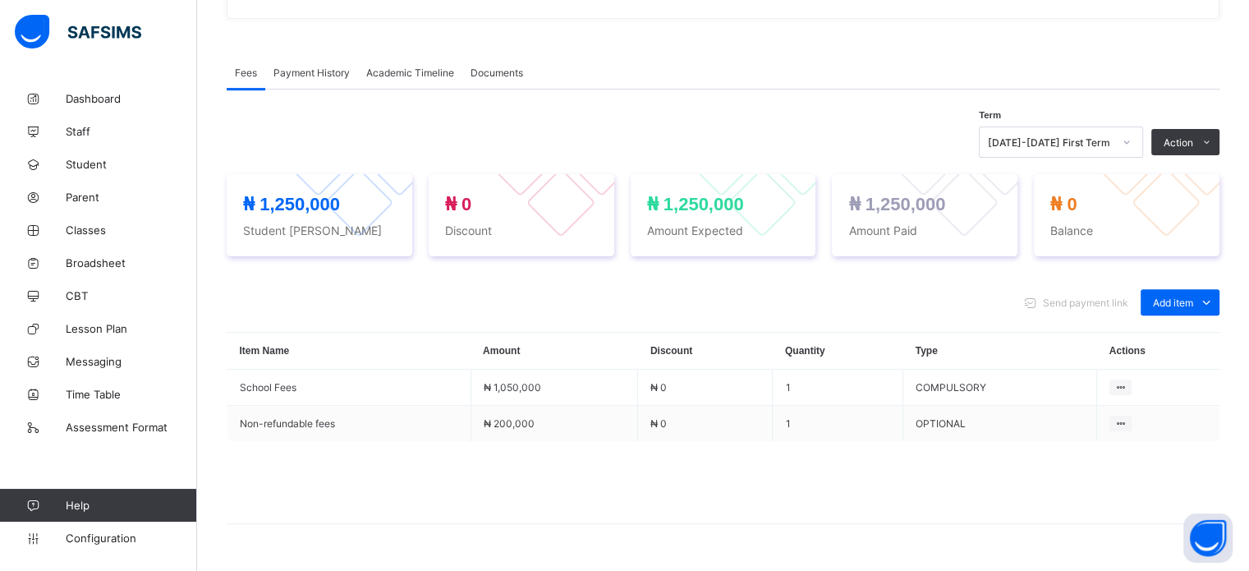
click at [335, 68] on span "Payment History" at bounding box center [311, 72] width 76 height 12
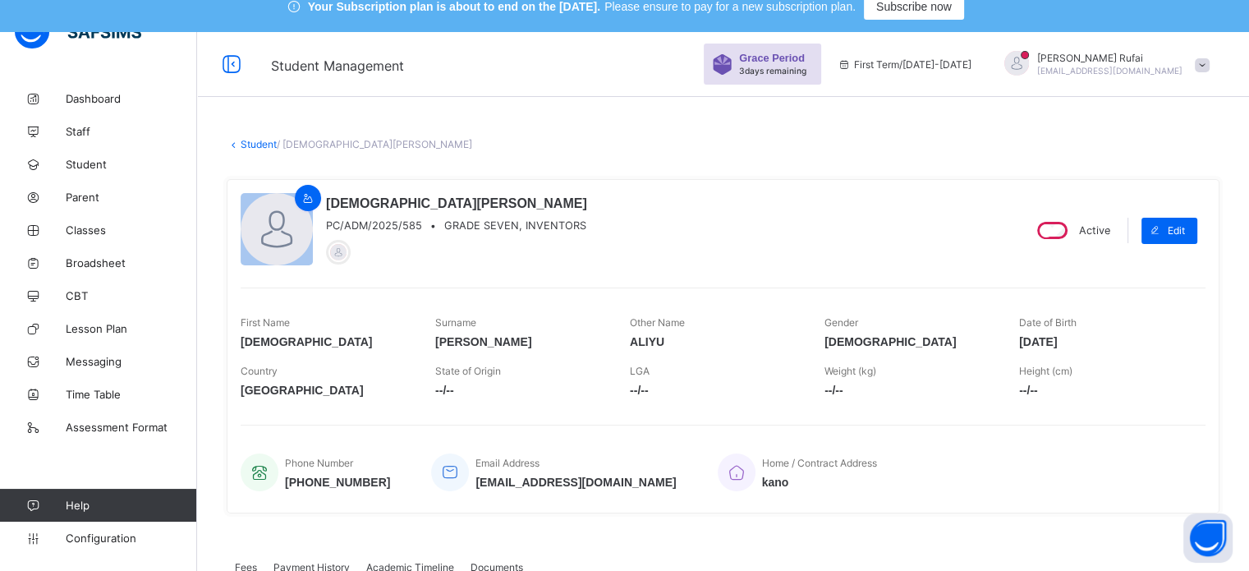
scroll to position [12, 0]
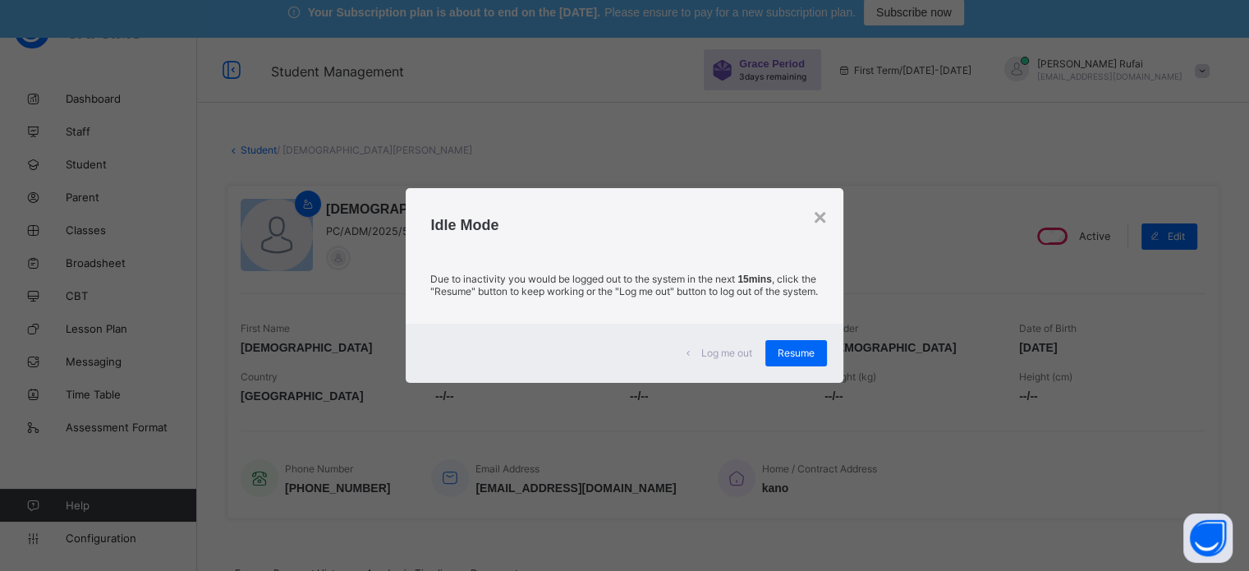
click at [799, 373] on div "Log me out Resume" at bounding box center [624, 352] width 437 height 59
click at [794, 352] on div "Resume" at bounding box center [796, 353] width 62 height 26
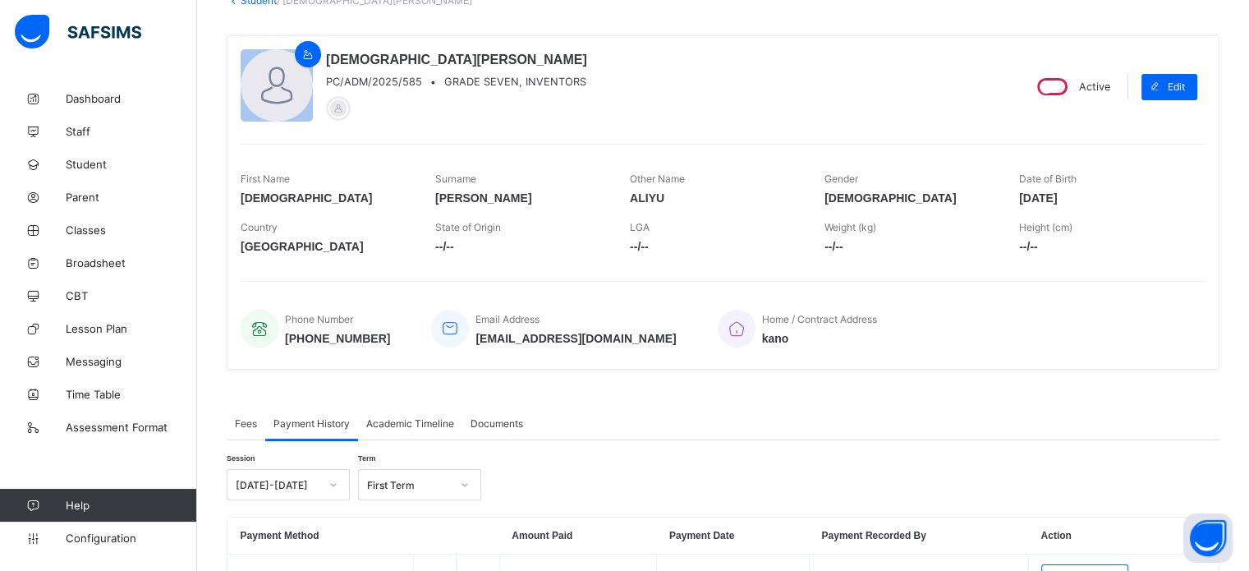
scroll to position [259, 0]
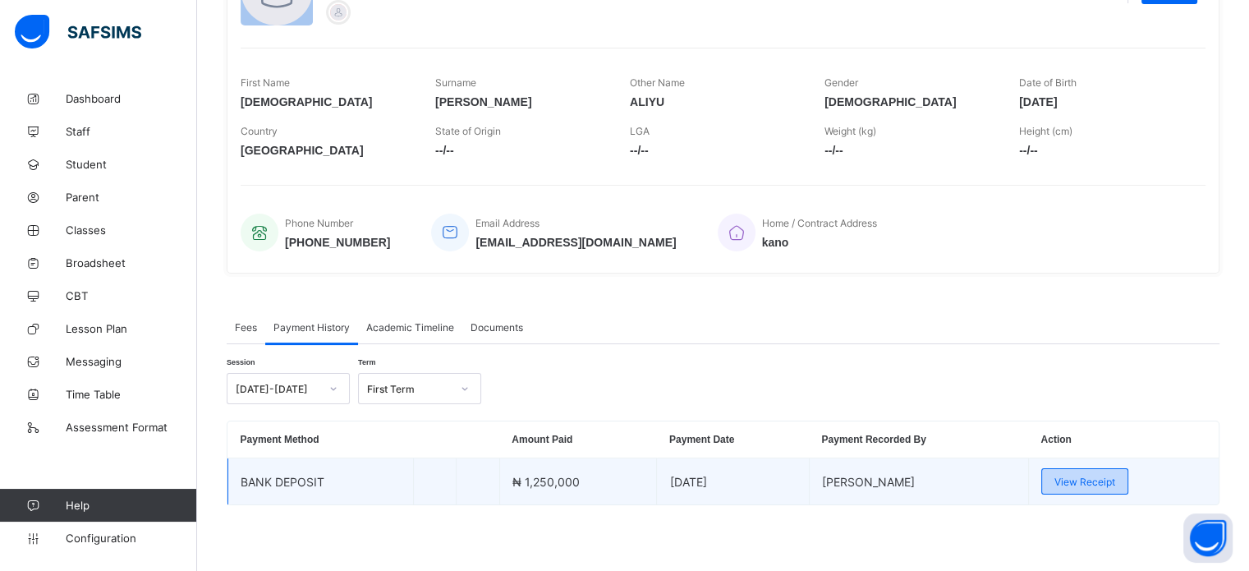
click at [1115, 475] on span "View Receipt" at bounding box center [1084, 481] width 61 height 12
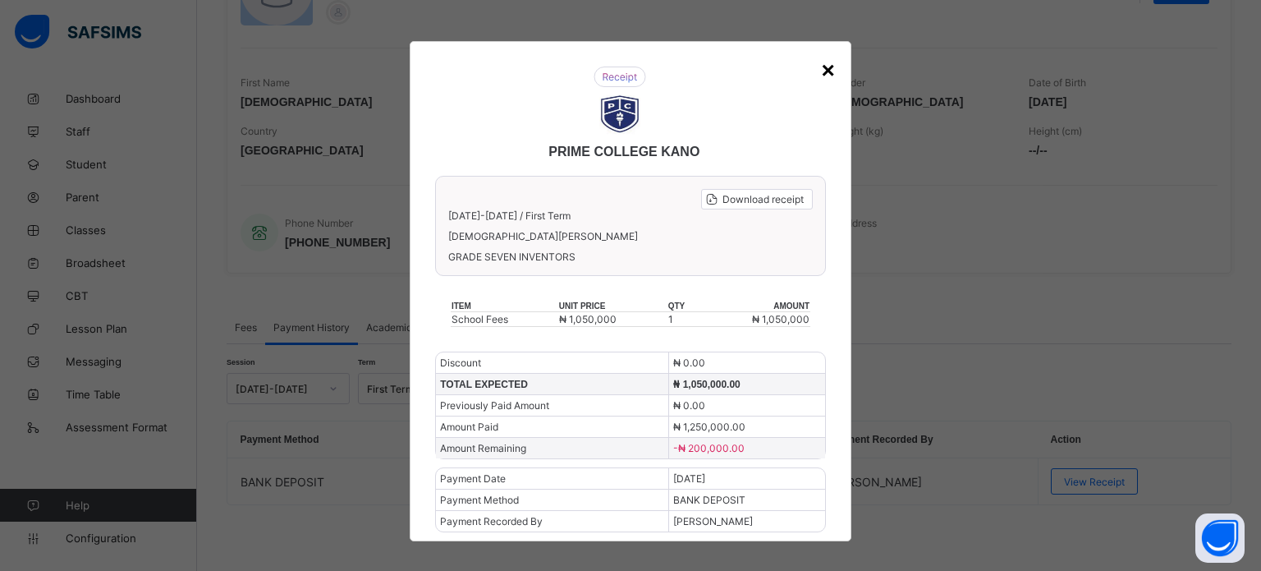
click at [821, 71] on div "×" at bounding box center [827, 70] width 13 height 26
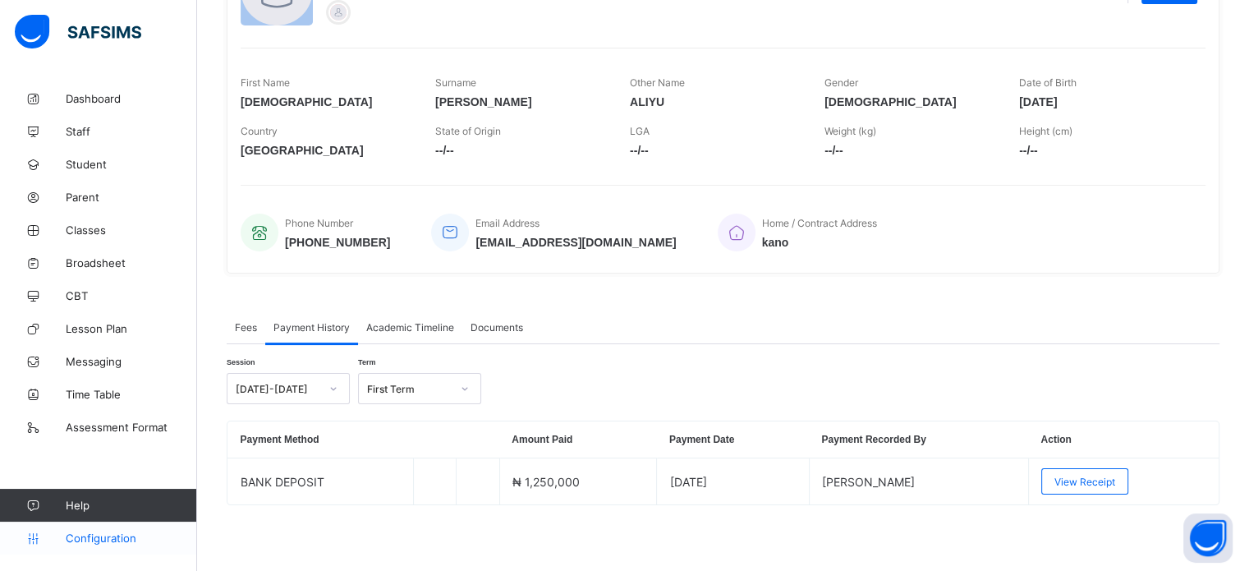
click at [125, 534] on span "Configuration" at bounding box center [131, 537] width 131 height 13
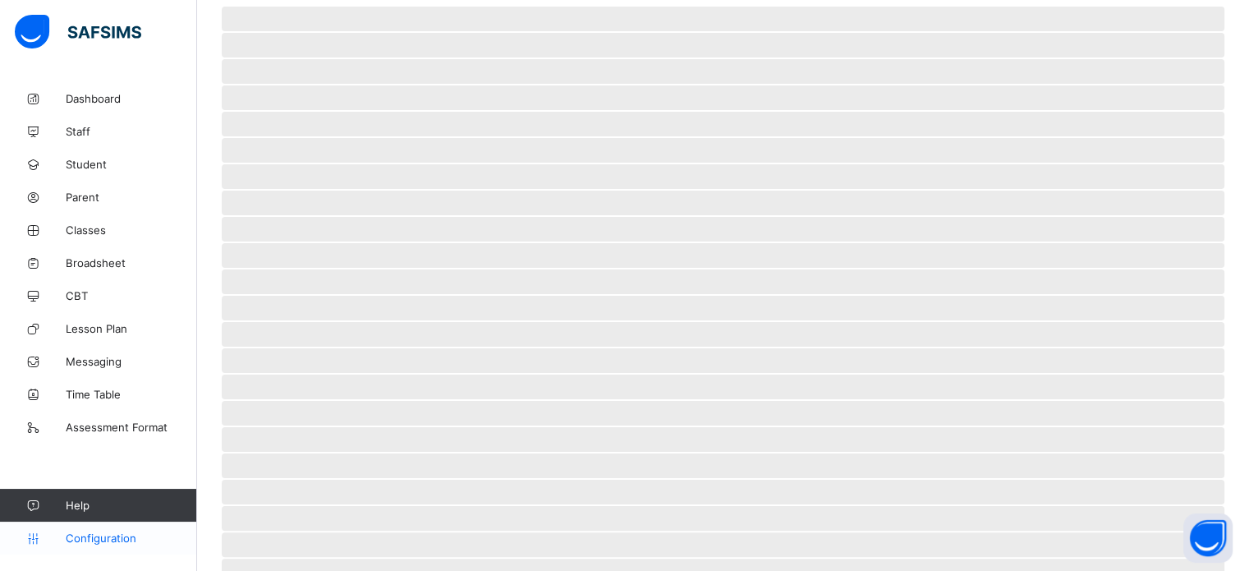
scroll to position [49, 0]
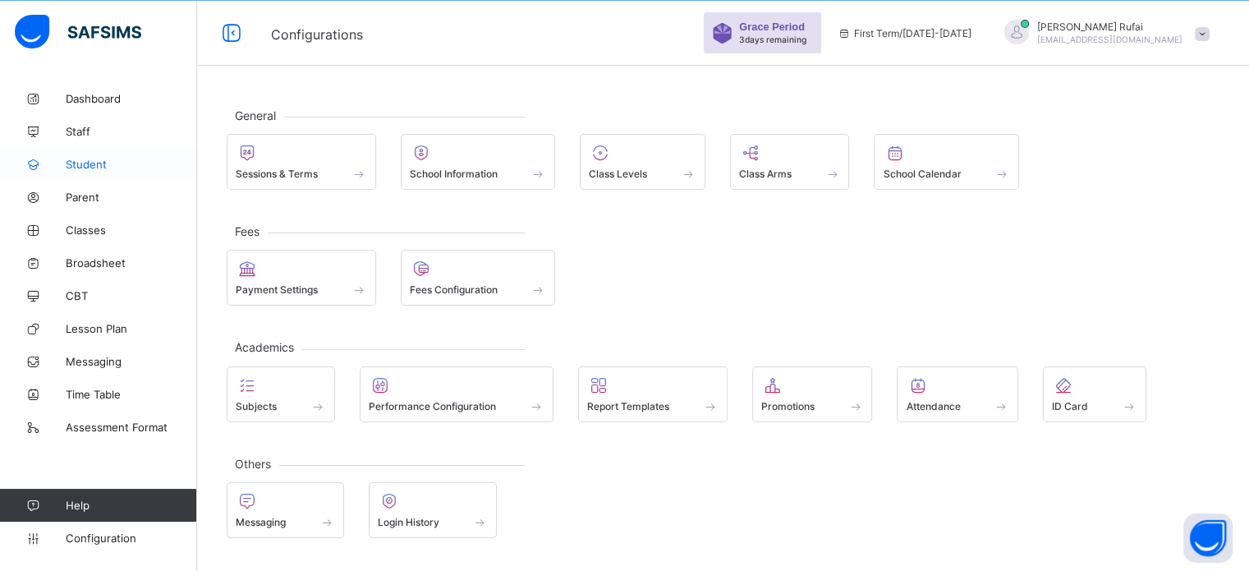
click at [103, 166] on span "Student" at bounding box center [131, 164] width 131 height 13
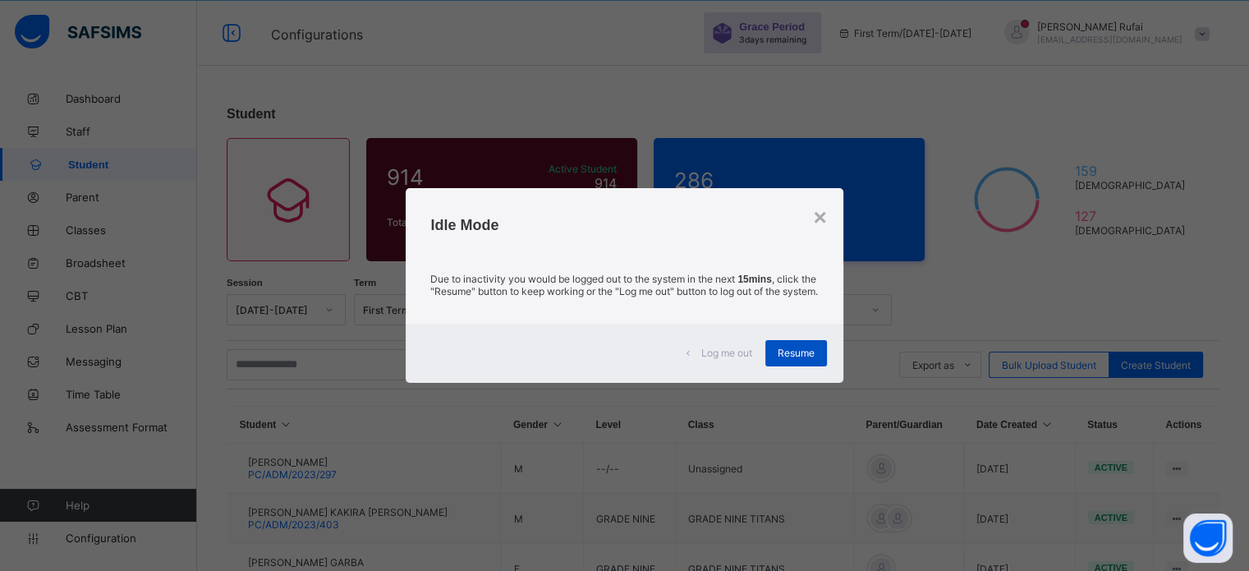
click at [812, 347] on div "Resume" at bounding box center [796, 353] width 62 height 26
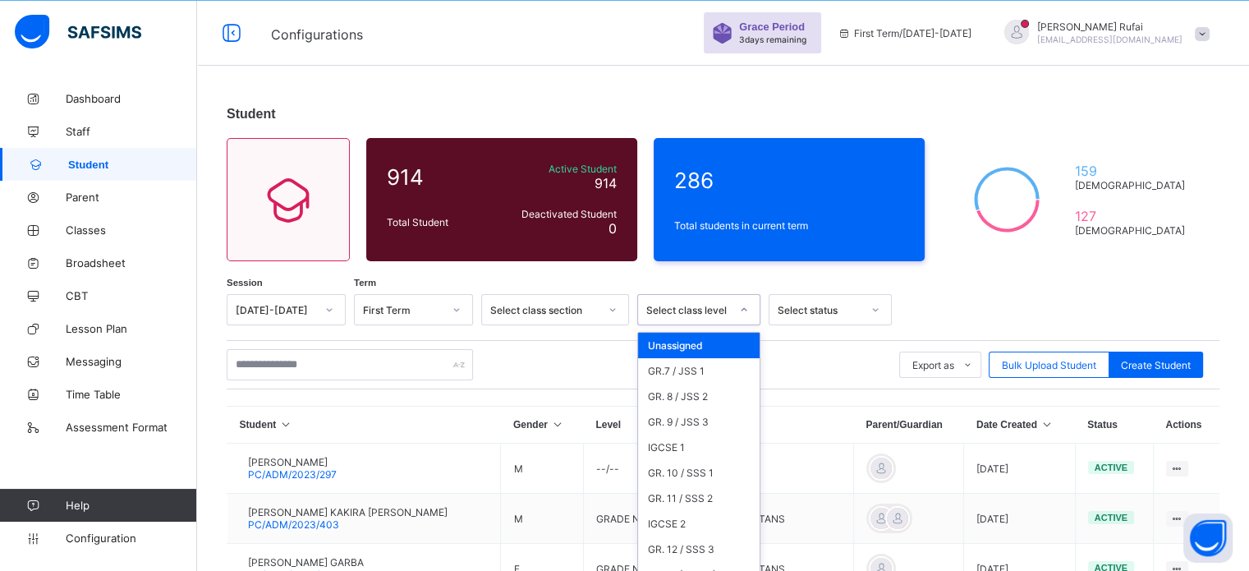
scroll to position [66, 0]
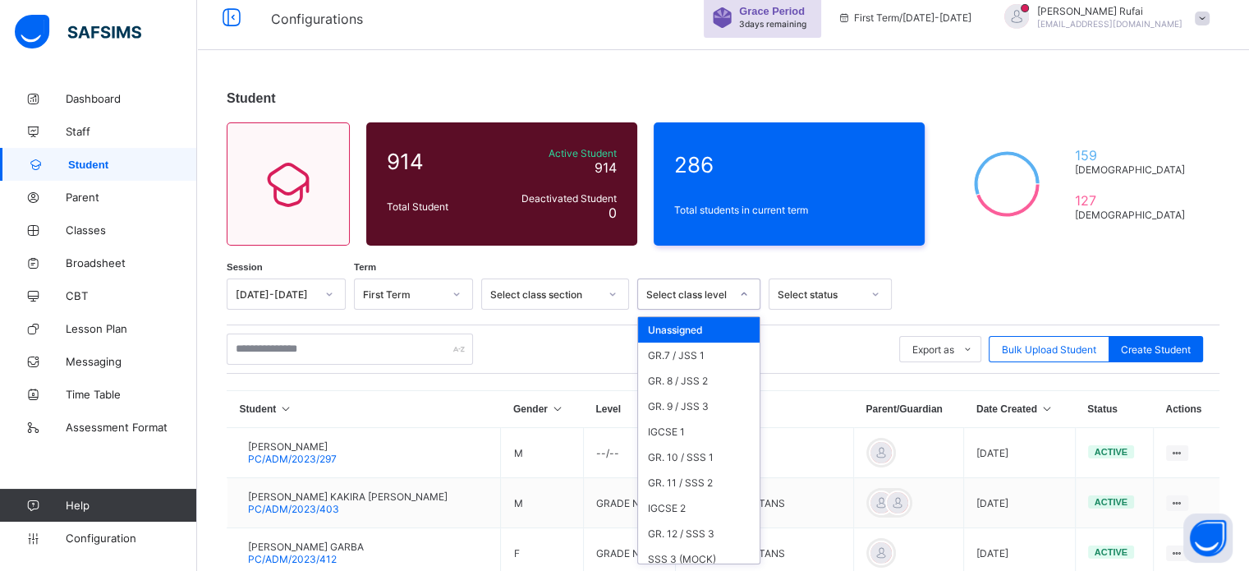
click at [720, 302] on div "Select class level" at bounding box center [683, 293] width 90 height 23
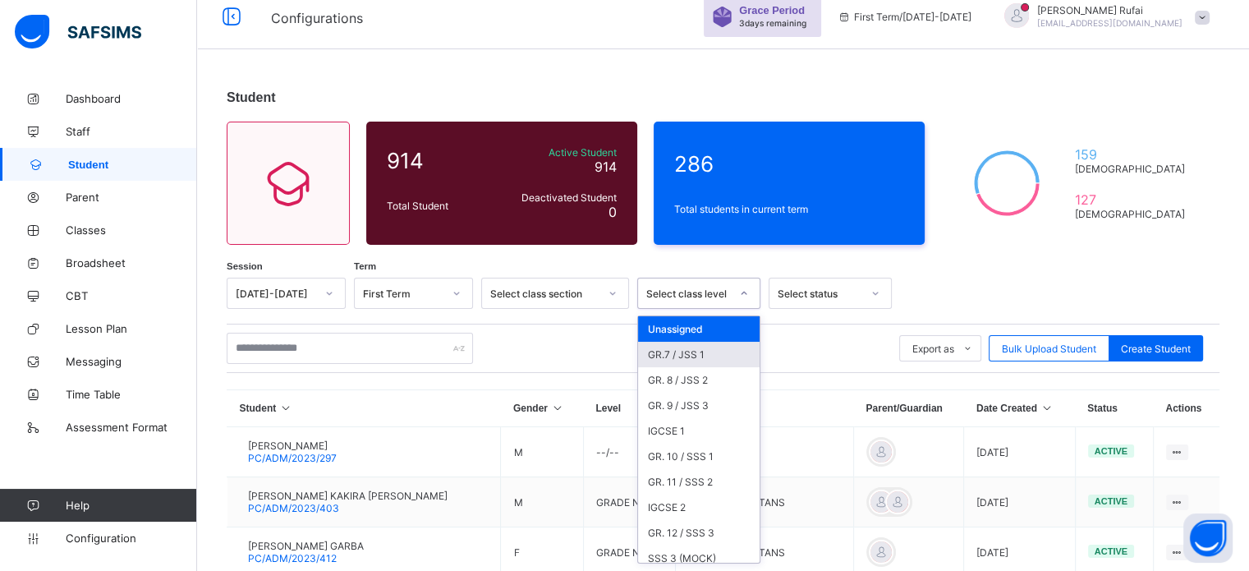
click at [698, 360] on div "GR.7 / JSS 1" at bounding box center [698, 353] width 121 height 25
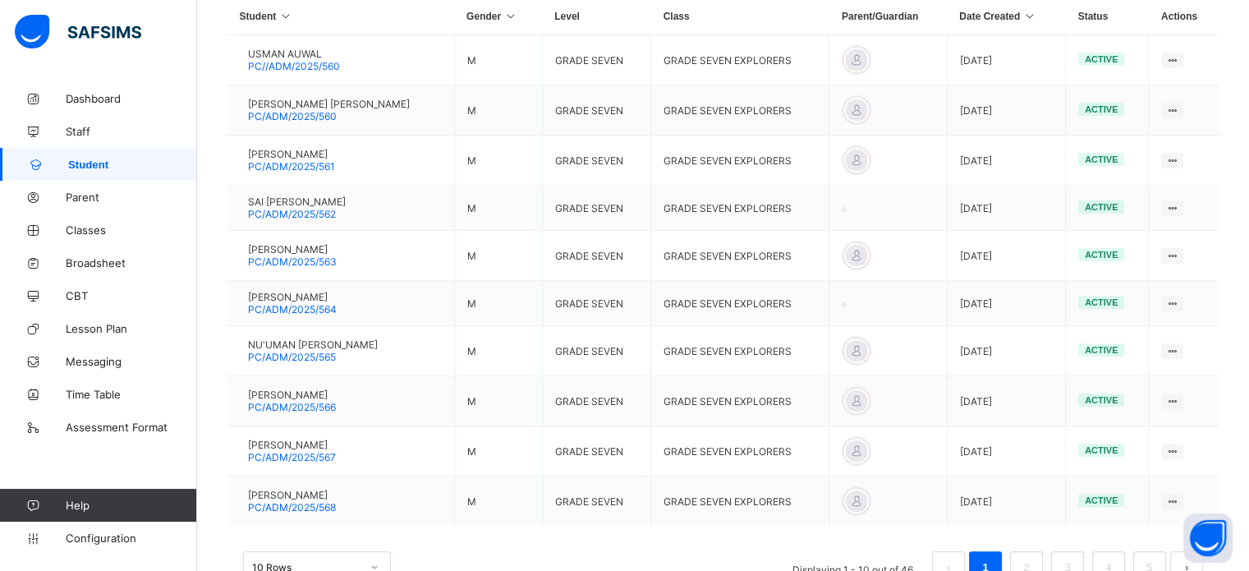
scroll to position [539, 0]
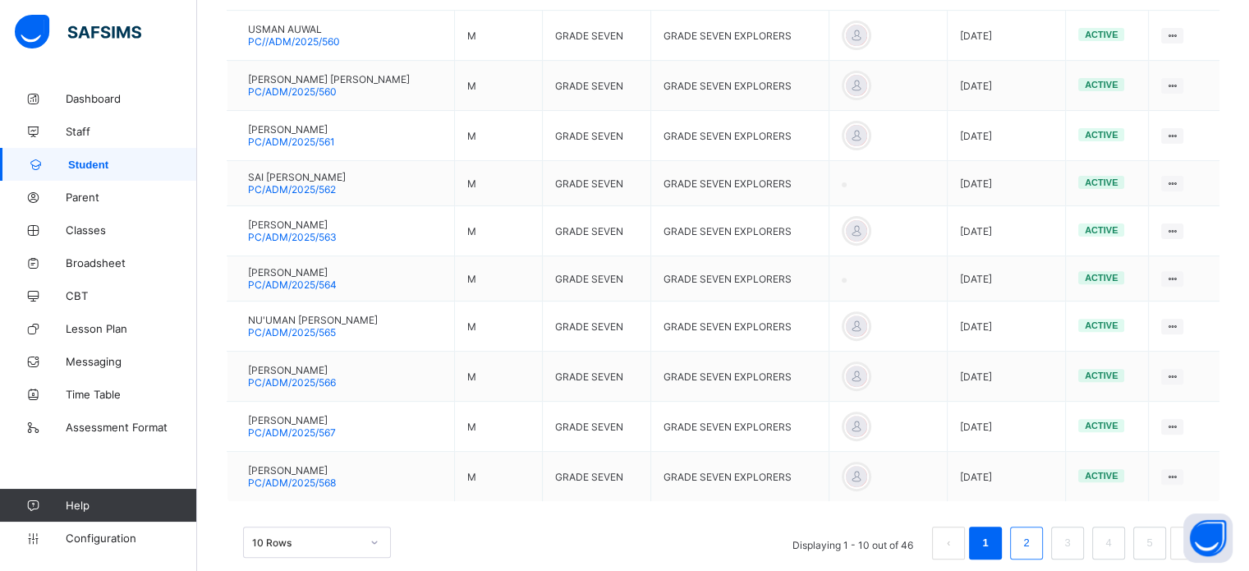
click at [1034, 541] on link "2" at bounding box center [1026, 542] width 16 height 21
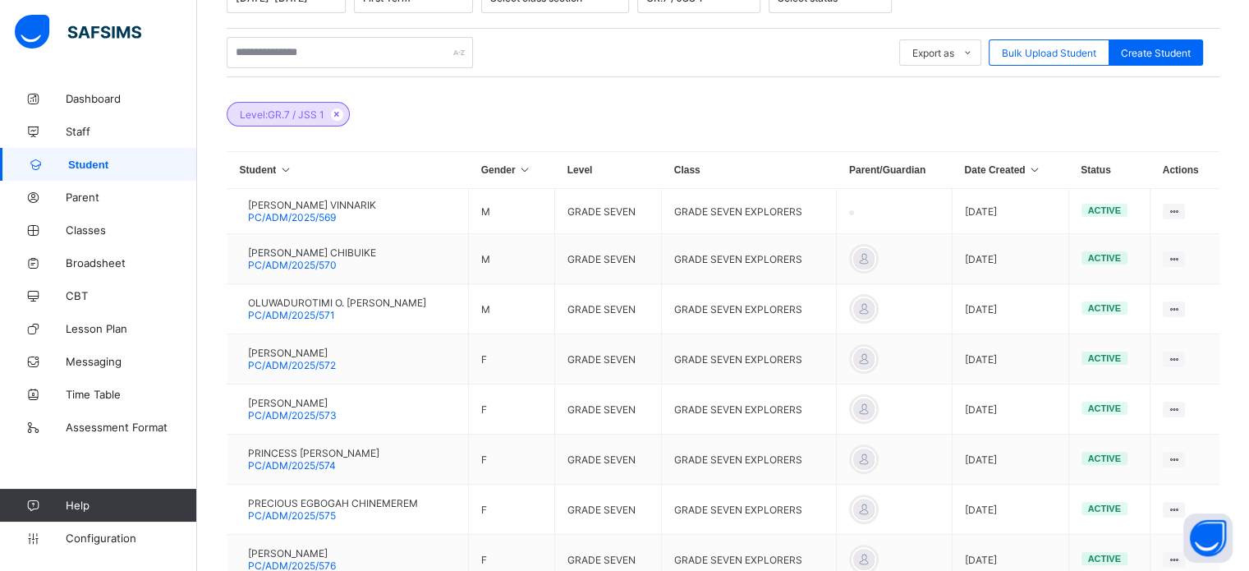
scroll to position [575, 0]
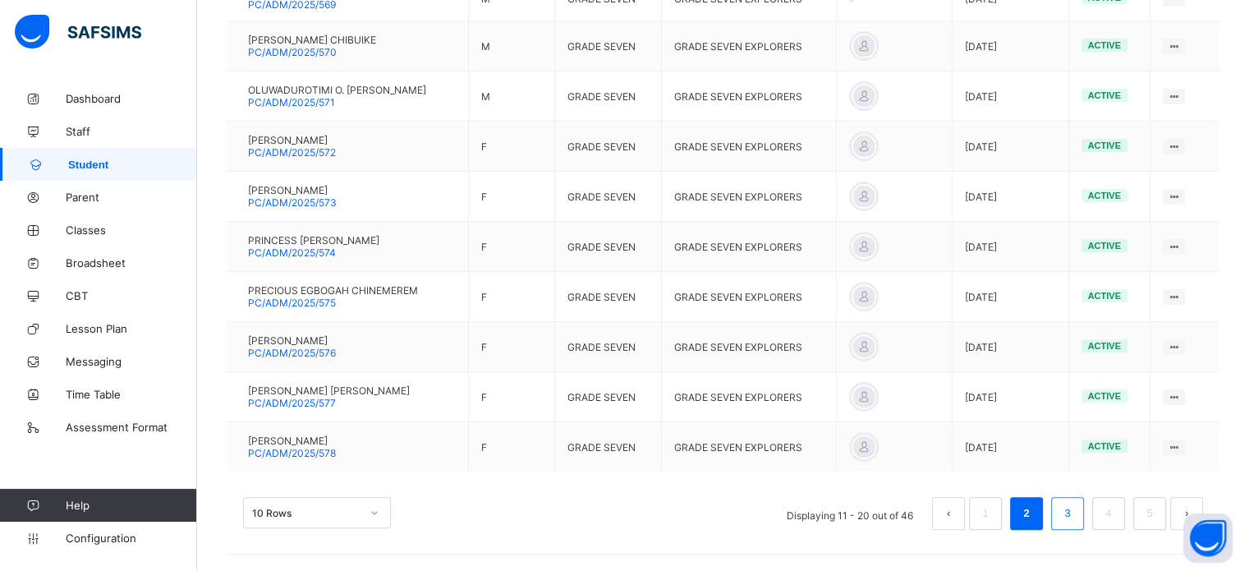
click at [1070, 509] on link "3" at bounding box center [1067, 512] width 16 height 21
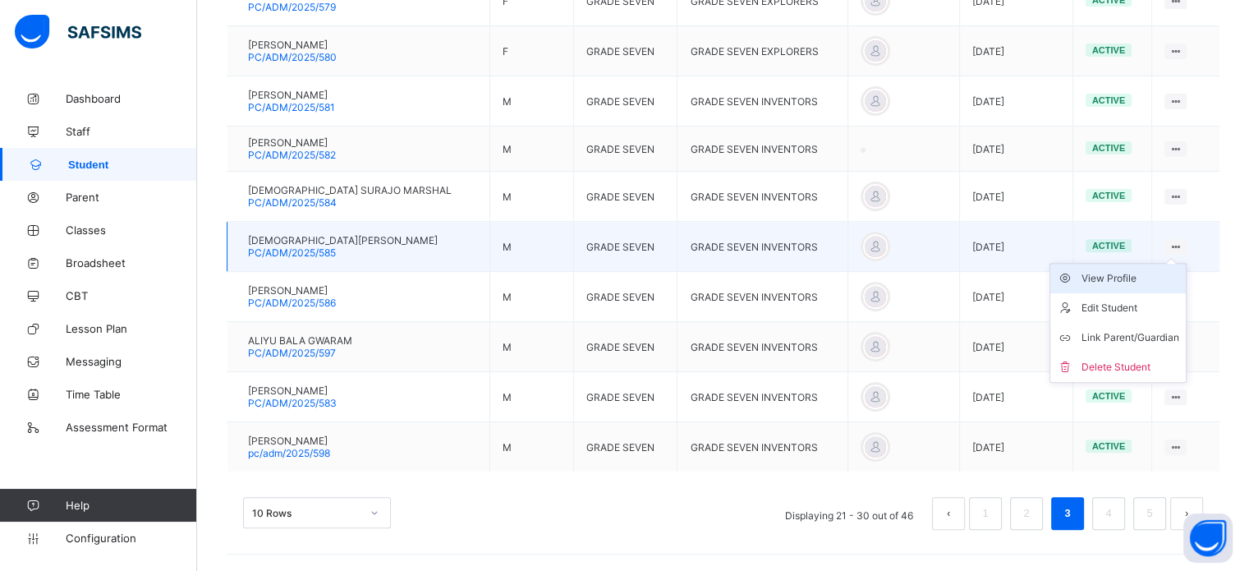
click at [1136, 278] on div "View Profile" at bounding box center [1130, 278] width 98 height 16
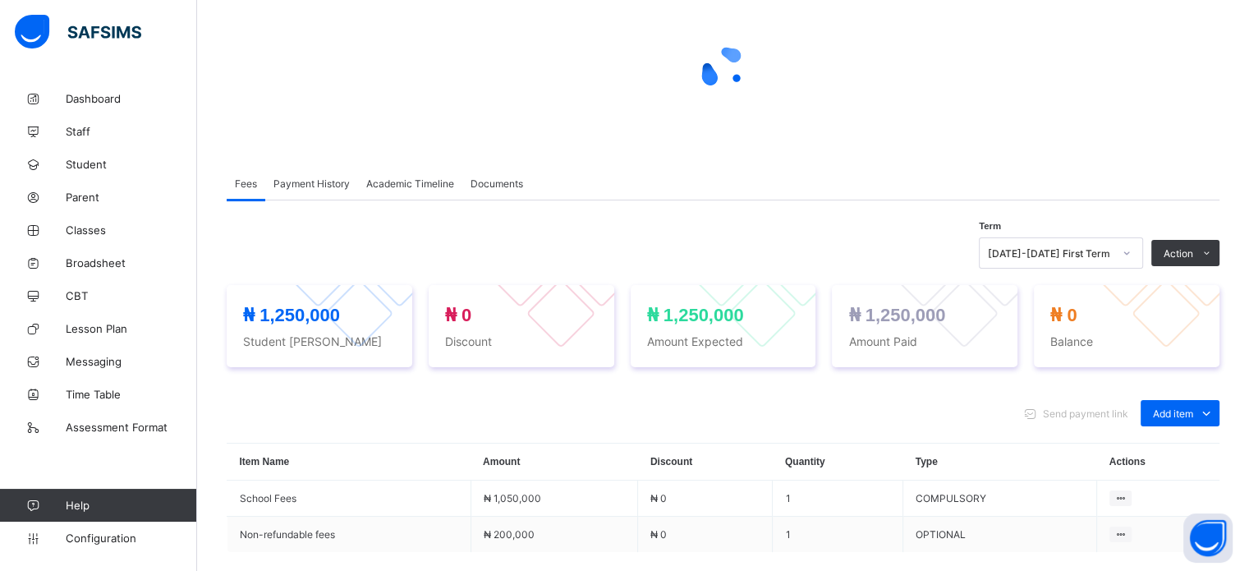
scroll to position [199, 0]
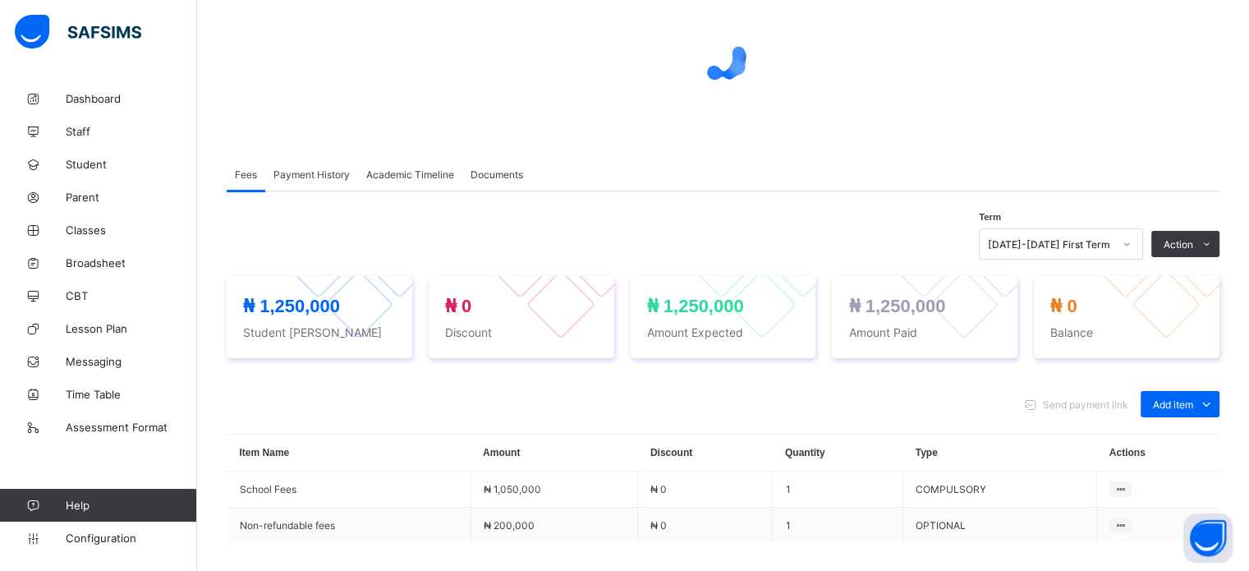
click at [316, 172] on span "Payment History" at bounding box center [311, 174] width 76 height 12
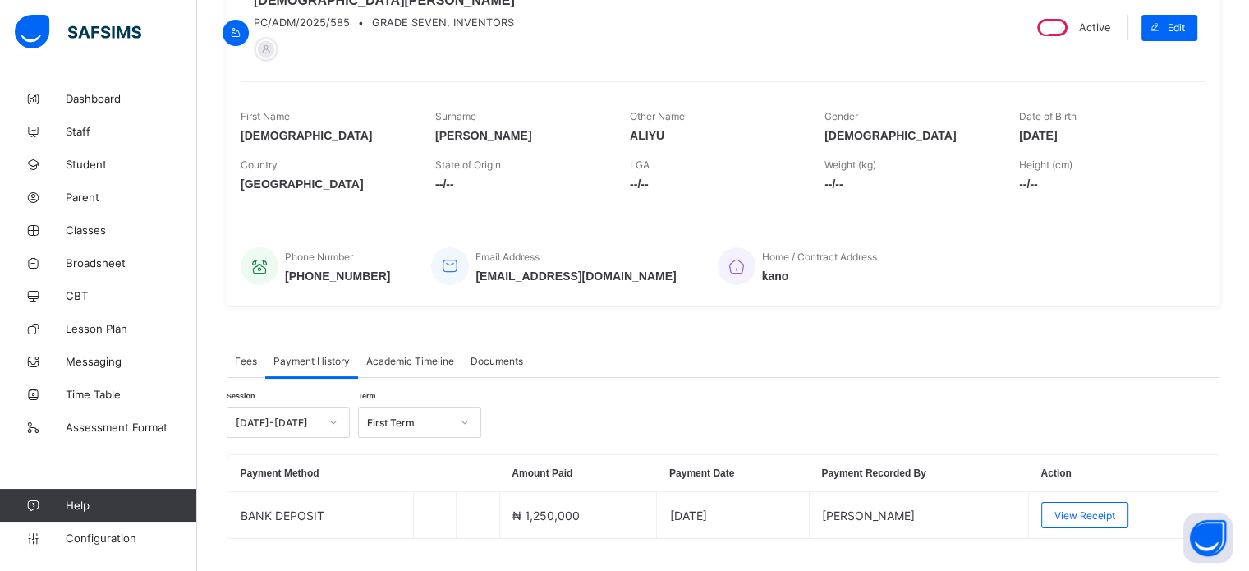
scroll to position [259, 0]
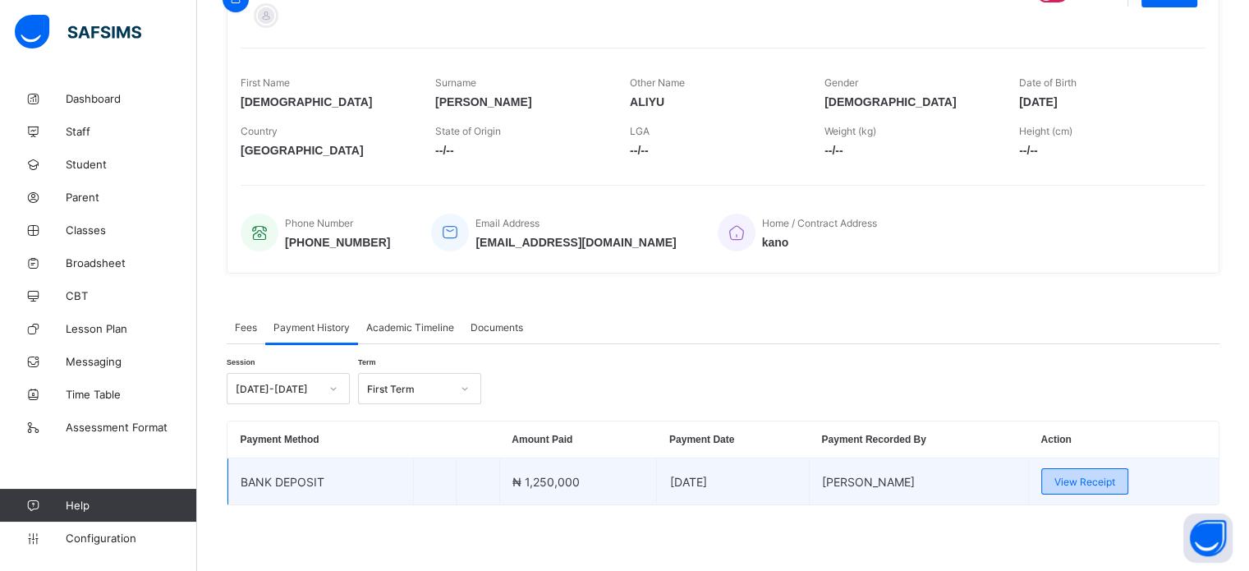
click at [1080, 479] on span "View Receipt" at bounding box center [1084, 481] width 61 height 12
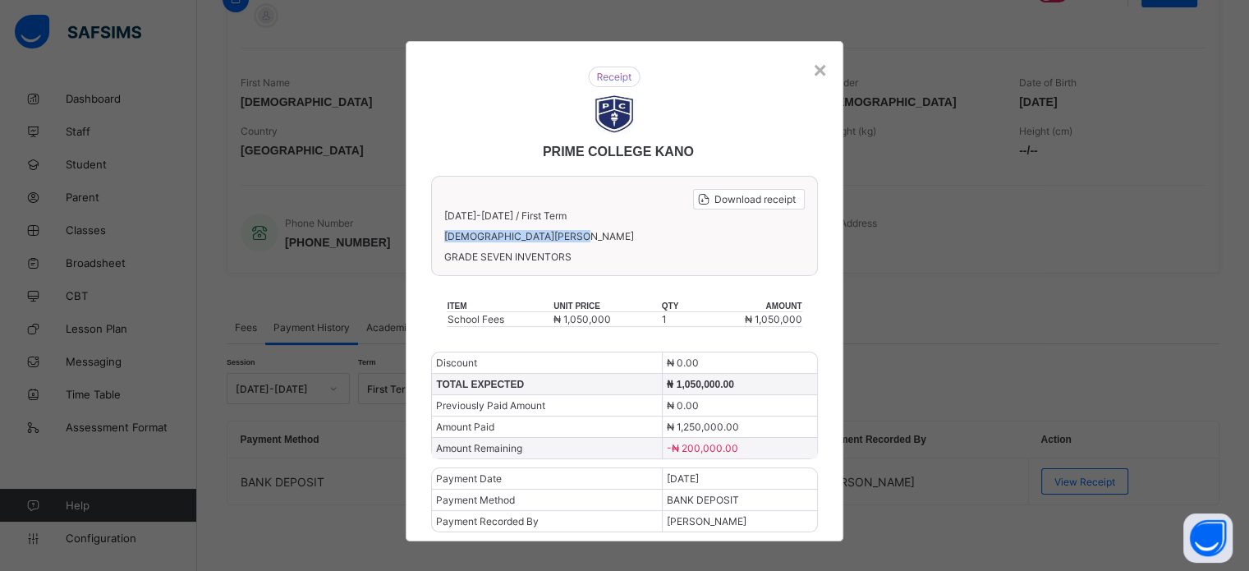
drag, startPoint x: 436, startPoint y: 232, endPoint x: 594, endPoint y: 232, distance: 158.4
click at [594, 232] on div "Download receipt 2025-2026 / First Term MUHAMMAD ABDULAZIZ ALIYU GRADE SEVEN IN…" at bounding box center [624, 226] width 386 height 100
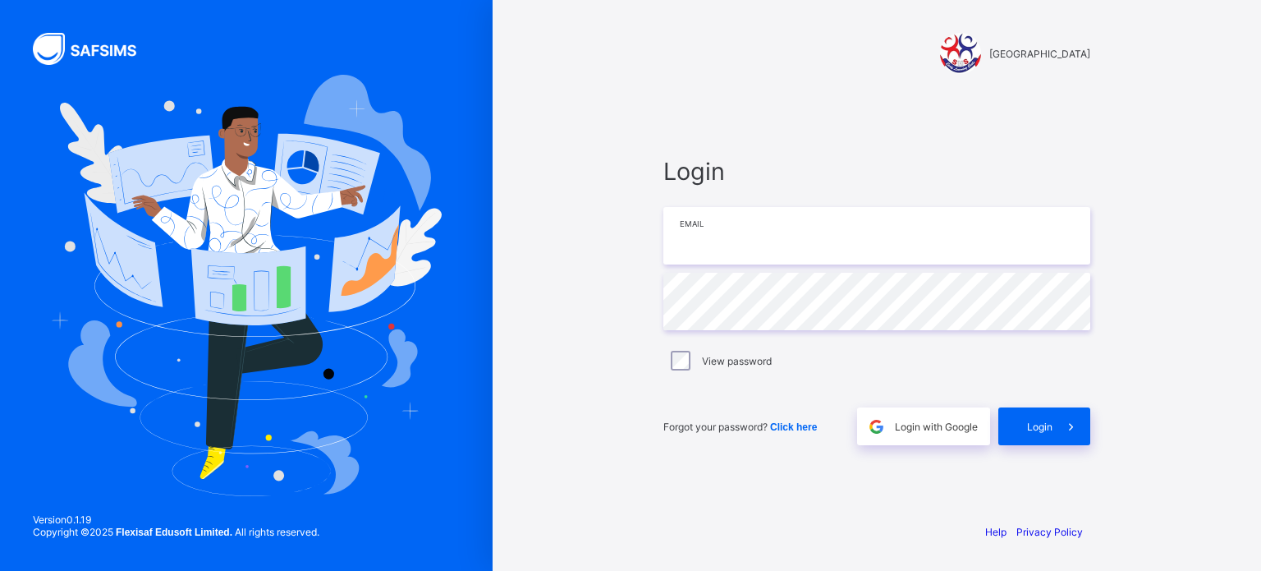
click at [704, 236] on input "email" at bounding box center [876, 235] width 427 height 57
type input "**********"
click at [1059, 412] on span at bounding box center [1071, 426] width 38 height 38
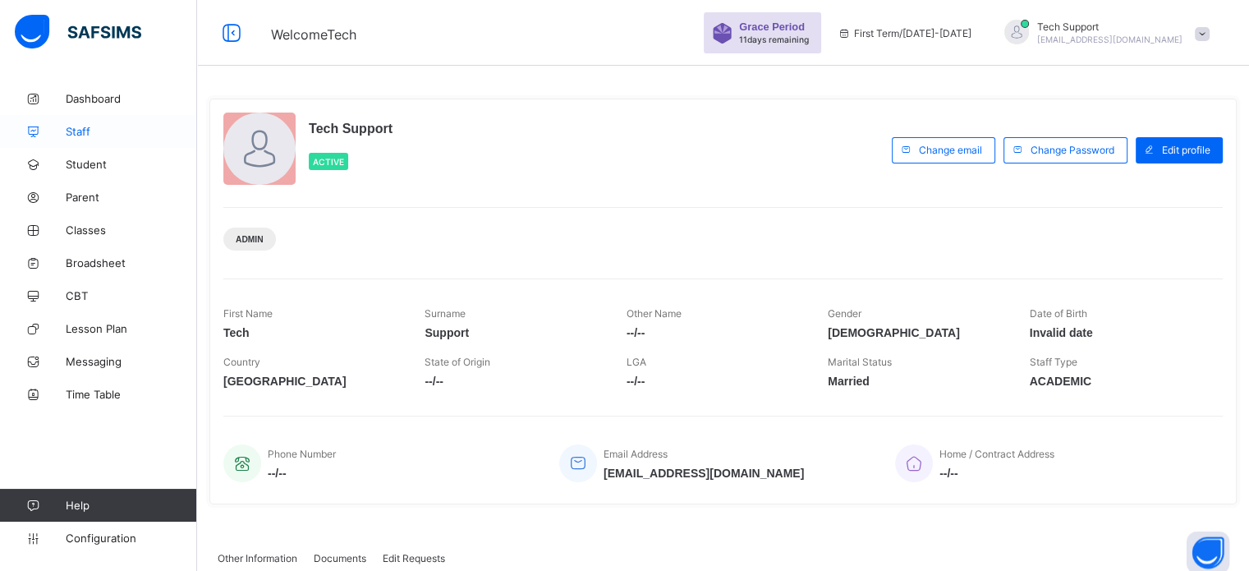
click at [88, 124] on link "Staff" at bounding box center [98, 131] width 197 height 33
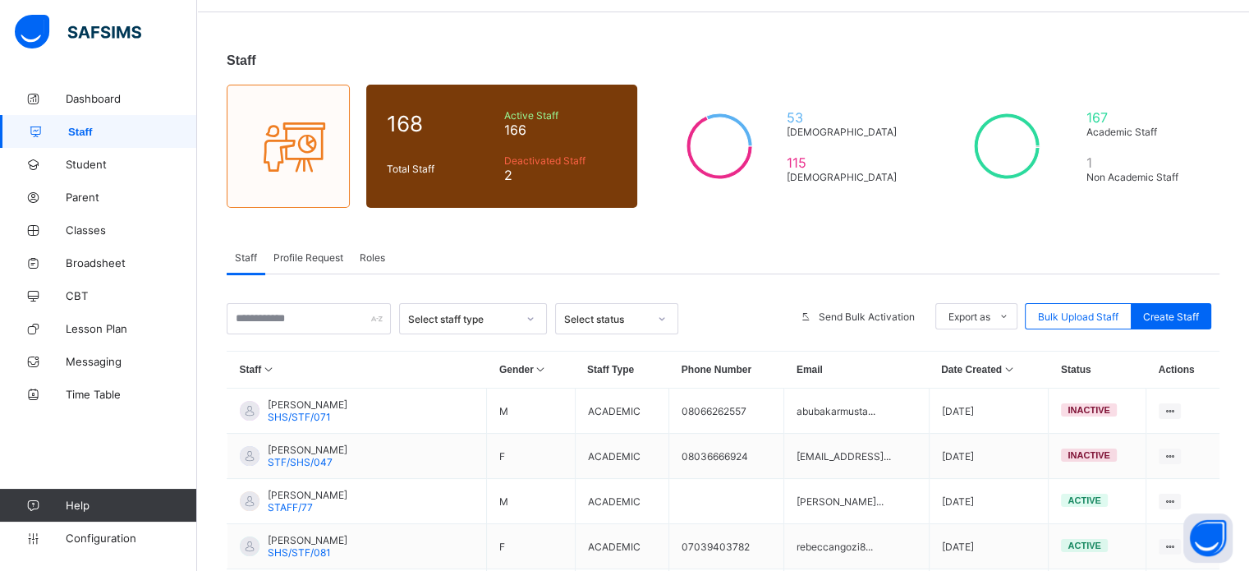
scroll to position [36, 0]
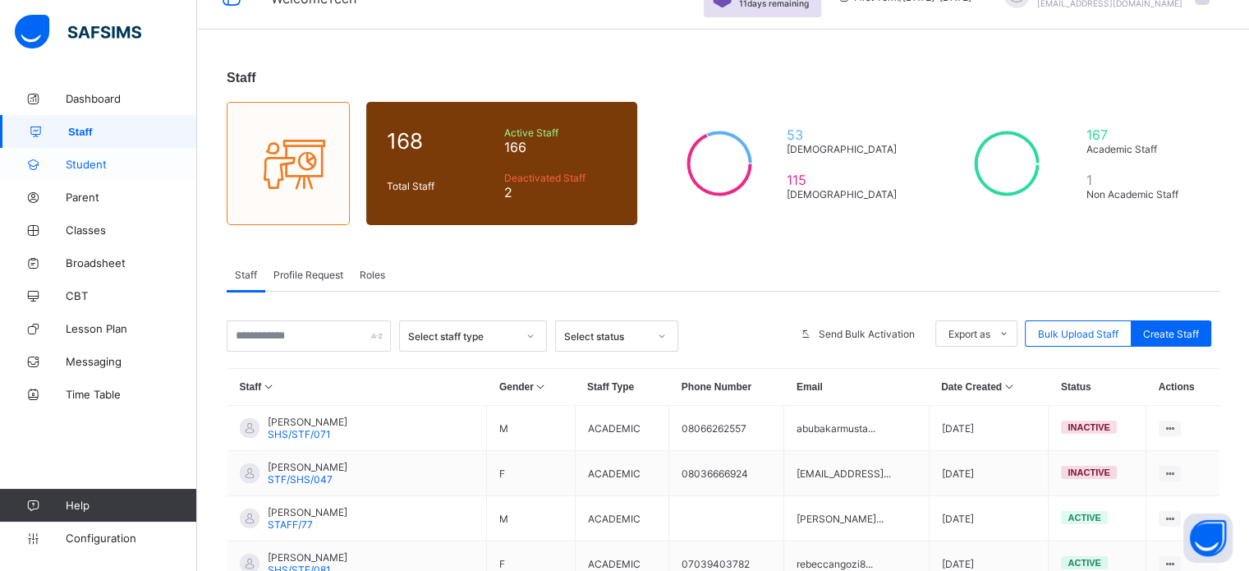
click at [99, 168] on span "Student" at bounding box center [131, 164] width 131 height 13
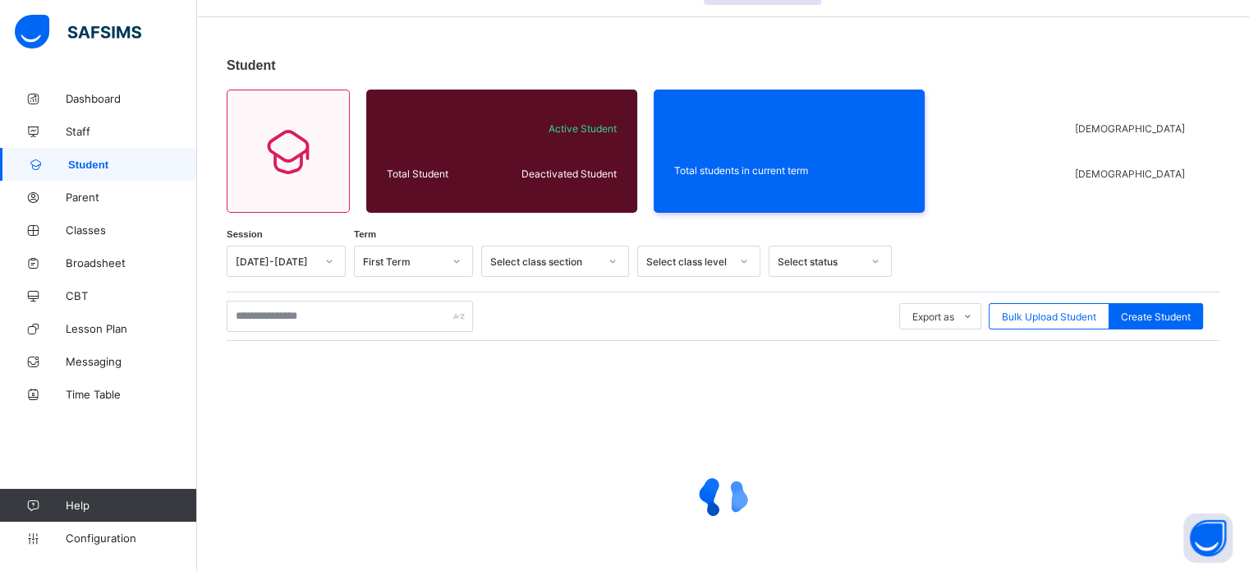
scroll to position [52, 0]
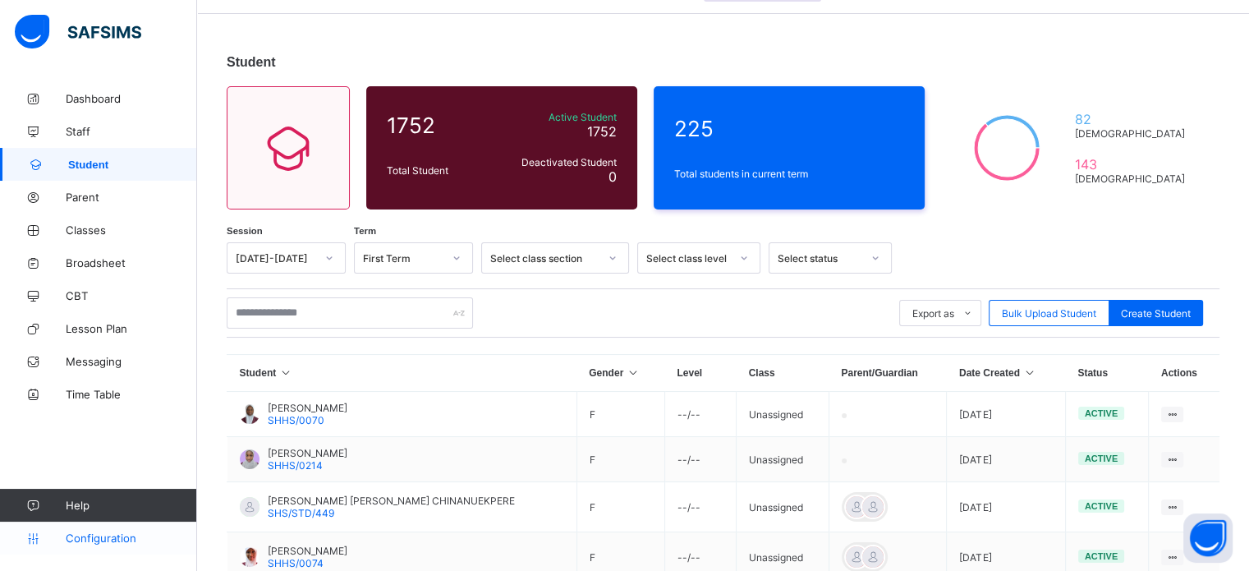
click at [100, 528] on link "Configuration" at bounding box center [98, 537] width 196 height 33
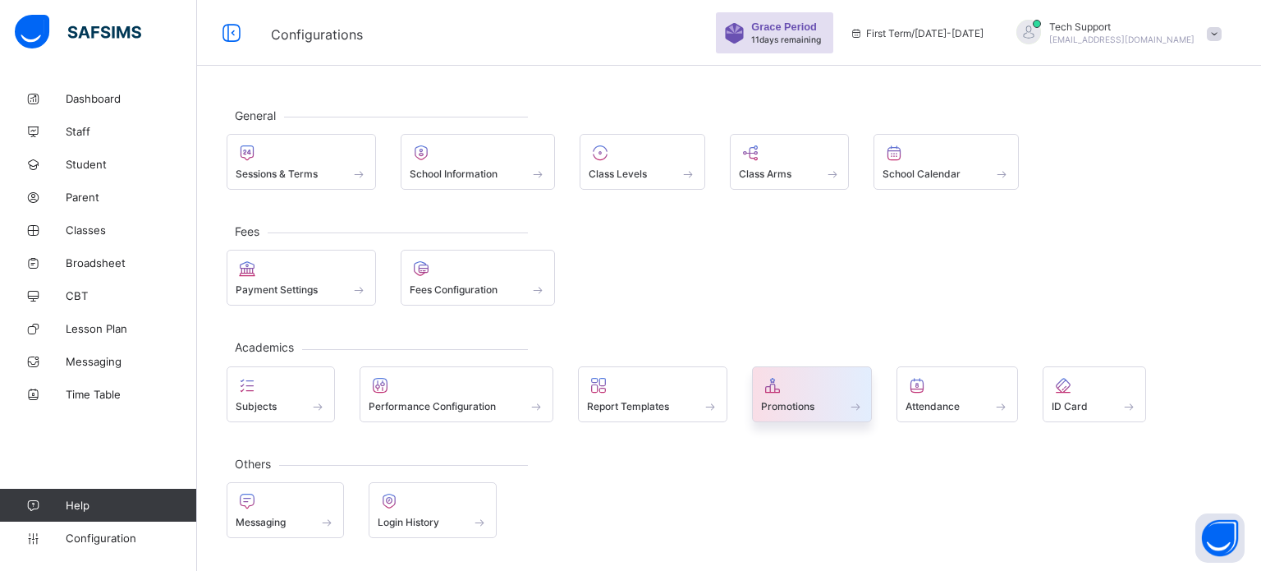
click at [803, 403] on span "Promotions" at bounding box center [787, 406] width 53 height 12
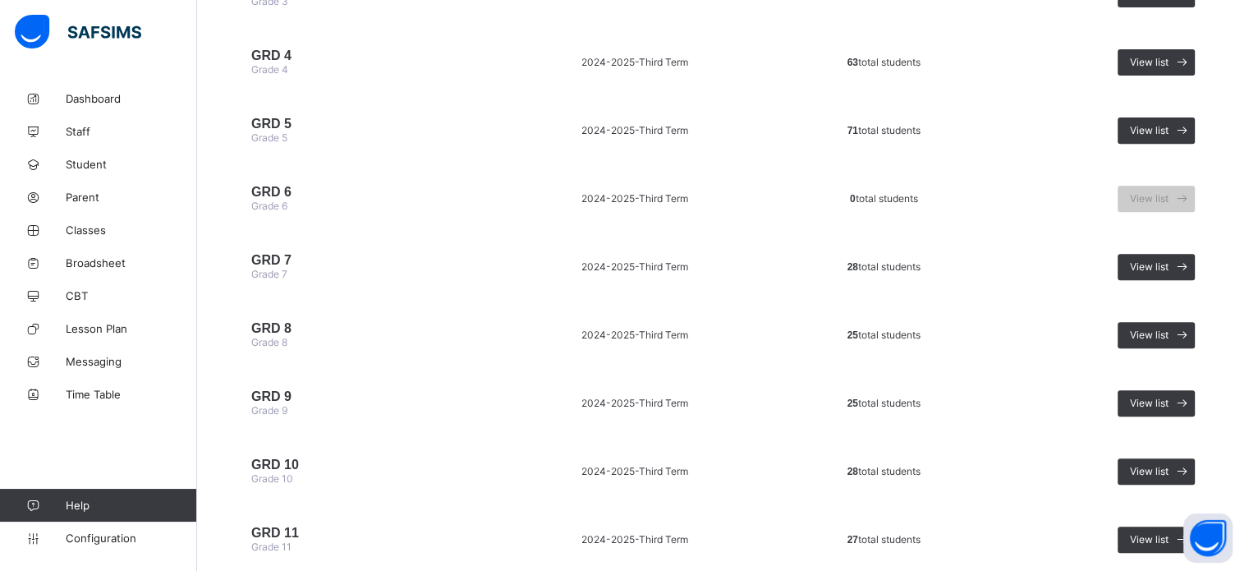
scroll to position [657, 0]
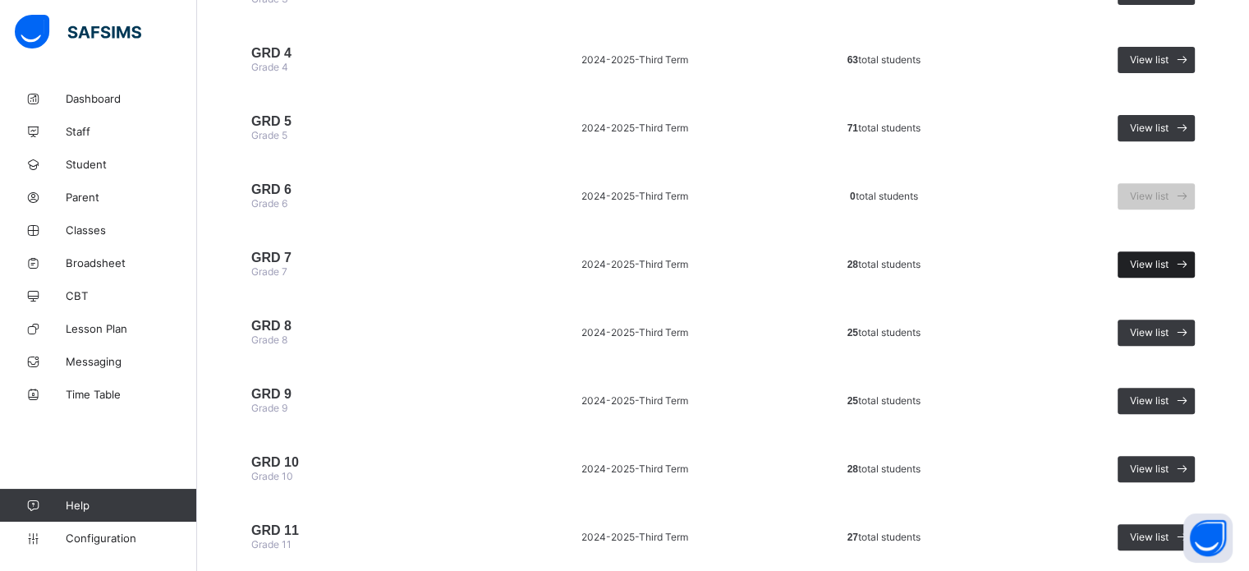
click at [1157, 270] on span "View list" at bounding box center [1149, 264] width 39 height 12
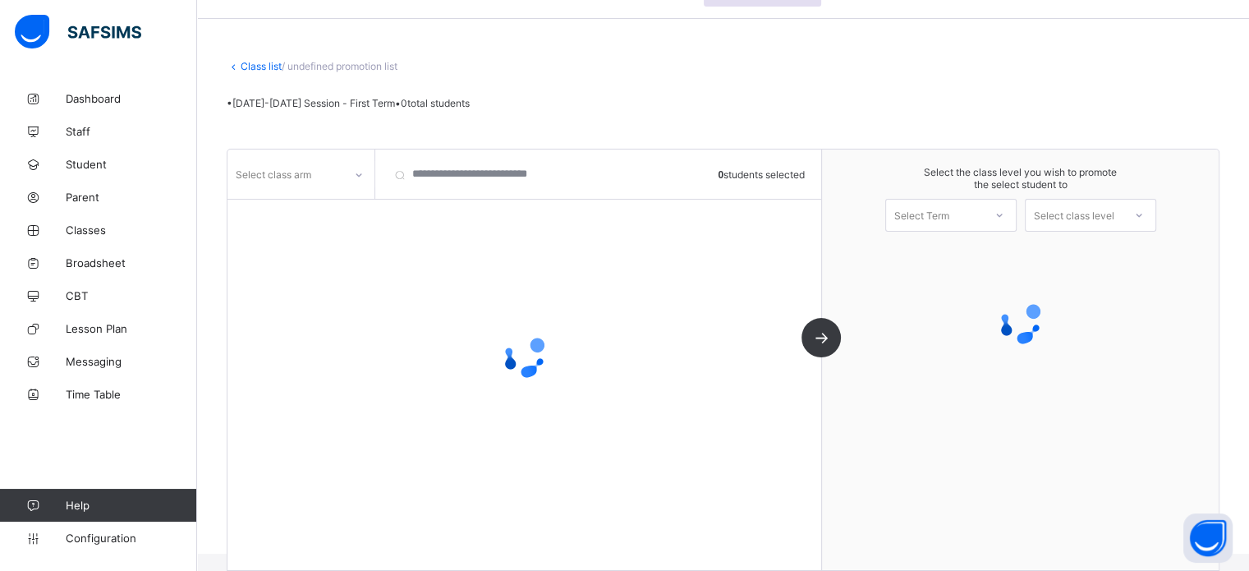
scroll to position [47, 0]
click at [341, 167] on div "Select class arm" at bounding box center [285, 174] width 116 height 23
click at [341, 172] on div "Select class arm" at bounding box center [285, 174] width 116 height 23
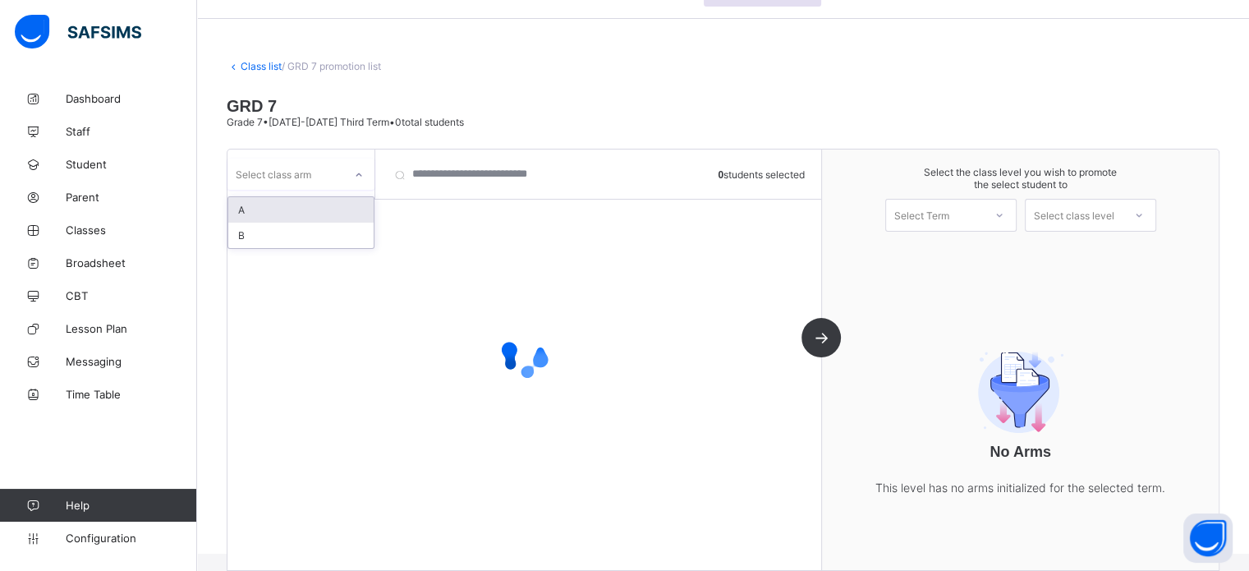
click at [354, 172] on icon at bounding box center [359, 175] width 10 height 16
click at [319, 210] on div "A" at bounding box center [300, 209] width 145 height 25
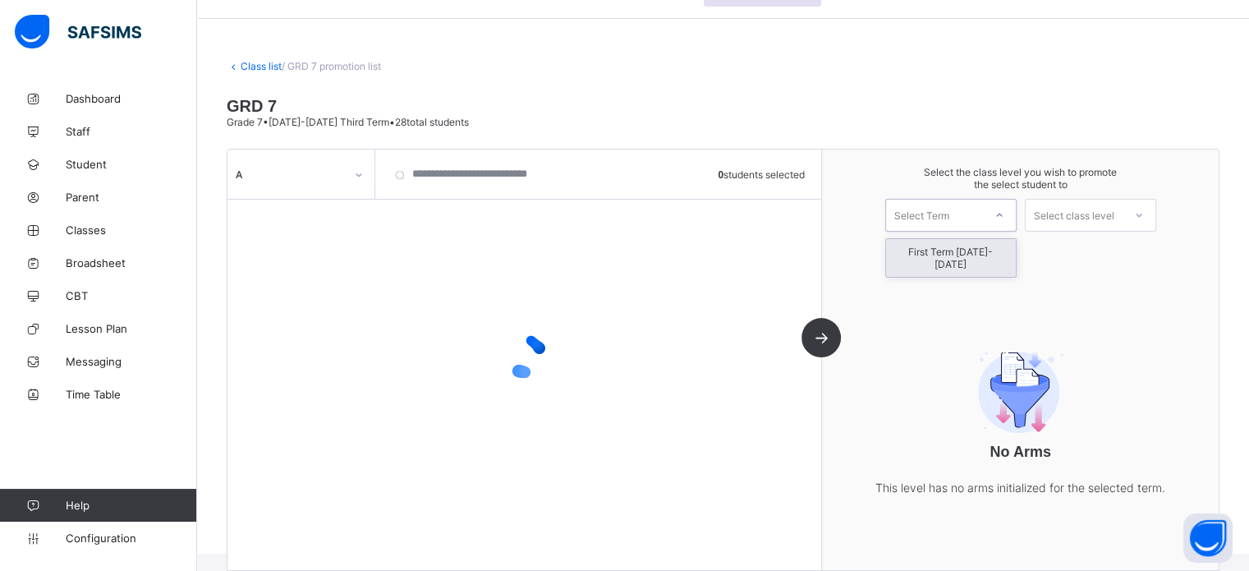
click at [964, 216] on div "Select Term" at bounding box center [934, 215] width 97 height 23
click at [949, 249] on div "First Term [DATE]-[DATE]" at bounding box center [951, 258] width 130 height 38
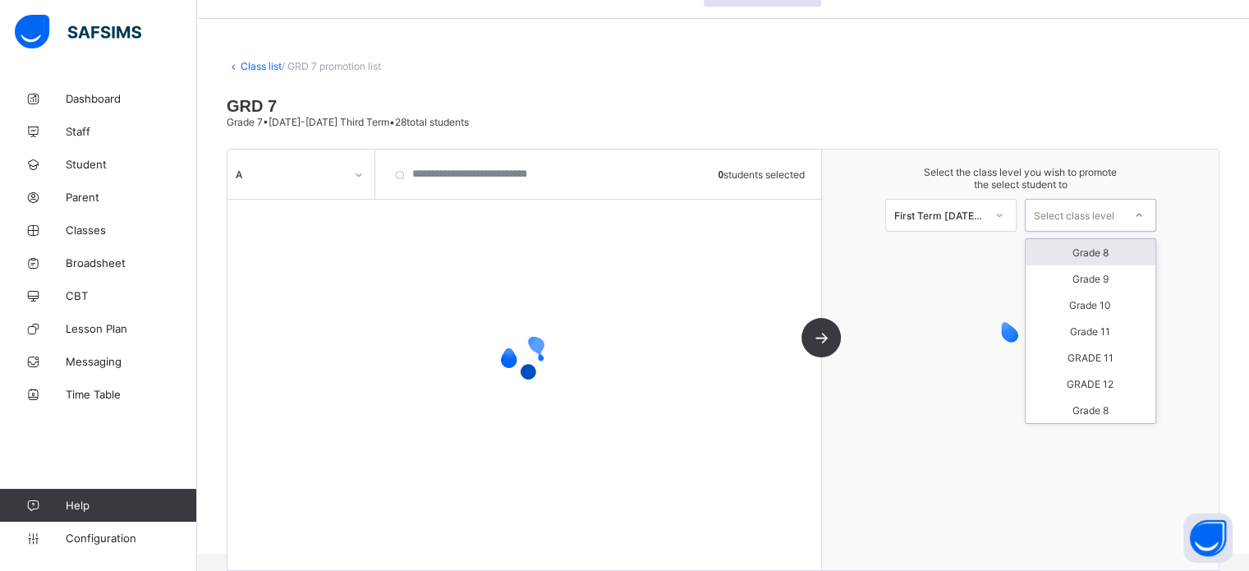
click at [1084, 213] on div "Select class level" at bounding box center [1074, 215] width 80 height 33
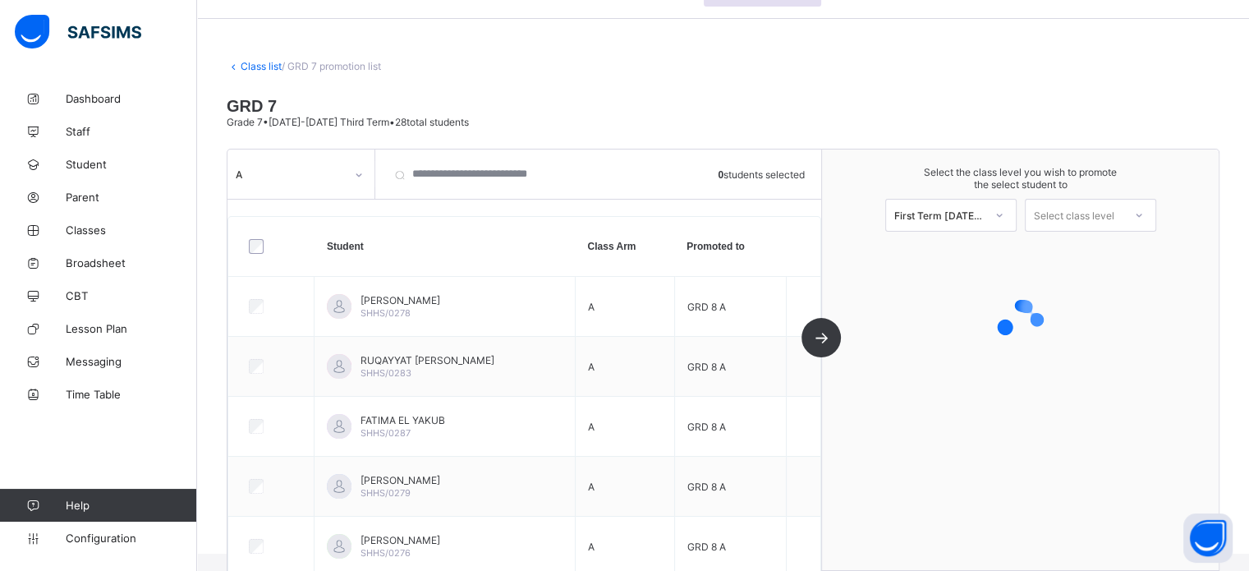
click at [1001, 135] on span at bounding box center [723, 132] width 992 height 8
click at [1082, 219] on div "Select class level" at bounding box center [1074, 215] width 80 height 33
click at [1081, 248] on div "Grade 8" at bounding box center [1090, 252] width 130 height 26
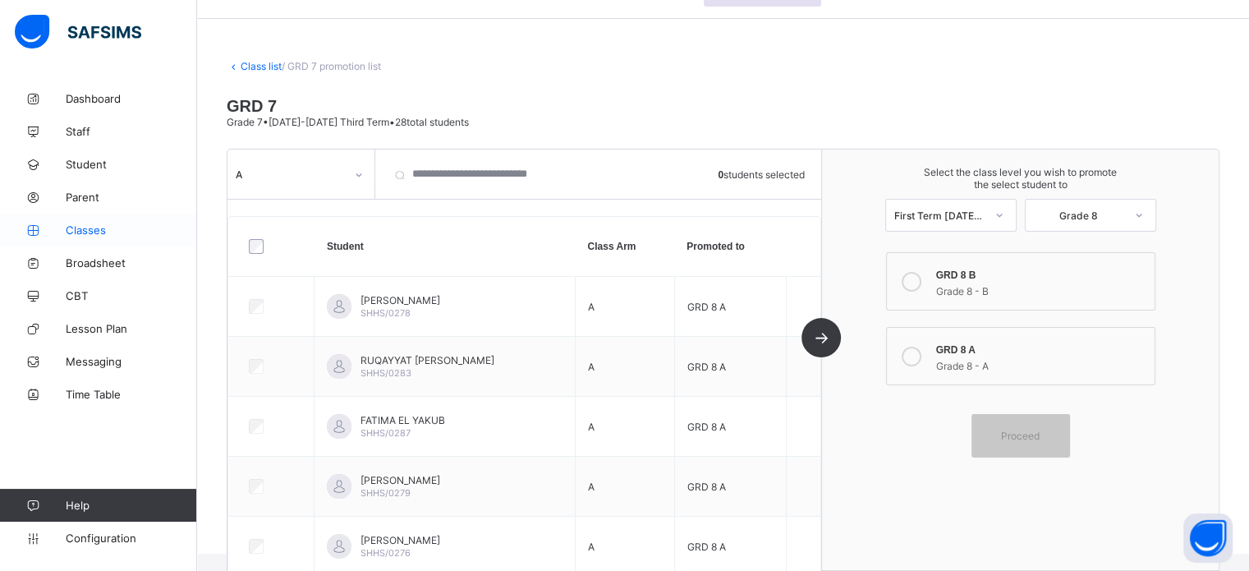
click at [85, 231] on span "Classes" at bounding box center [131, 229] width 131 height 13
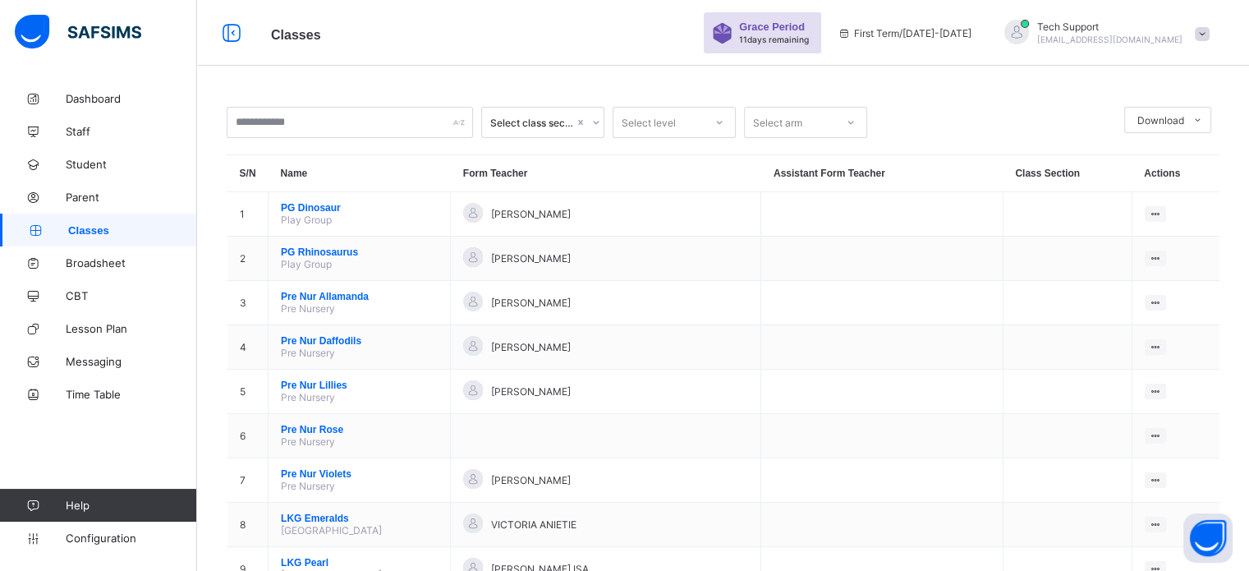
click at [683, 119] on div "Select level" at bounding box center [658, 122] width 90 height 23
click at [576, 126] on div at bounding box center [588, 122] width 28 height 26
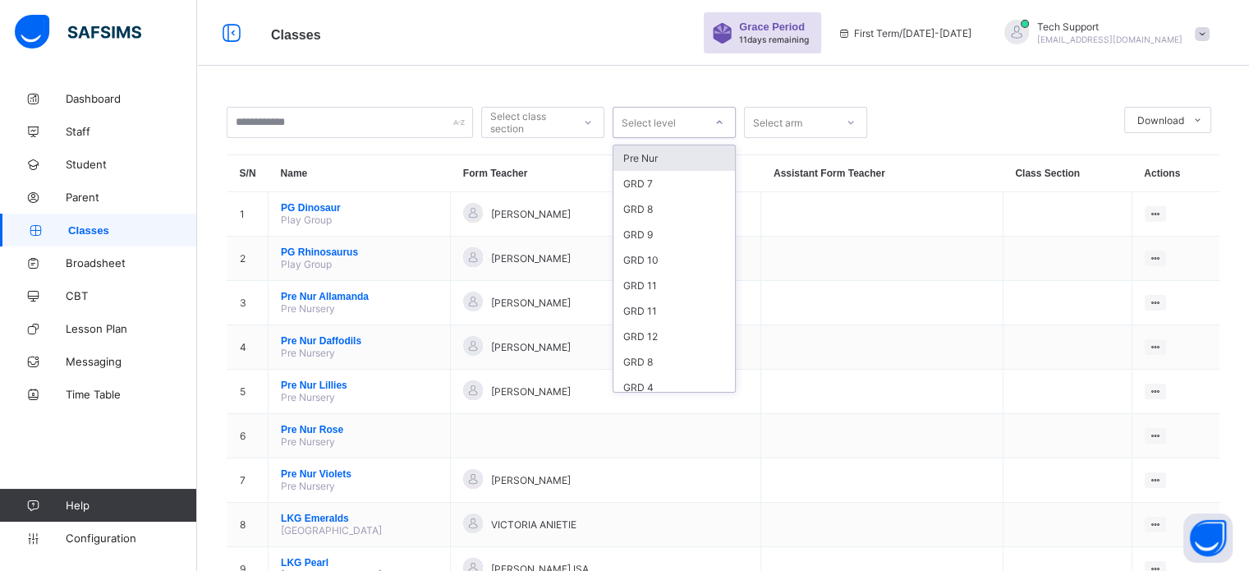
click at [653, 117] on div "Select level" at bounding box center [648, 122] width 54 height 31
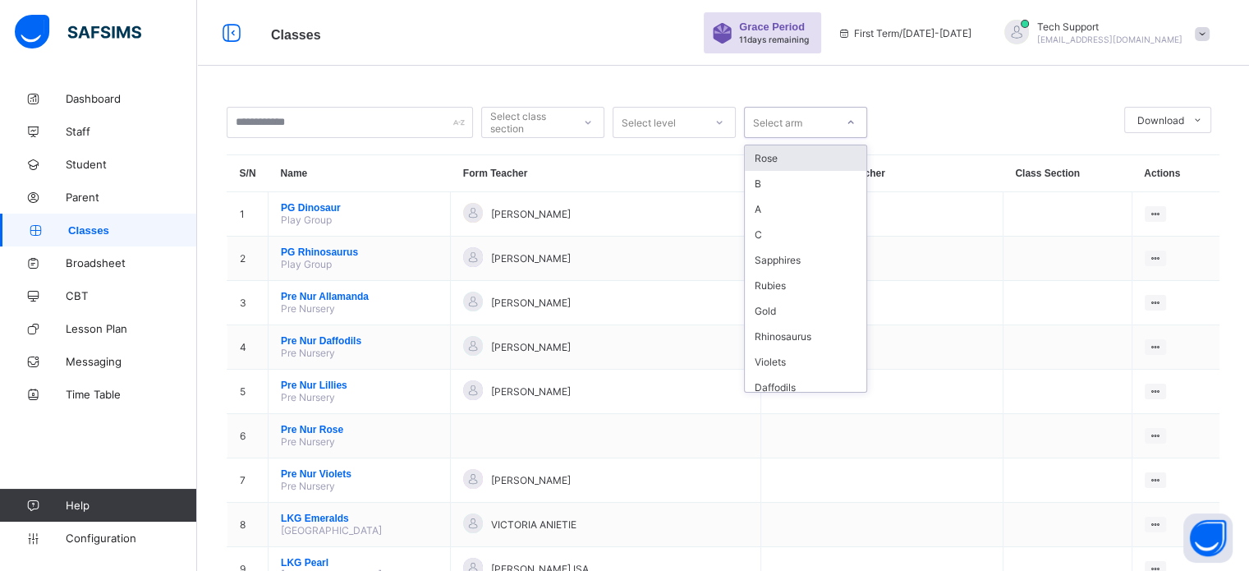
click at [803, 117] on div "Select arm" at bounding box center [790, 122] width 90 height 23
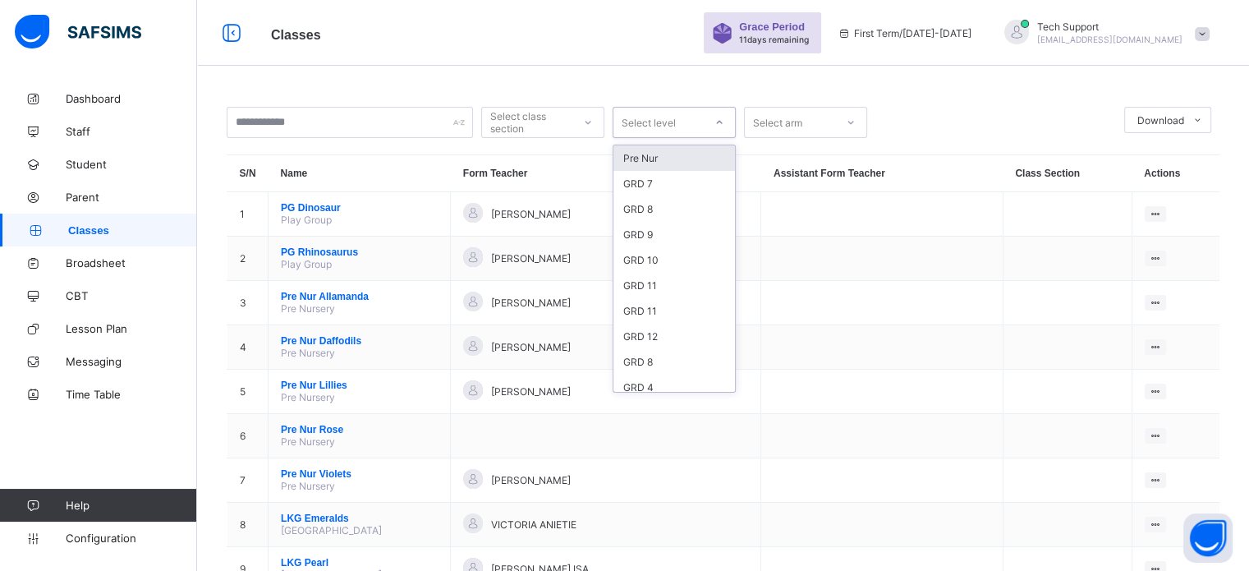
click at [681, 131] on div "Select level" at bounding box center [658, 122] width 90 height 23
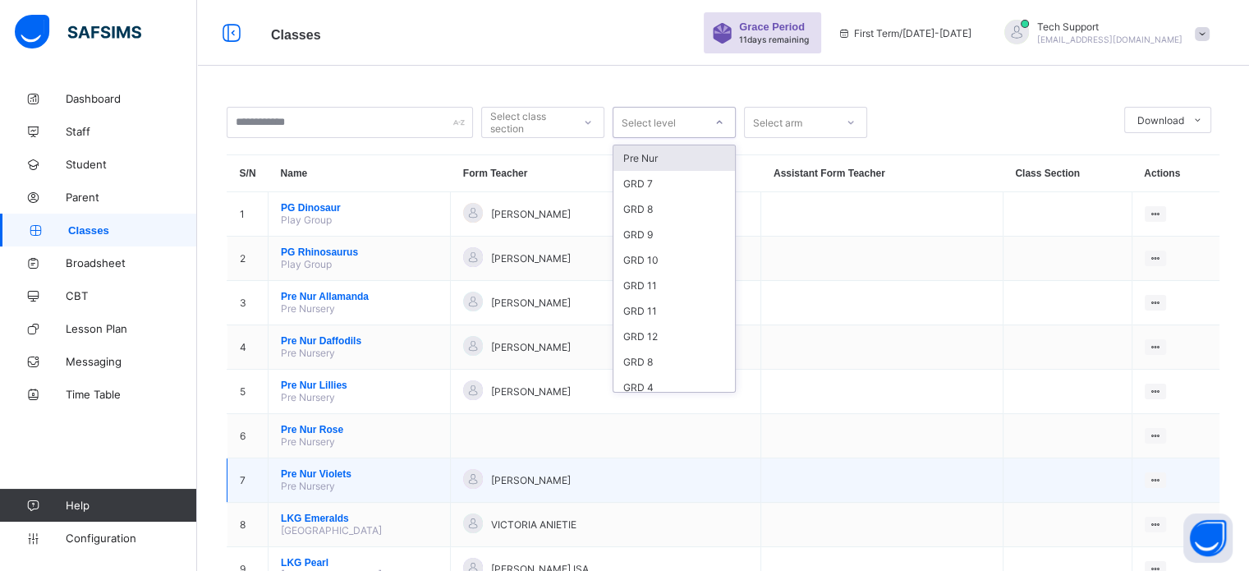
click at [315, 479] on span "Pre Nur Violets" at bounding box center [359, 473] width 157 height 11
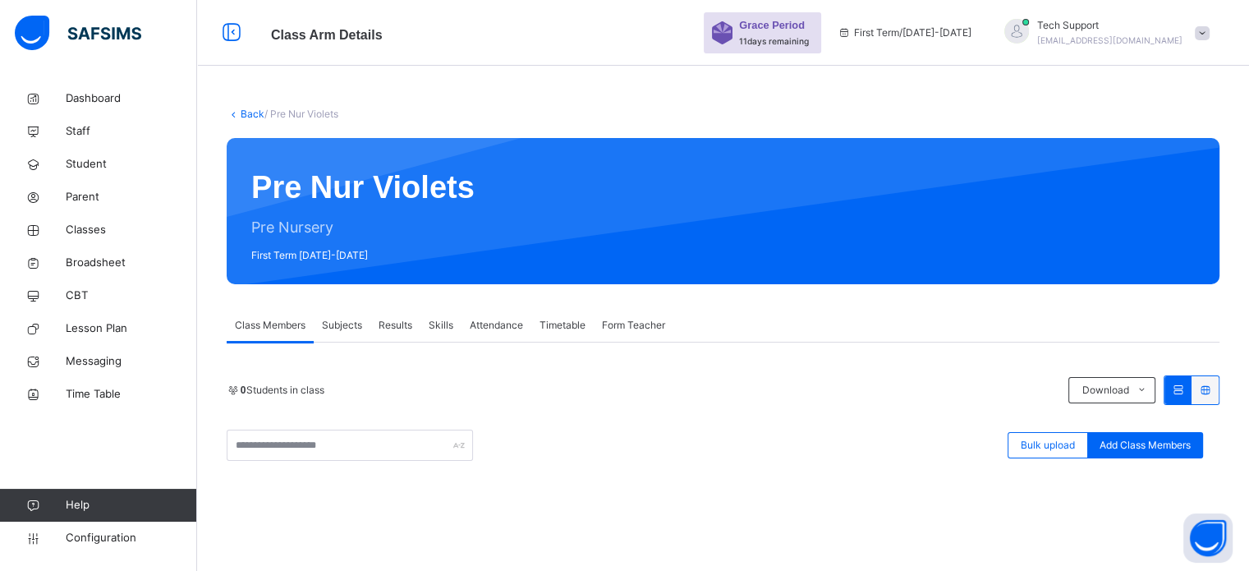
click at [247, 115] on link "Back" at bounding box center [253, 114] width 24 height 12
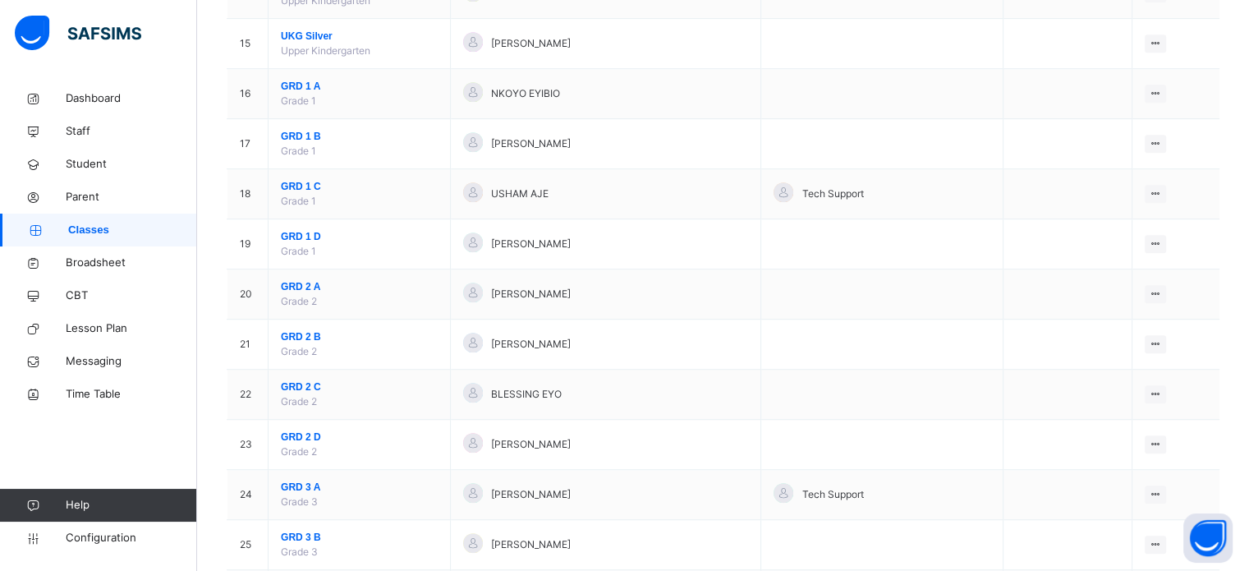
scroll to position [837, 0]
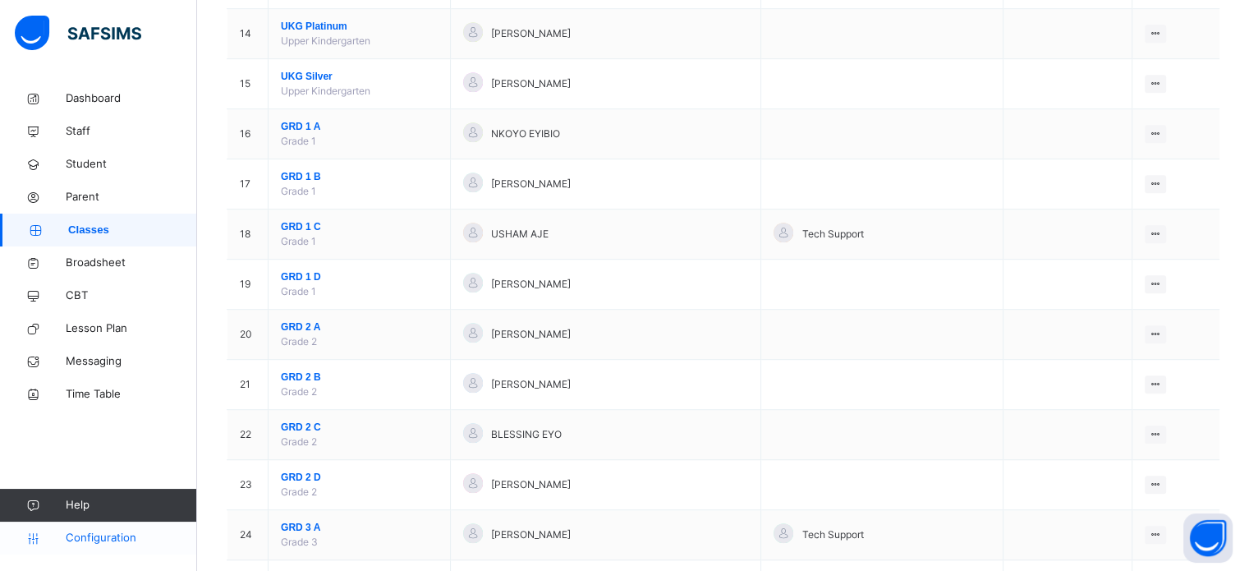
click at [116, 531] on span "Configuration" at bounding box center [131, 537] width 131 height 16
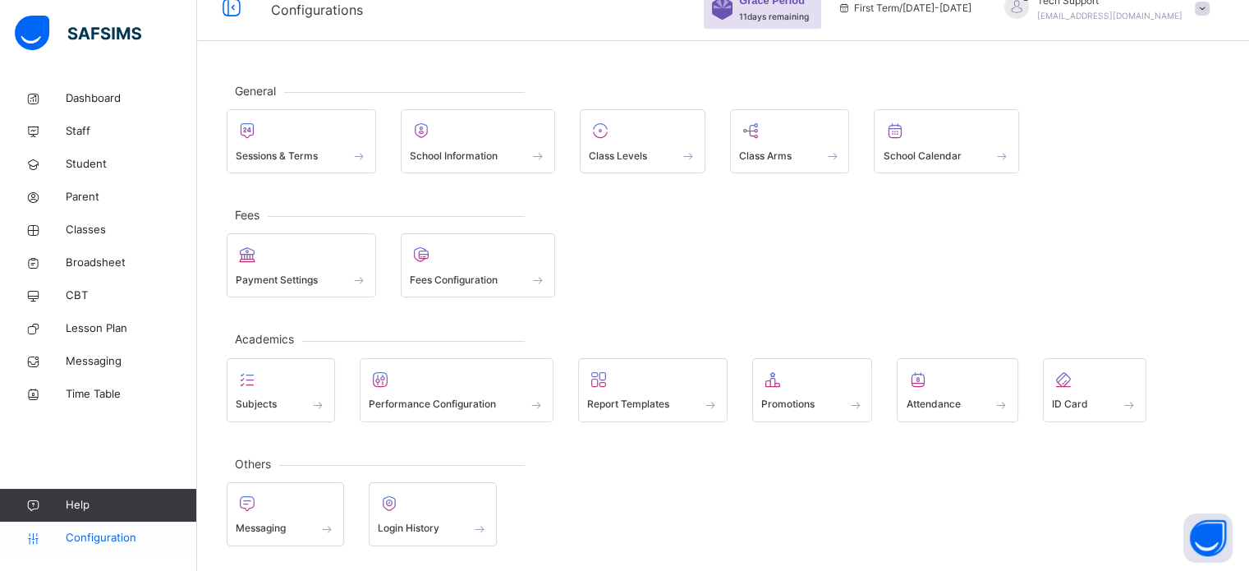
scroll to position [21, 0]
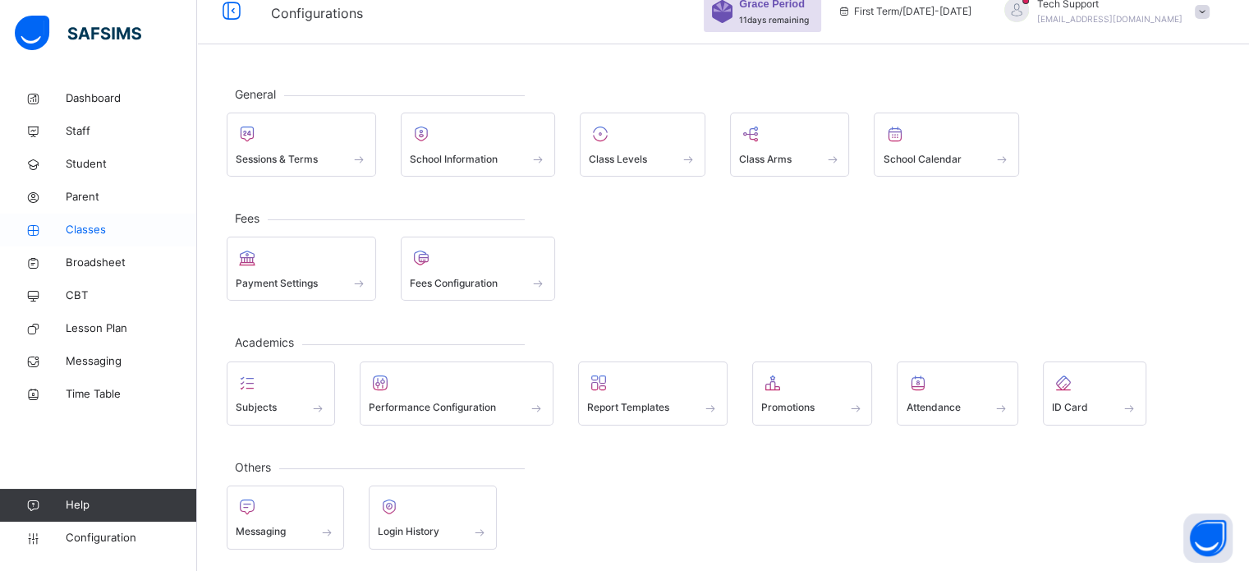
click at [94, 234] on span "Classes" at bounding box center [131, 230] width 131 height 16
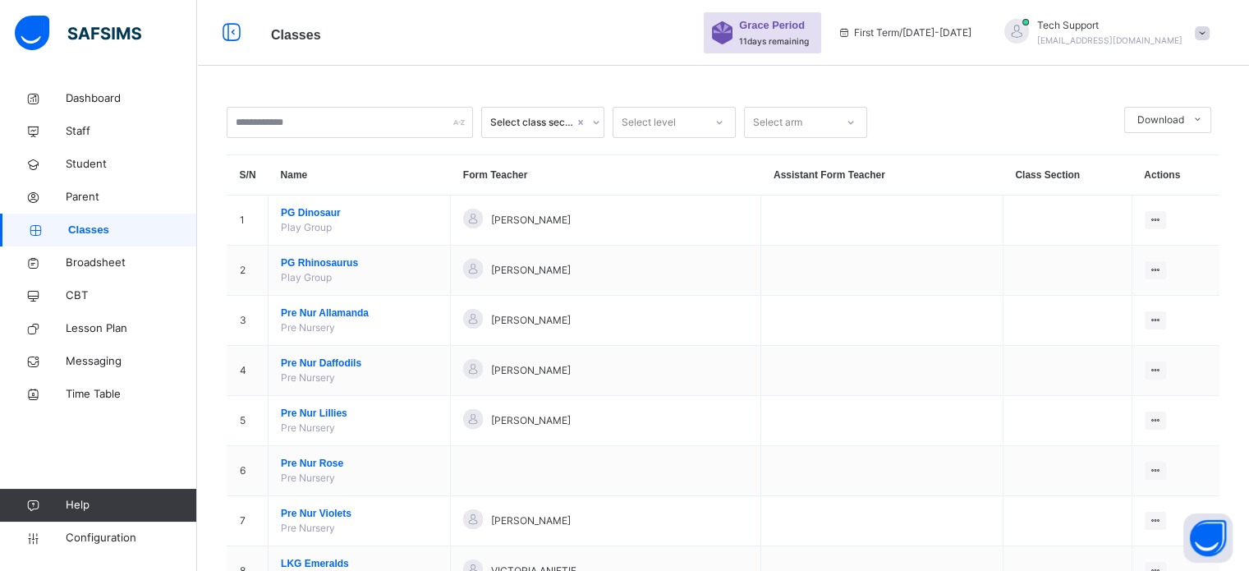
drag, startPoint x: 265, startPoint y: 97, endPoint x: 195, endPoint y: 26, distance: 99.8
click at [548, 114] on div "Select class section" at bounding box center [527, 122] width 90 height 25
click at [102, 259] on span "Broadsheet" at bounding box center [131, 262] width 131 height 16
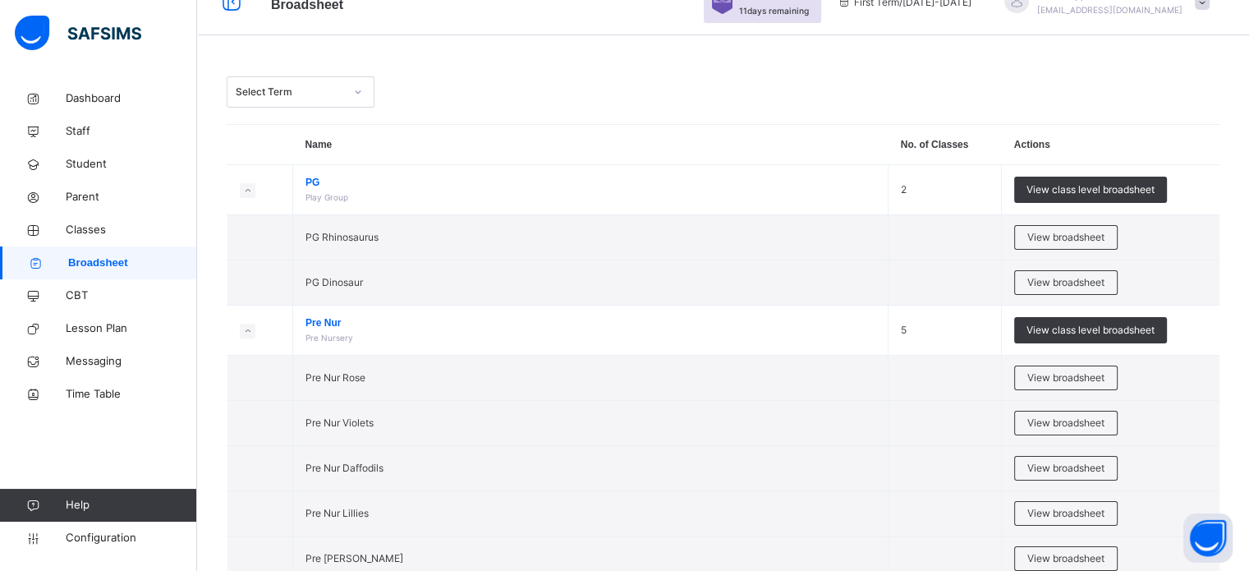
scroll to position [34, 0]
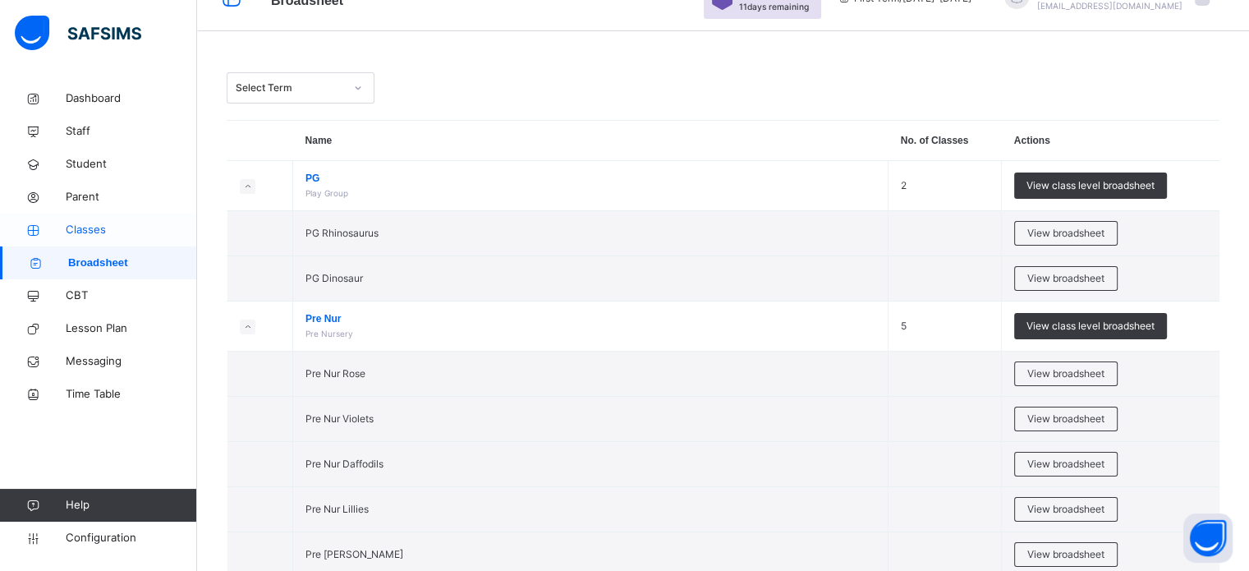
click at [85, 240] on link "Classes" at bounding box center [98, 229] width 197 height 33
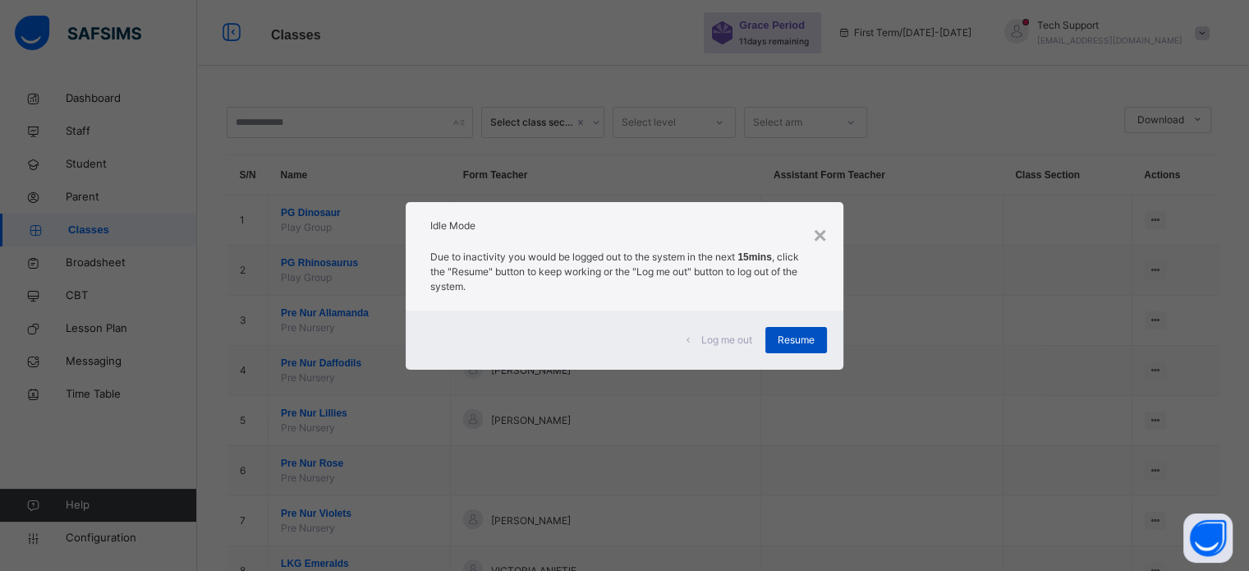
click at [811, 344] on span "Resume" at bounding box center [795, 339] width 37 height 15
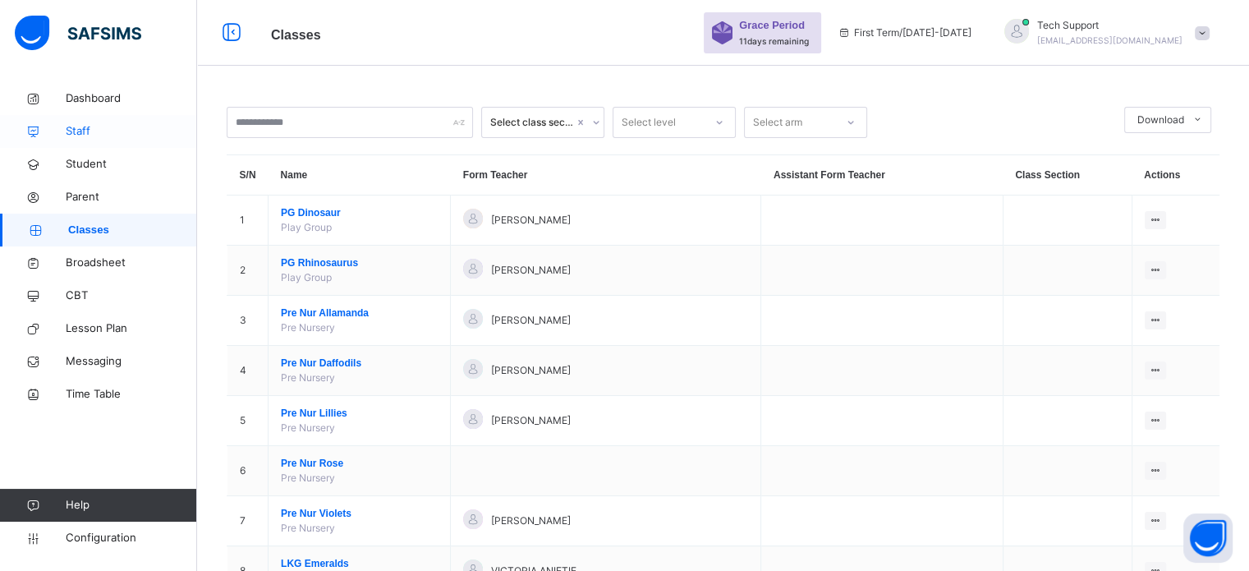
click at [85, 125] on span "Staff" at bounding box center [131, 131] width 131 height 16
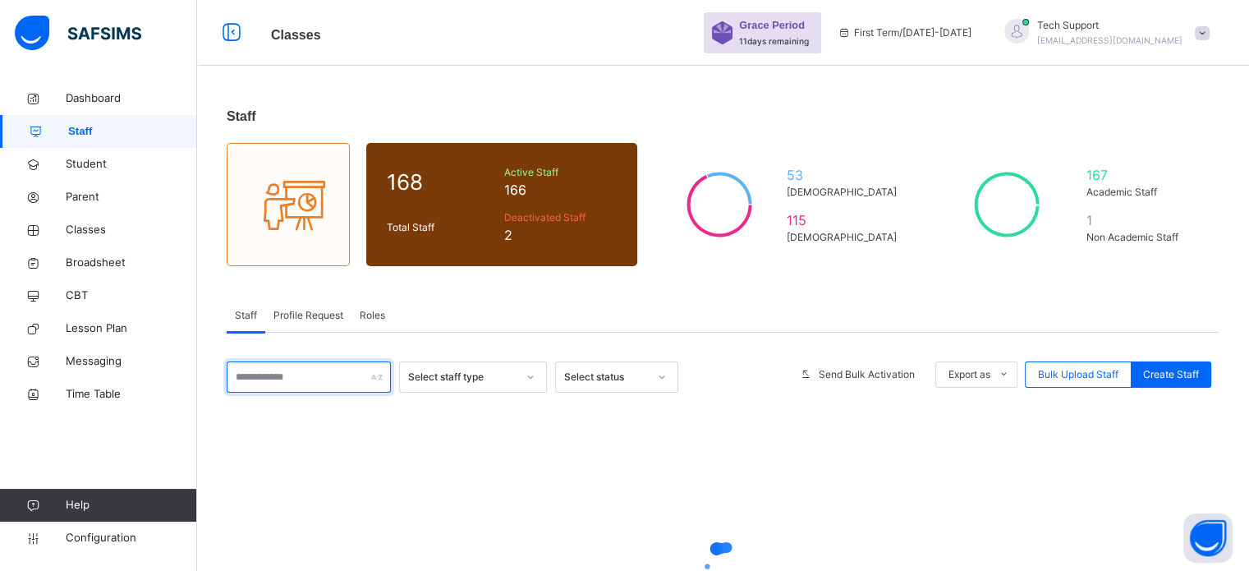
click at [296, 370] on input "text" at bounding box center [309, 376] width 164 height 31
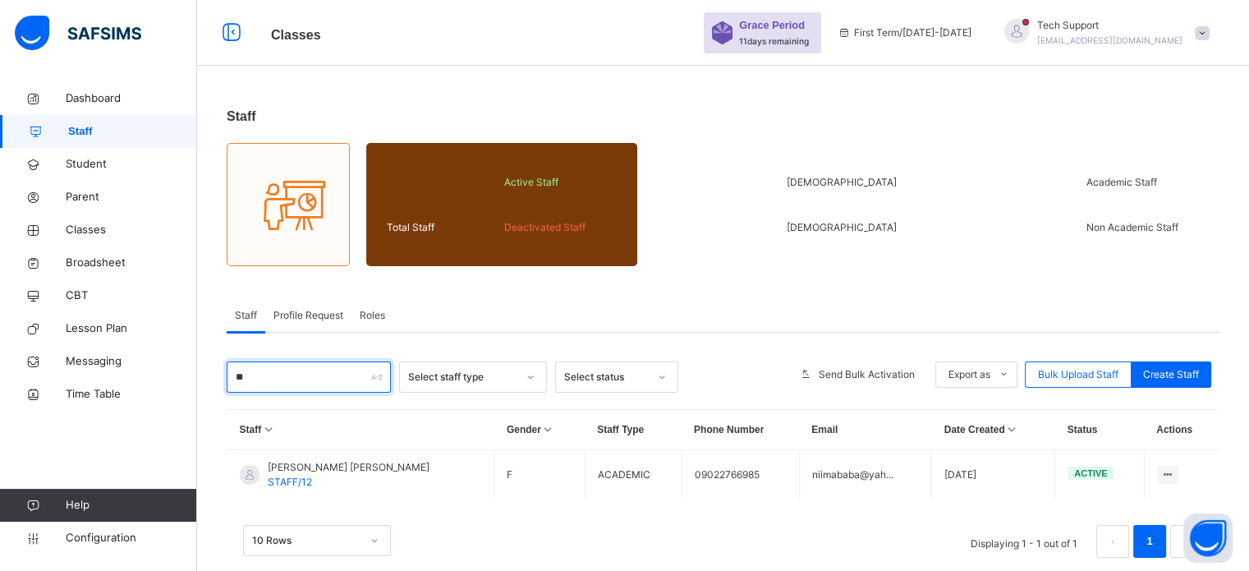
type input "*"
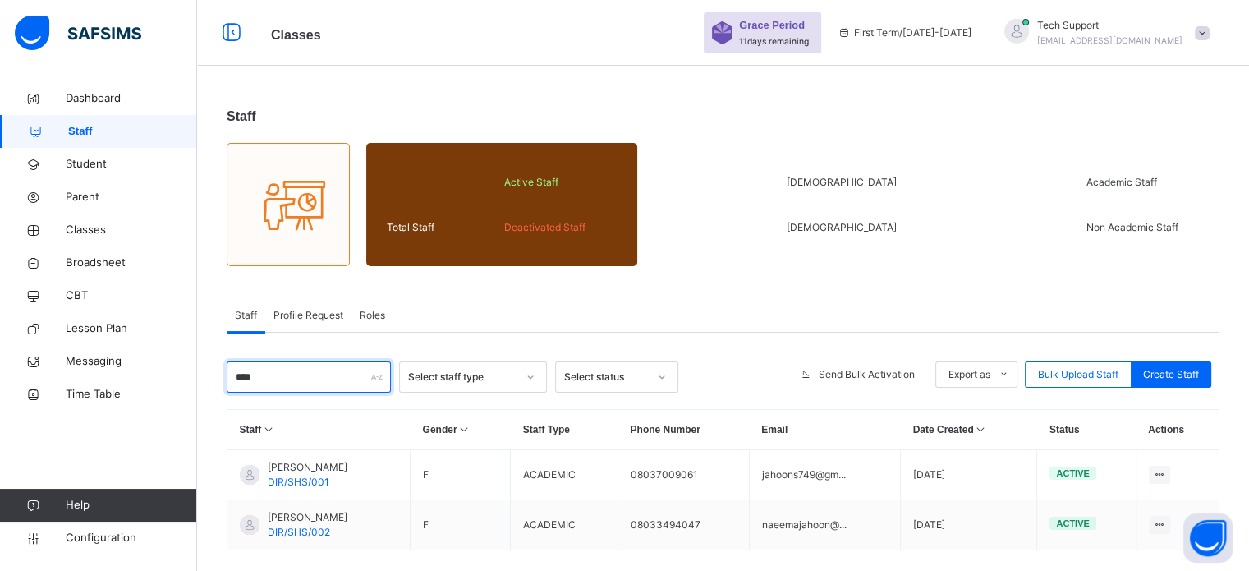
type input "****"
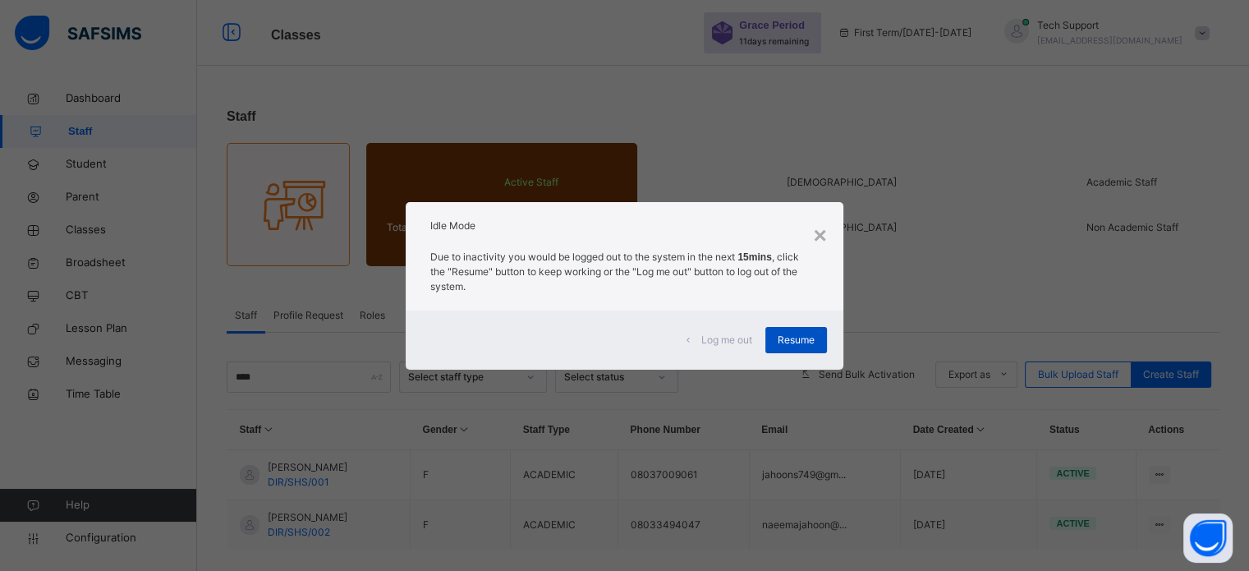
click at [804, 341] on span "Resume" at bounding box center [795, 339] width 37 height 15
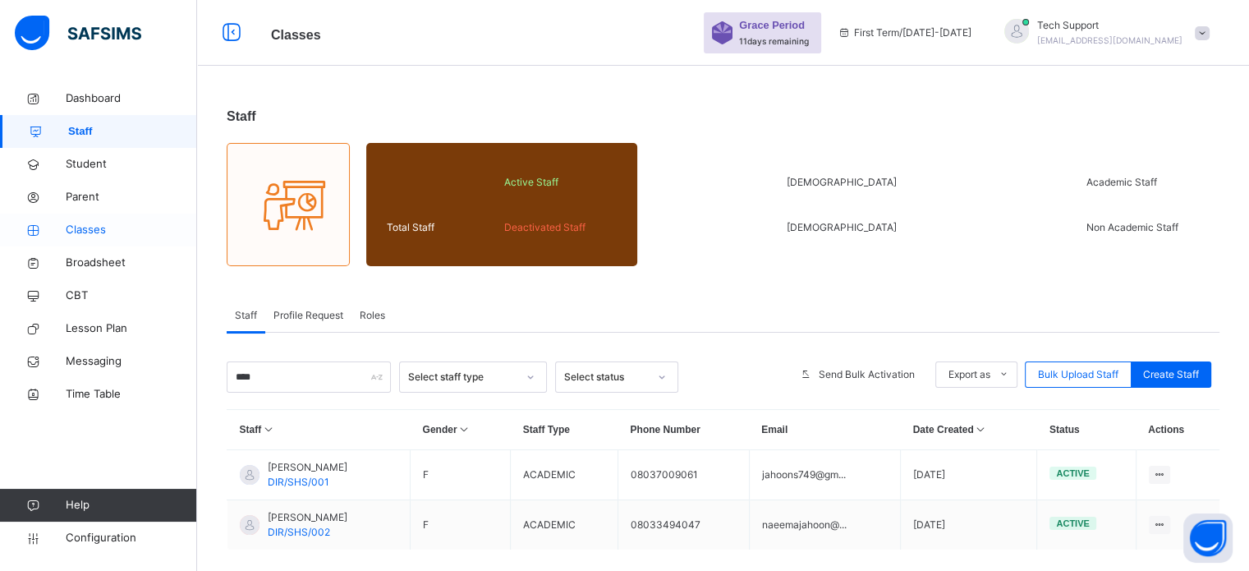
click at [86, 235] on span "Classes" at bounding box center [131, 230] width 131 height 16
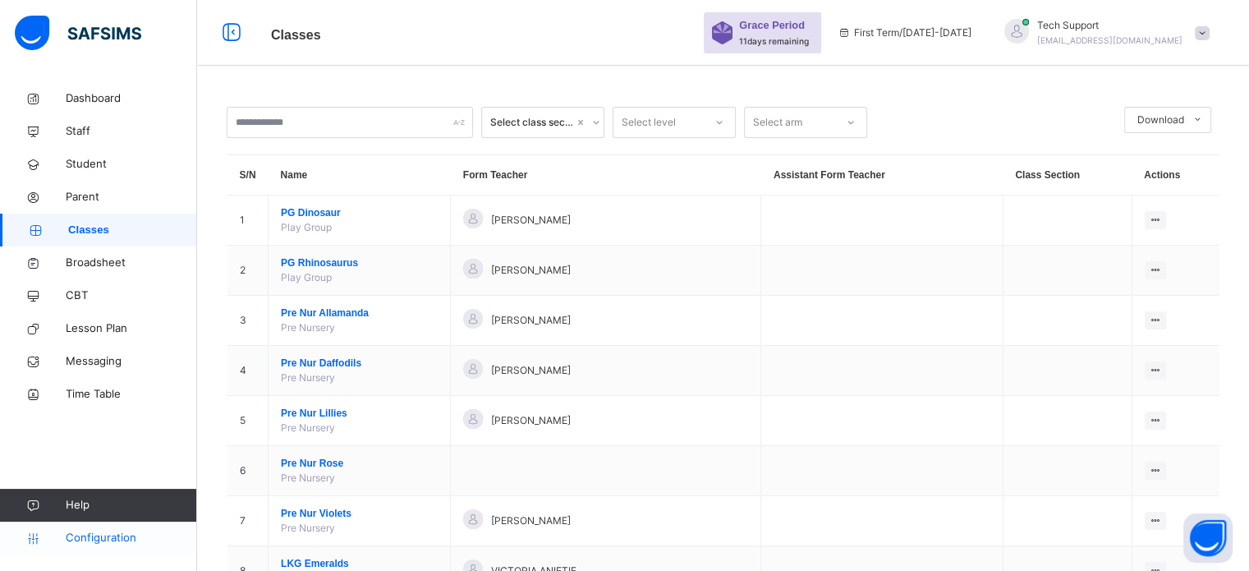
click at [102, 534] on span "Configuration" at bounding box center [131, 537] width 131 height 16
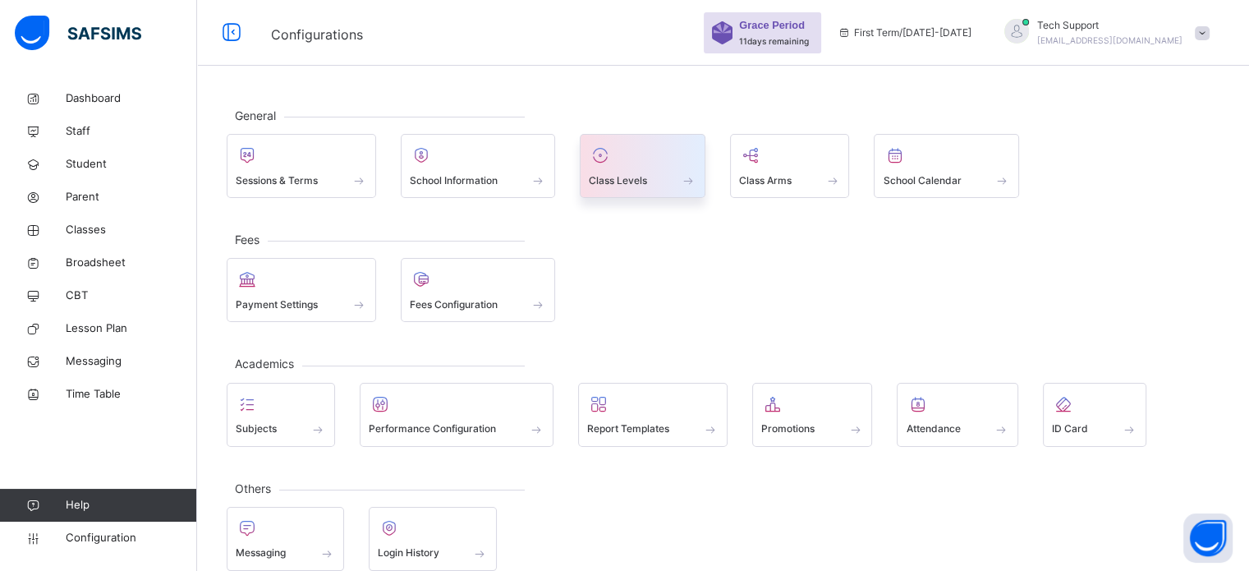
click at [637, 167] on span at bounding box center [643, 169] width 108 height 4
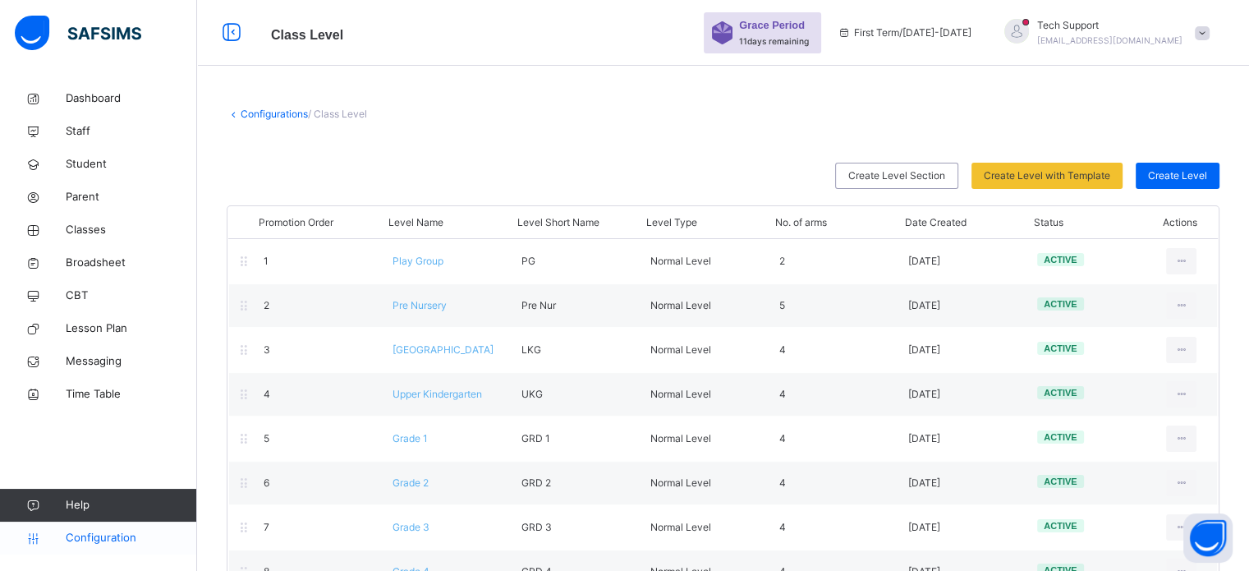
click at [108, 531] on span "Configuration" at bounding box center [131, 537] width 131 height 16
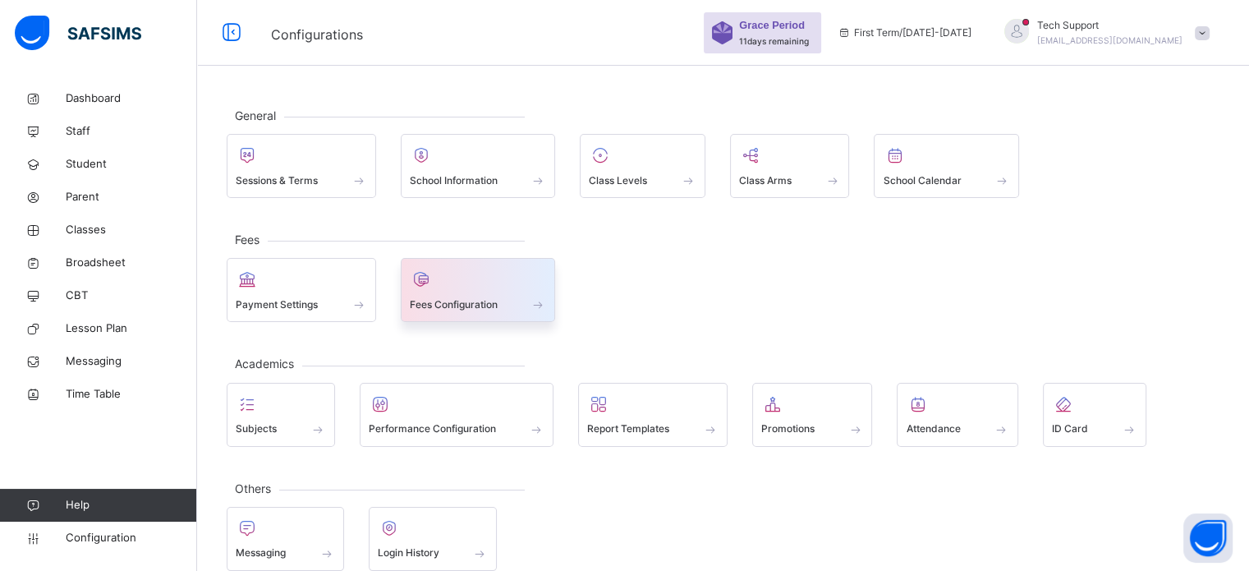
click at [460, 282] on div at bounding box center [478, 279] width 137 height 25
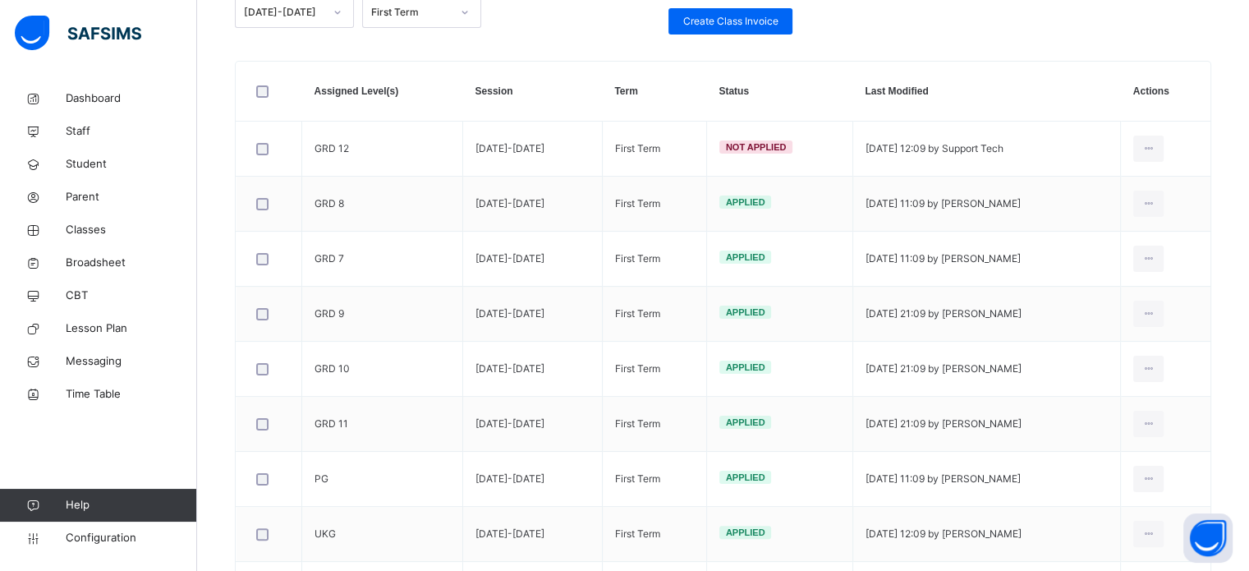
scroll to position [265, 0]
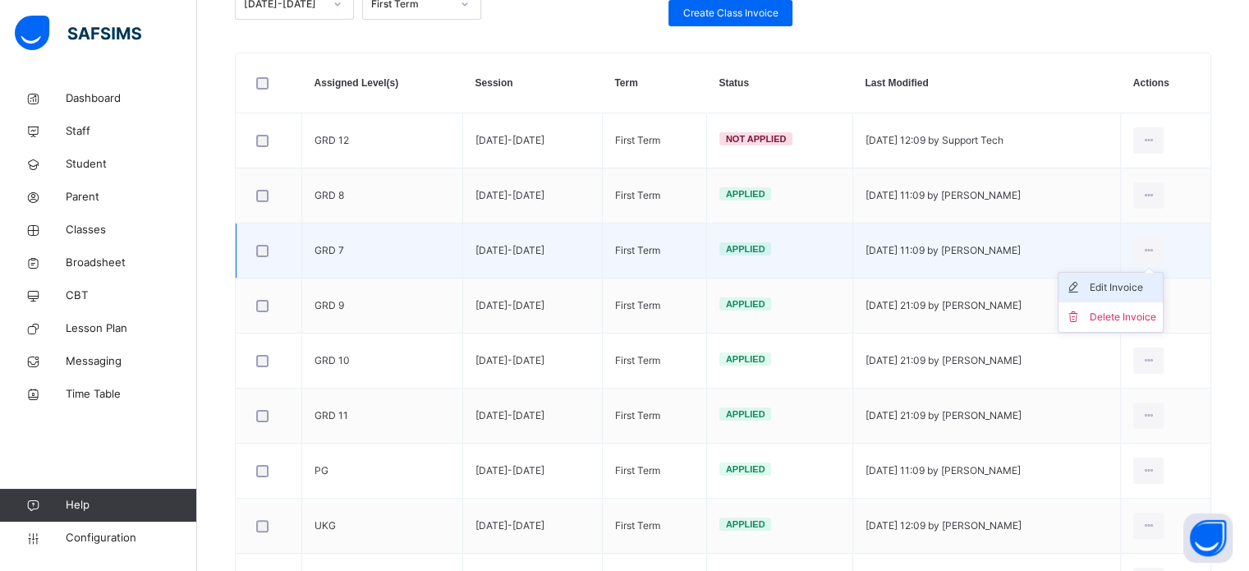
click at [1140, 291] on div "Edit Invoice" at bounding box center [1122, 287] width 66 height 16
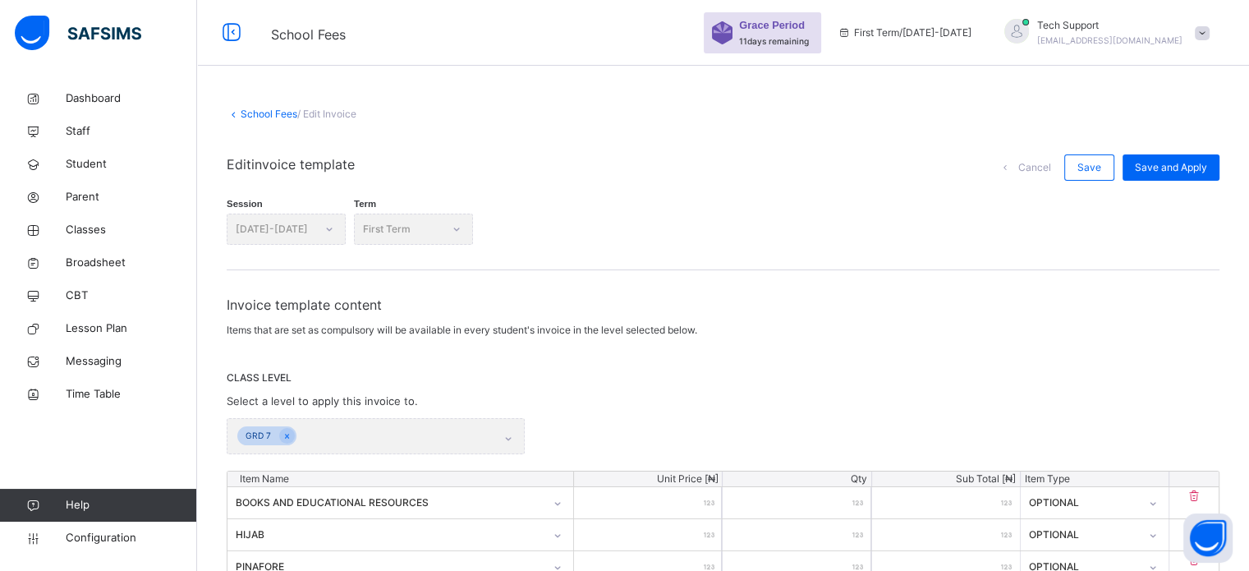
click at [266, 113] on link "School Fees" at bounding box center [269, 114] width 57 height 12
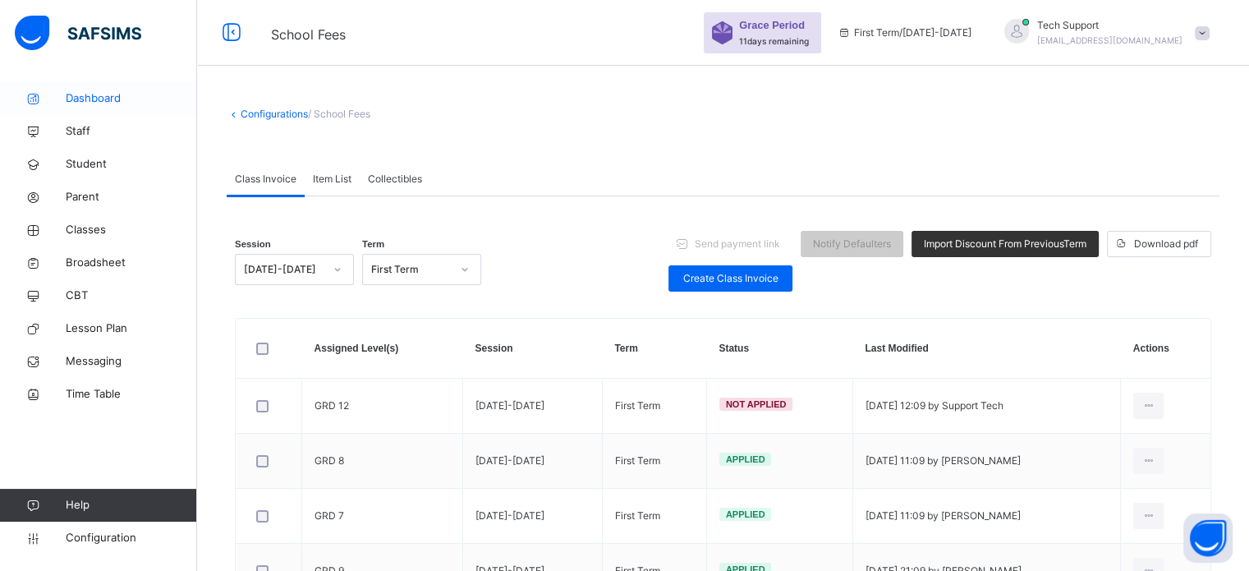
click at [105, 104] on span "Dashboard" at bounding box center [131, 98] width 131 height 16
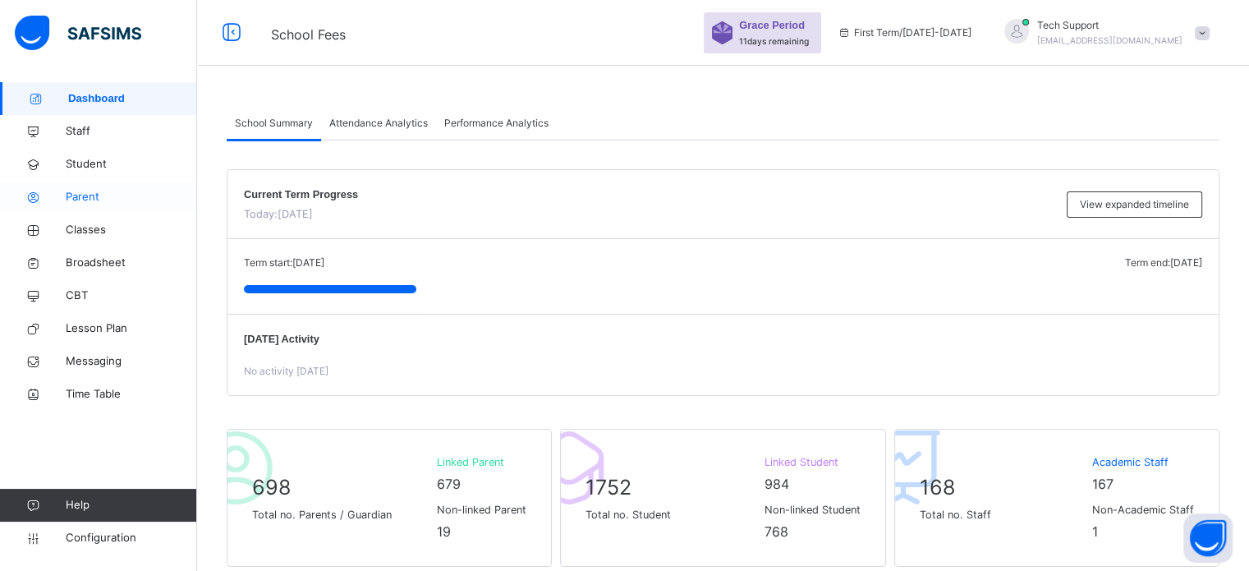
click at [81, 193] on span "Parent" at bounding box center [131, 197] width 131 height 16
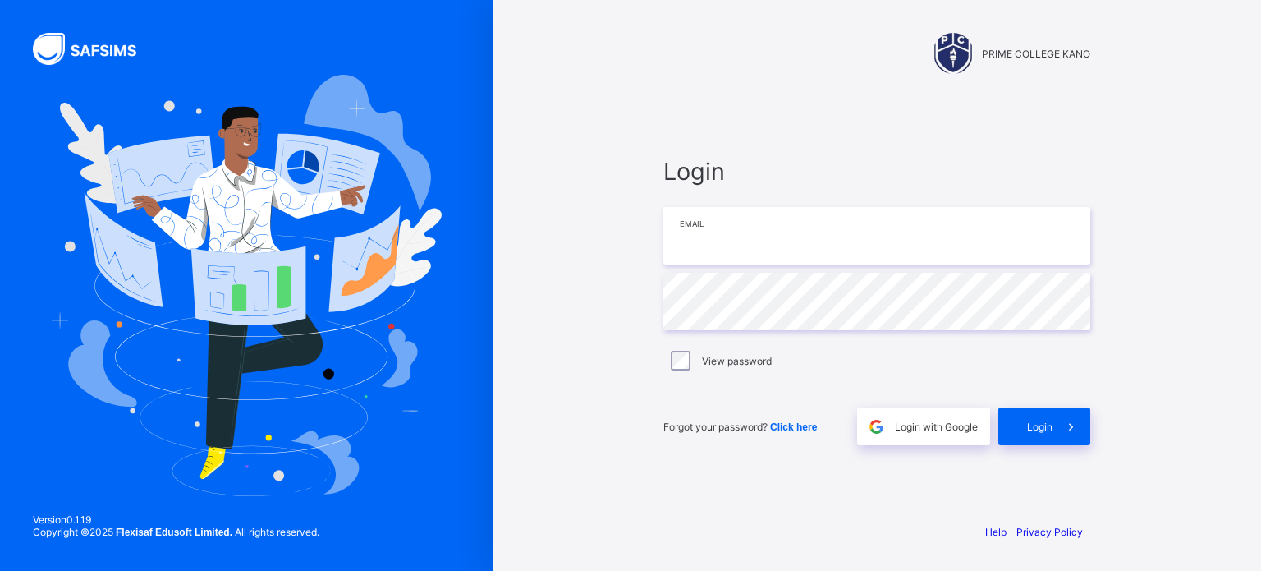
type input "**********"
click at [1043, 421] on span "Login" at bounding box center [1039, 426] width 25 height 12
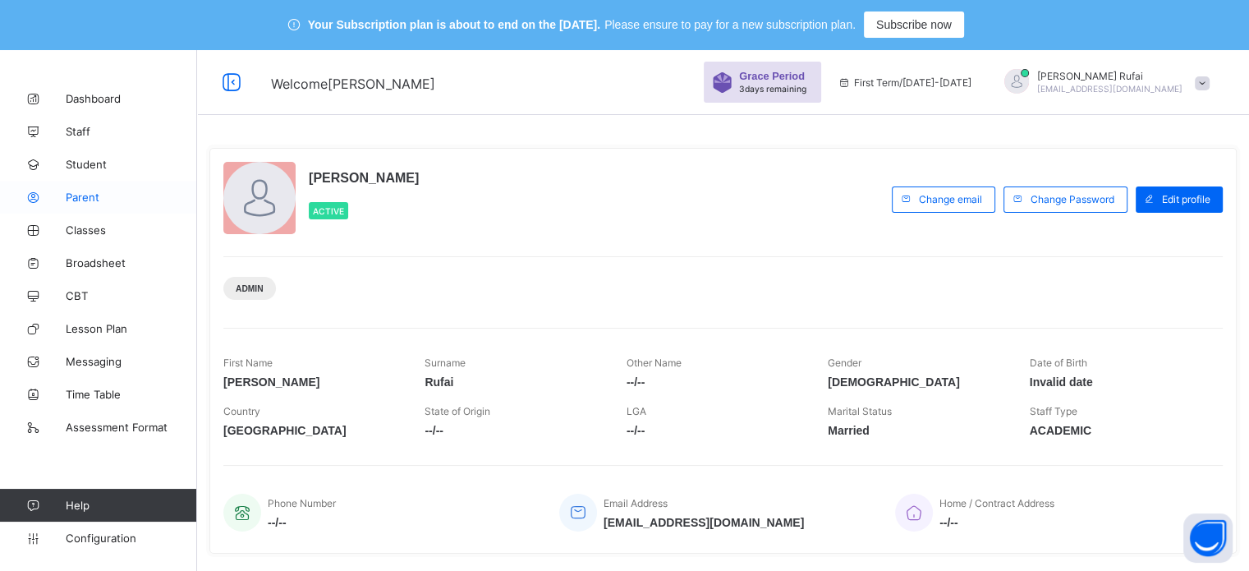
click at [80, 203] on span "Parent" at bounding box center [131, 196] width 131 height 13
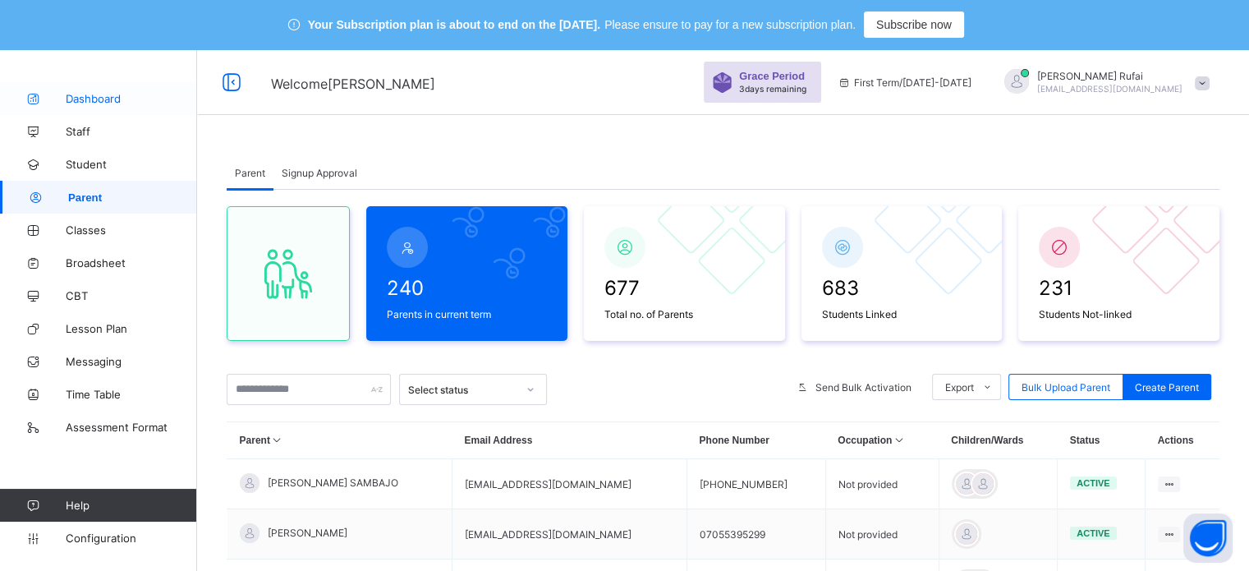
click at [108, 96] on span "Dashboard" at bounding box center [131, 98] width 131 height 13
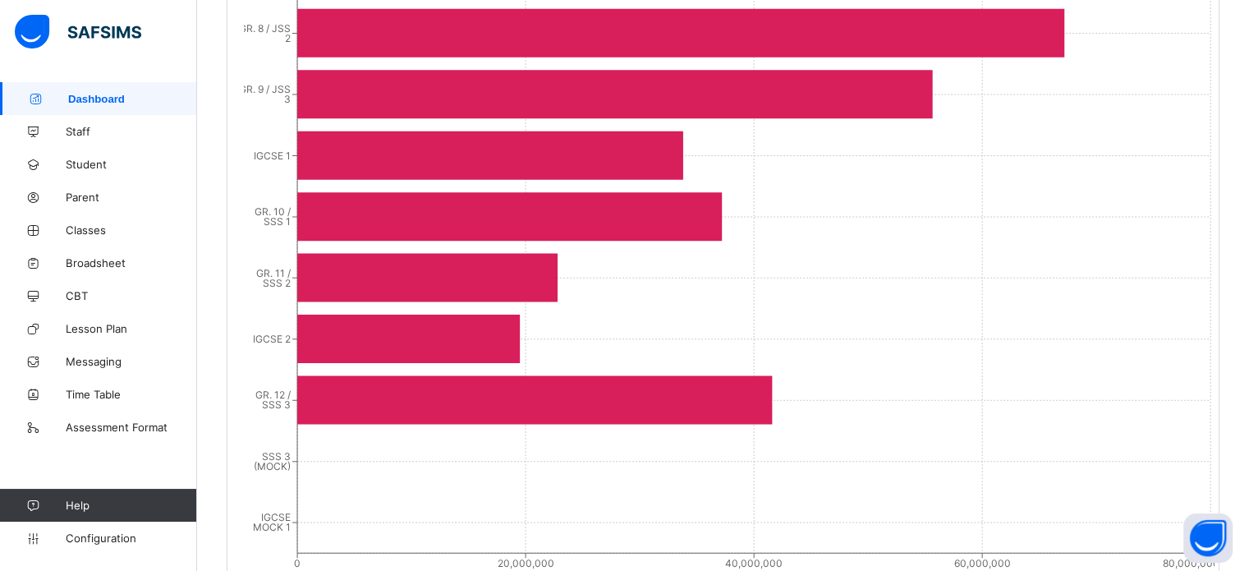
scroll to position [1433, 0]
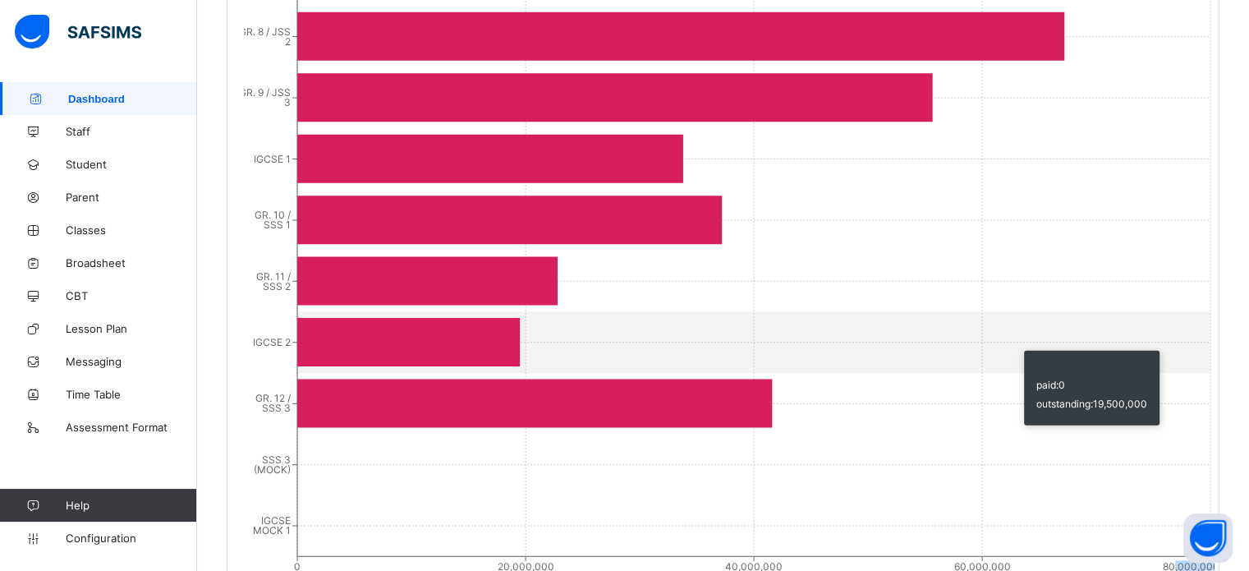
drag, startPoint x: 1244, startPoint y: 410, endPoint x: 1120, endPoint y: 259, distance: 195.4
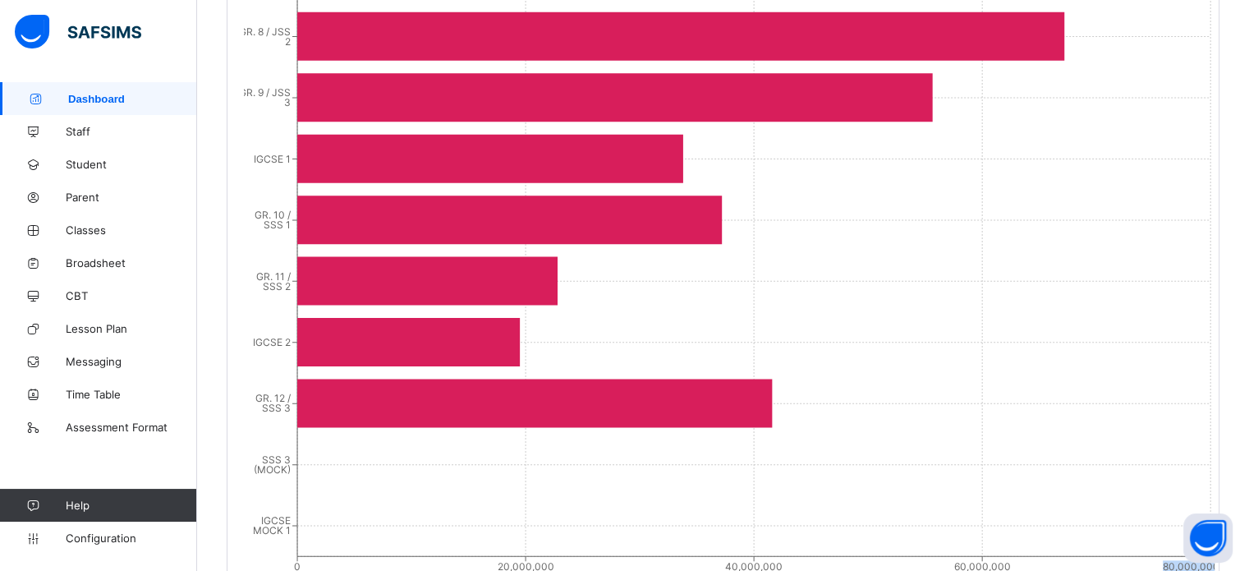
scroll to position [934, 0]
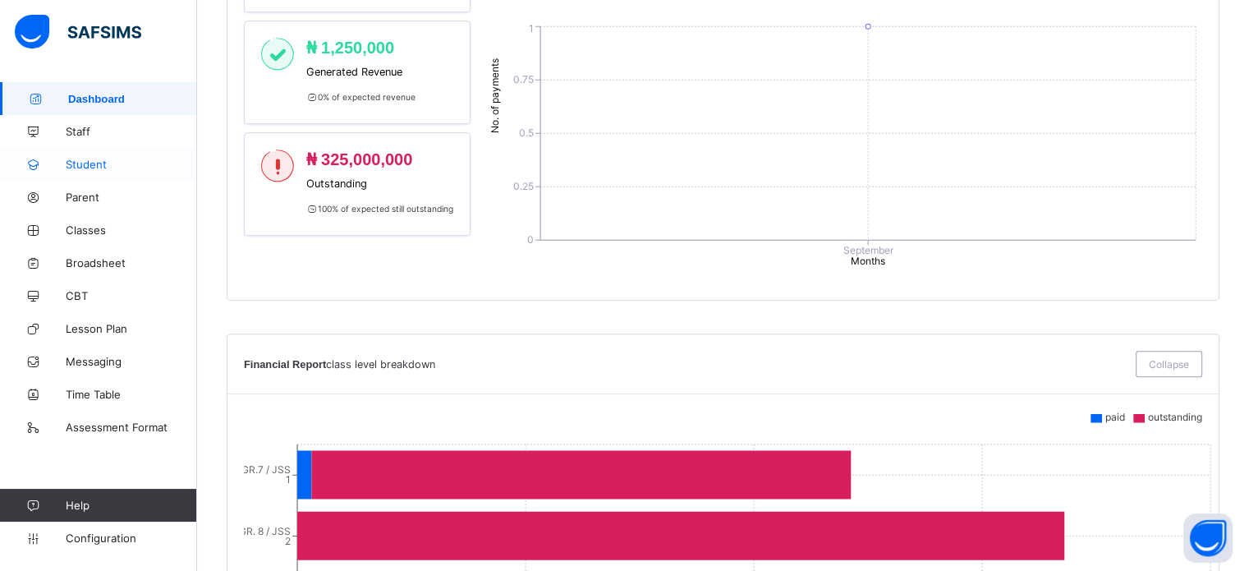
click at [87, 160] on span "Student" at bounding box center [131, 164] width 131 height 13
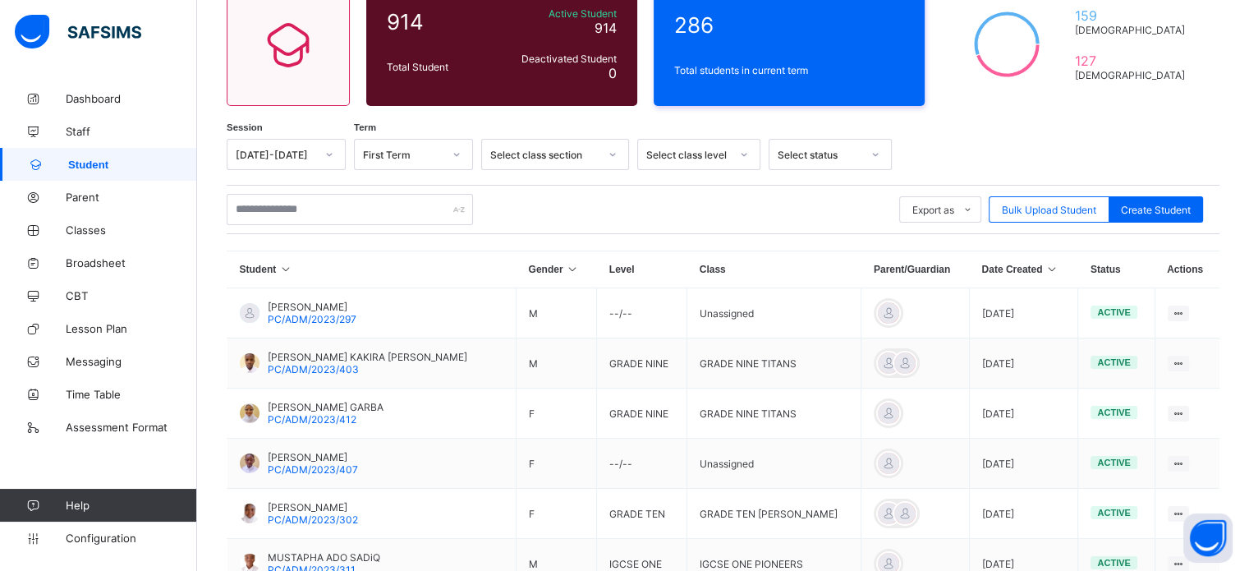
scroll to position [522, 0]
